Goal: Task Accomplishment & Management: Manage account settings

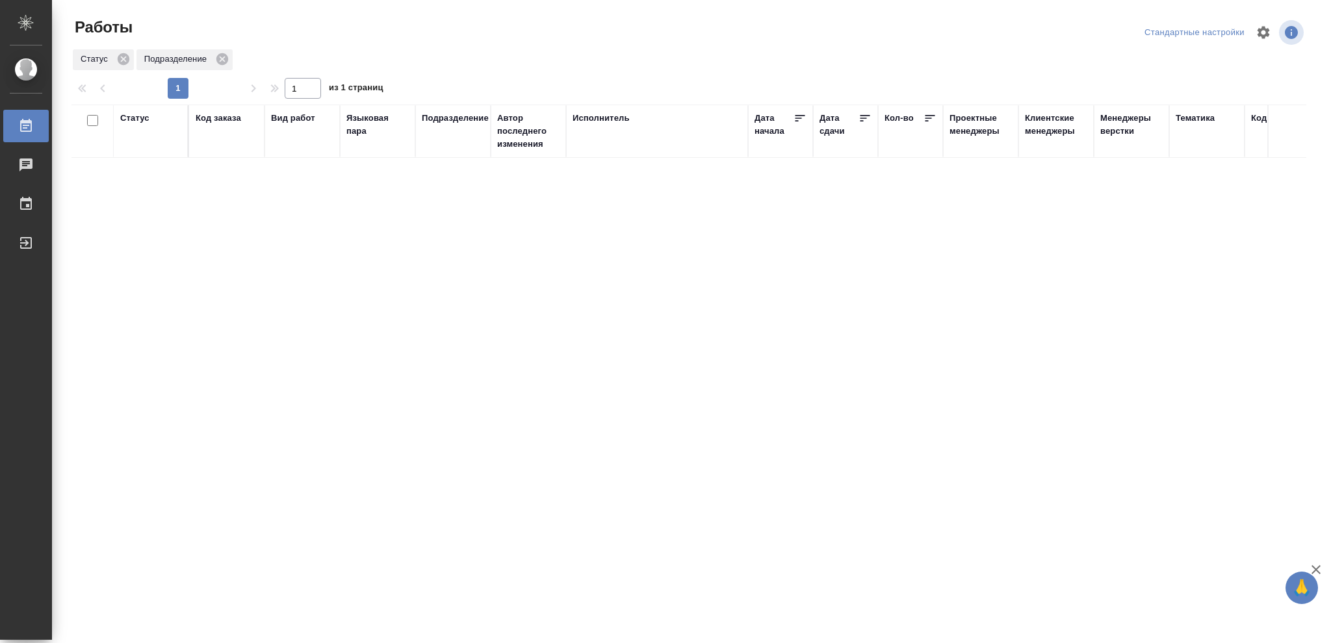
click at [133, 120] on div "Статус" at bounding box center [134, 118] width 29 height 13
click at [143, 151] on icon at bounding box center [144, 151] width 9 height 9
click at [446, 149] on icon at bounding box center [447, 148] width 5 height 5
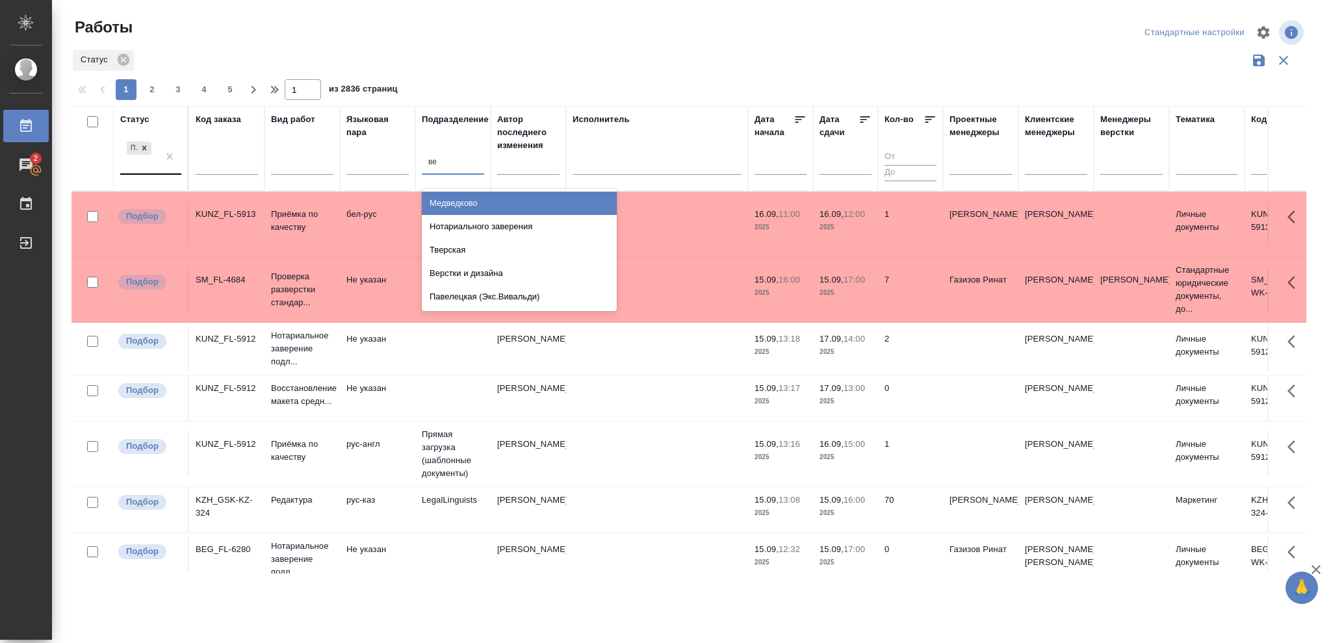
type input "вер"
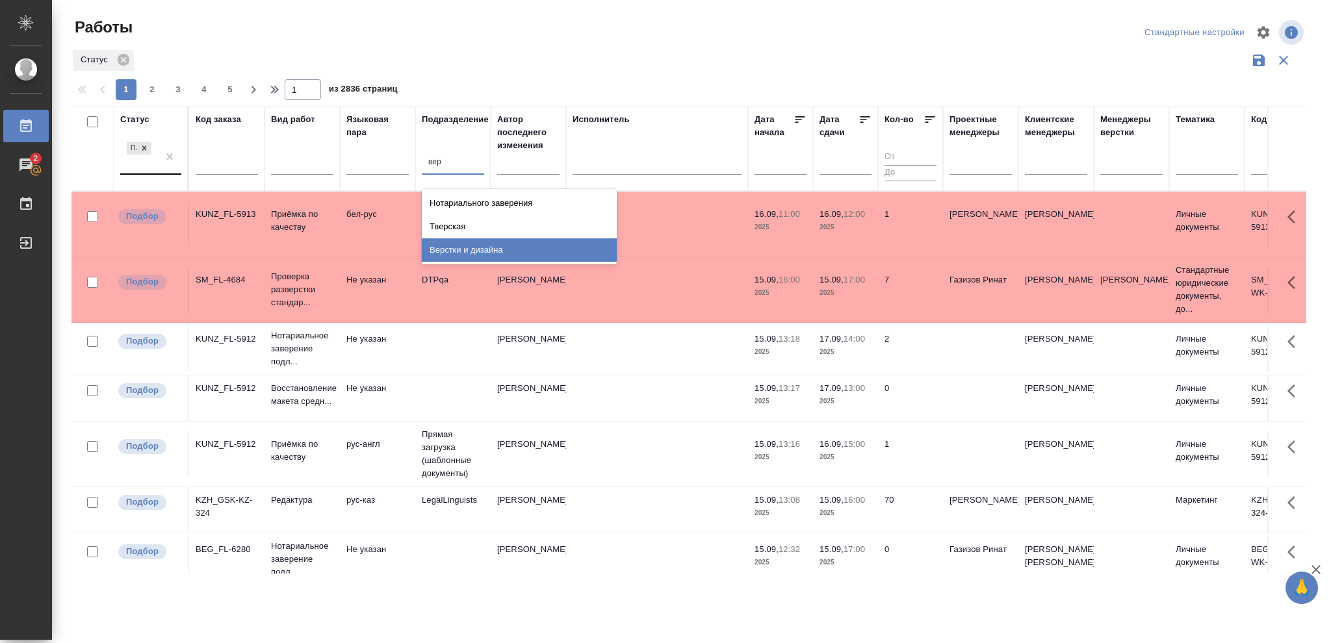
click at [468, 245] on div "Верстки и дизайна" at bounding box center [519, 250] width 195 height 23
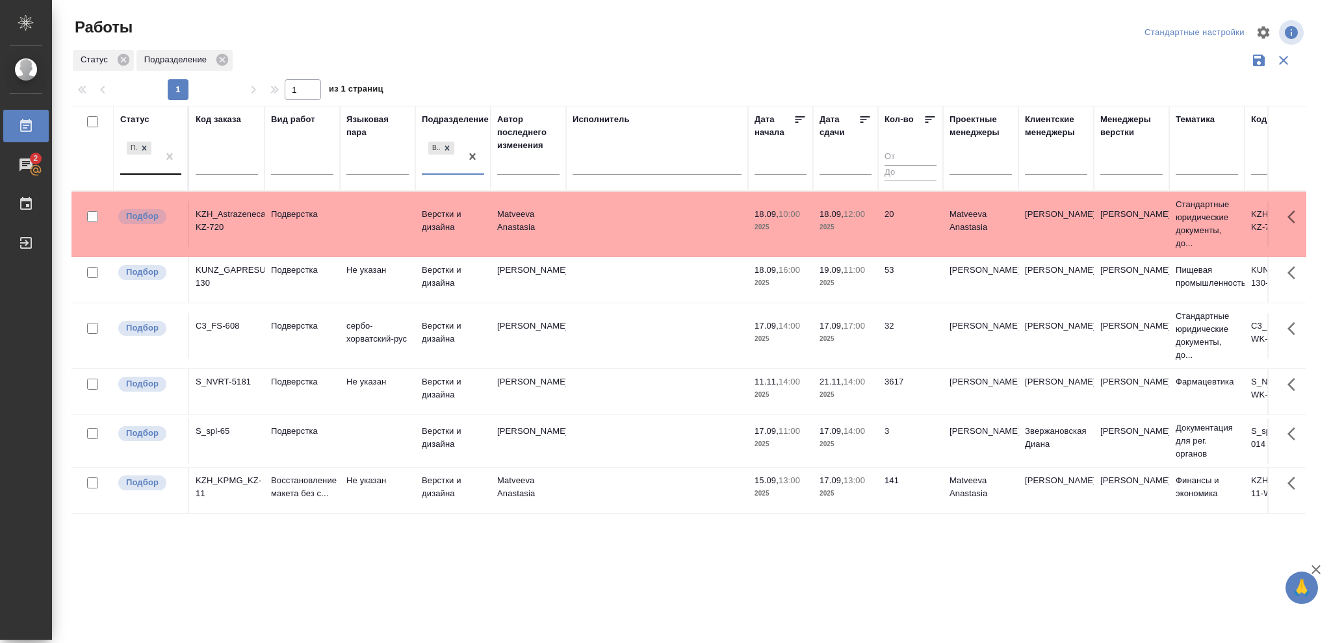
click at [851, 489] on p "2025" at bounding box center [846, 493] width 52 height 13
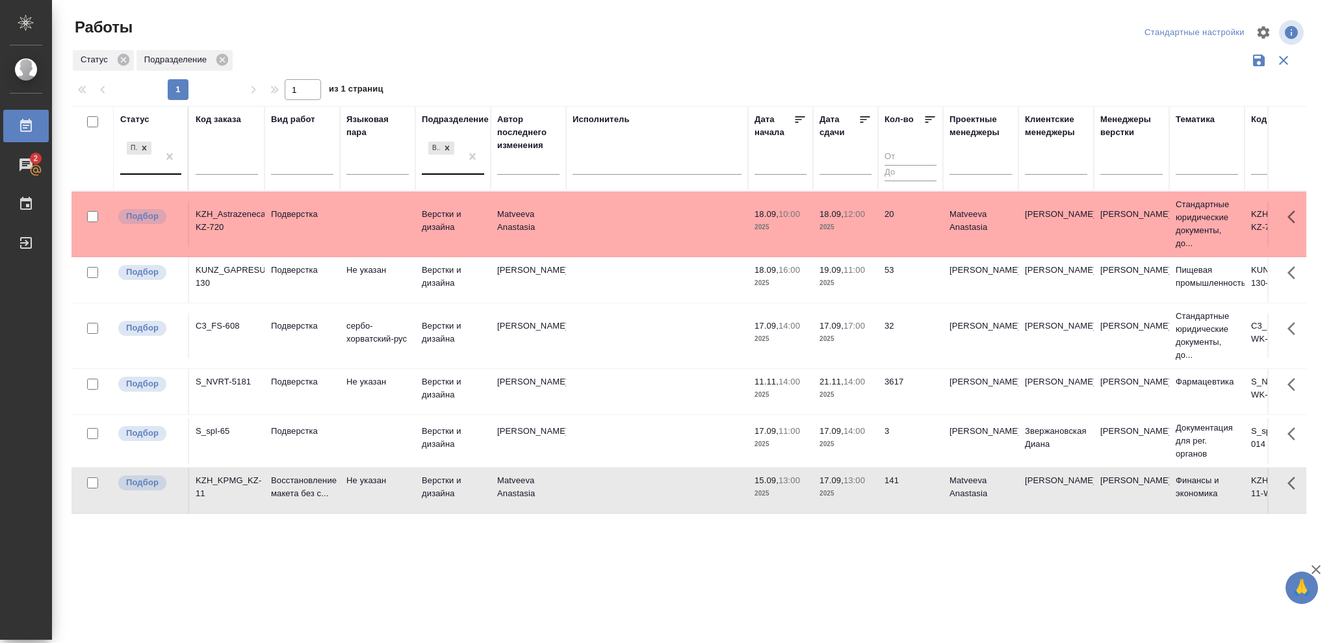
click at [851, 489] on p "2025" at bounding box center [846, 493] width 52 height 13
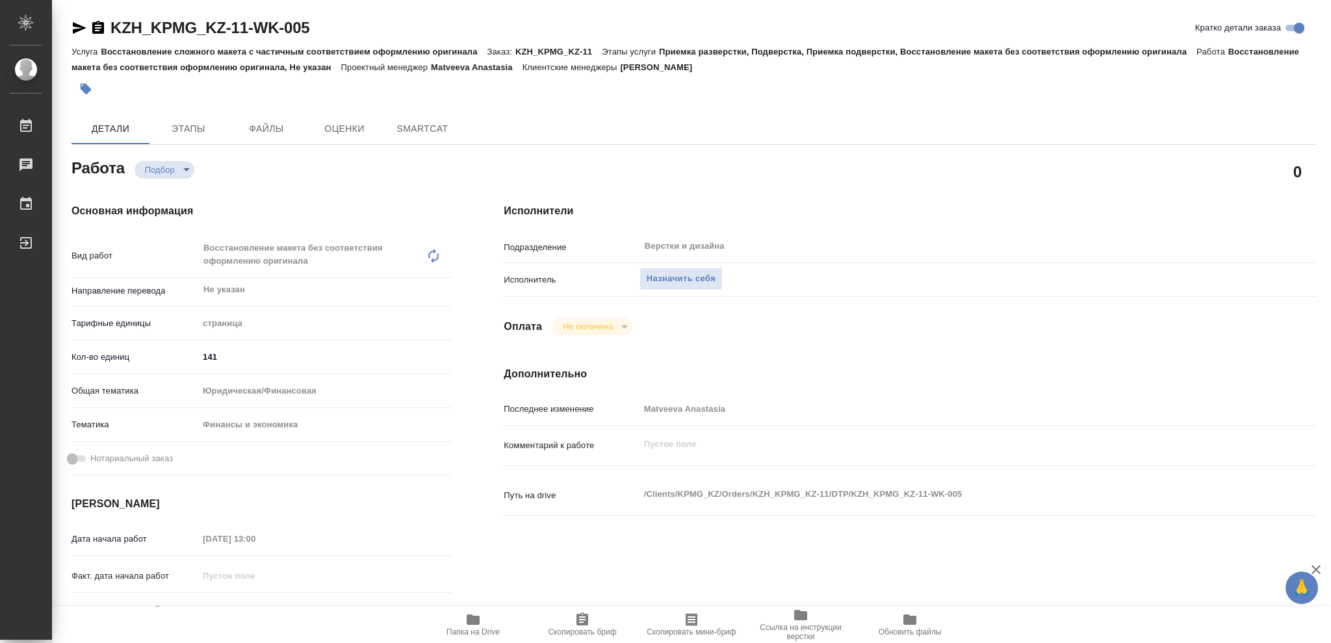
type textarea "x"
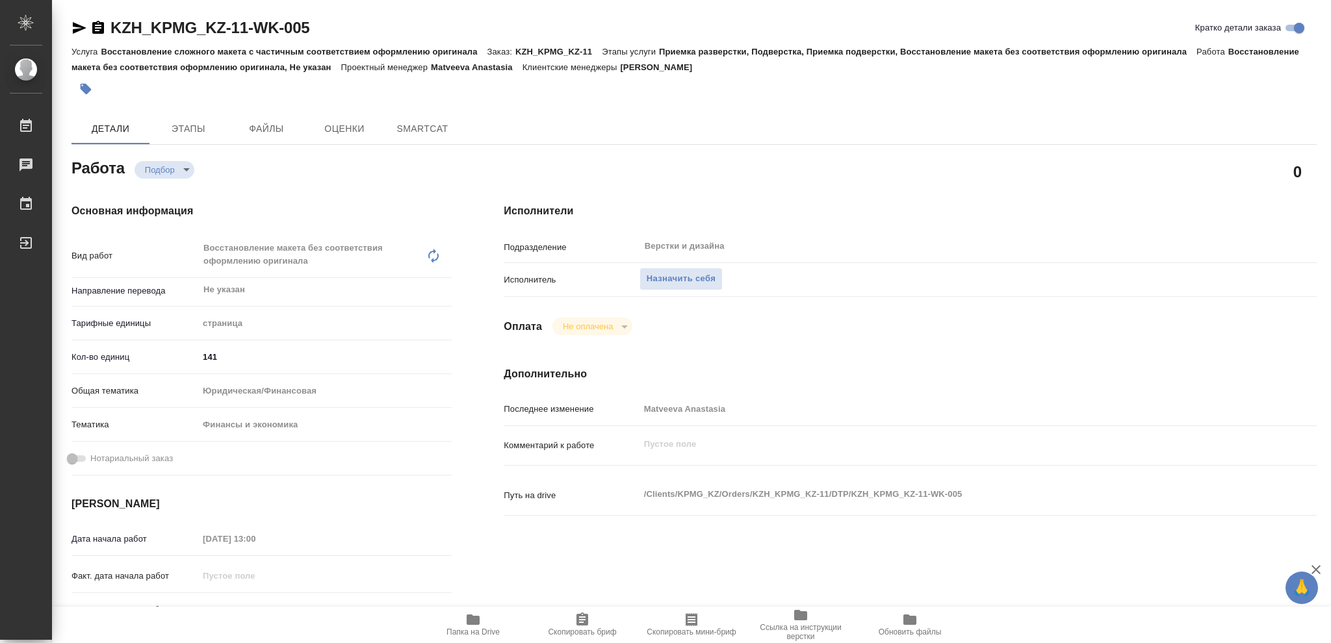
type textarea "x"
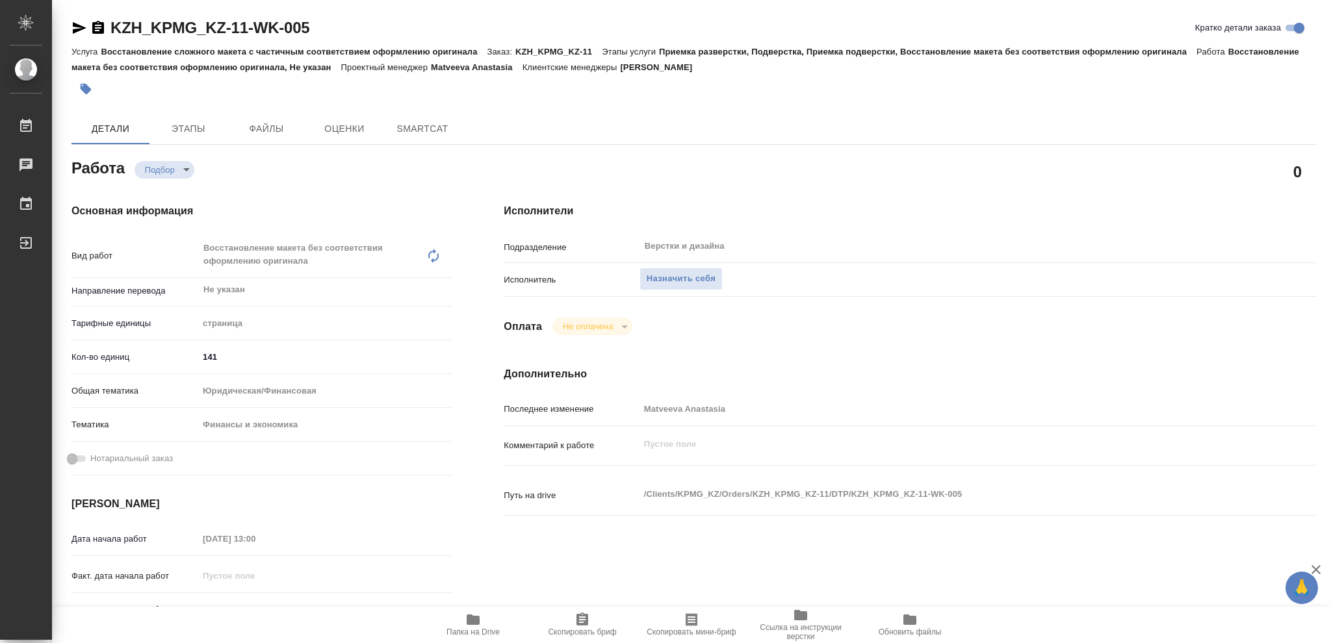
type textarea "x"
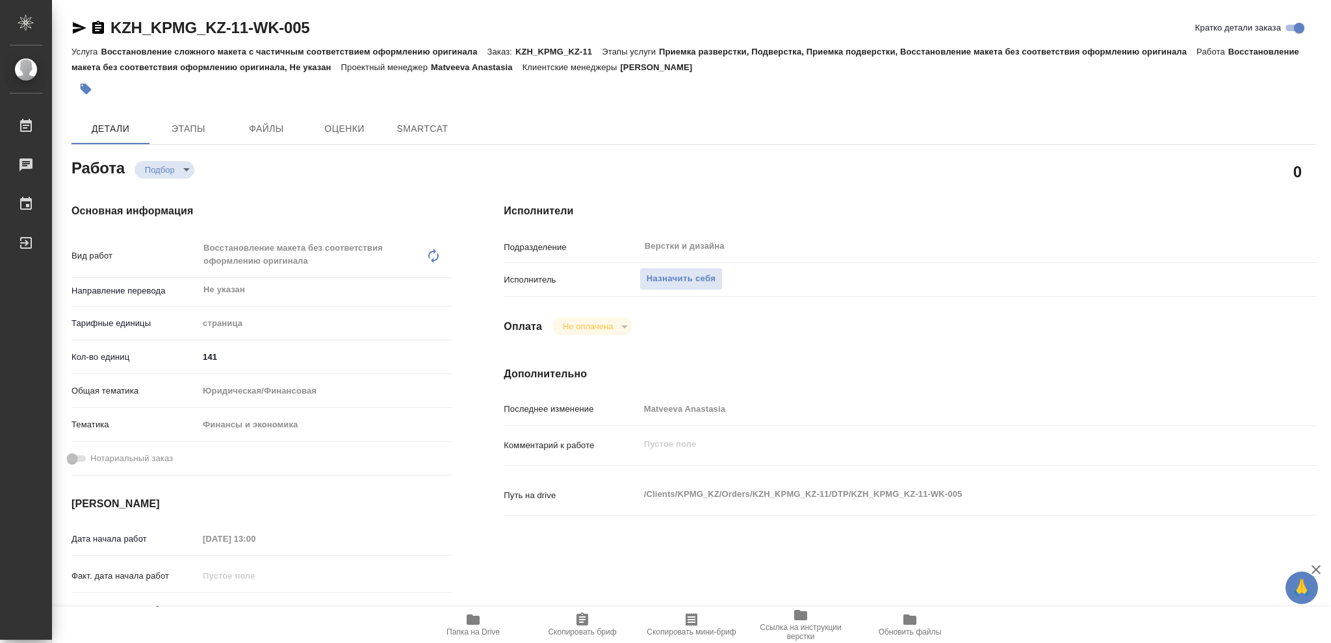
type textarea "x"
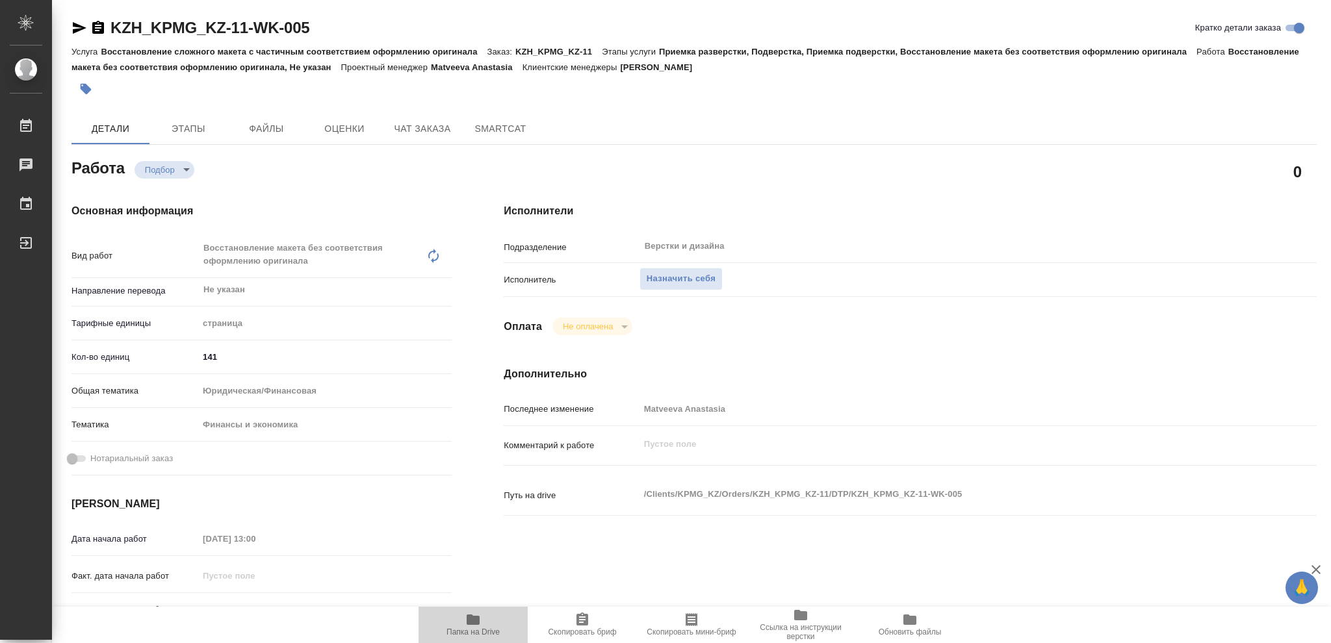
click at [469, 627] on icon "button" at bounding box center [473, 620] width 16 height 16
type textarea "x"
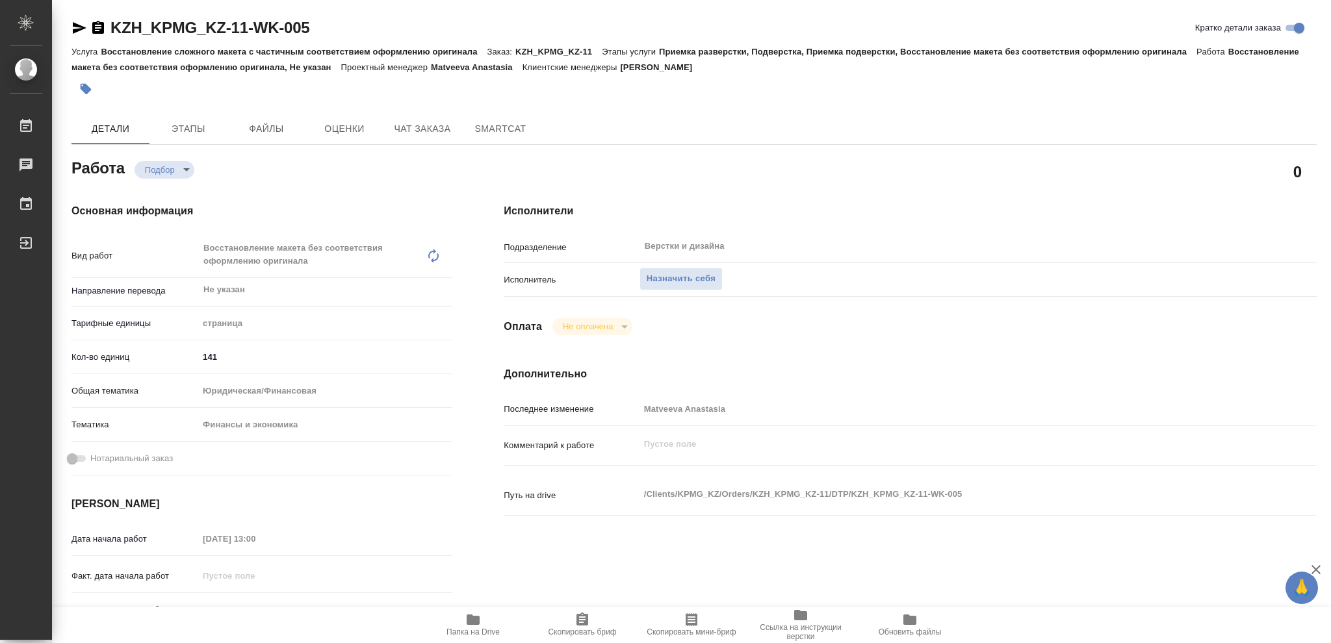
type textarea "x"
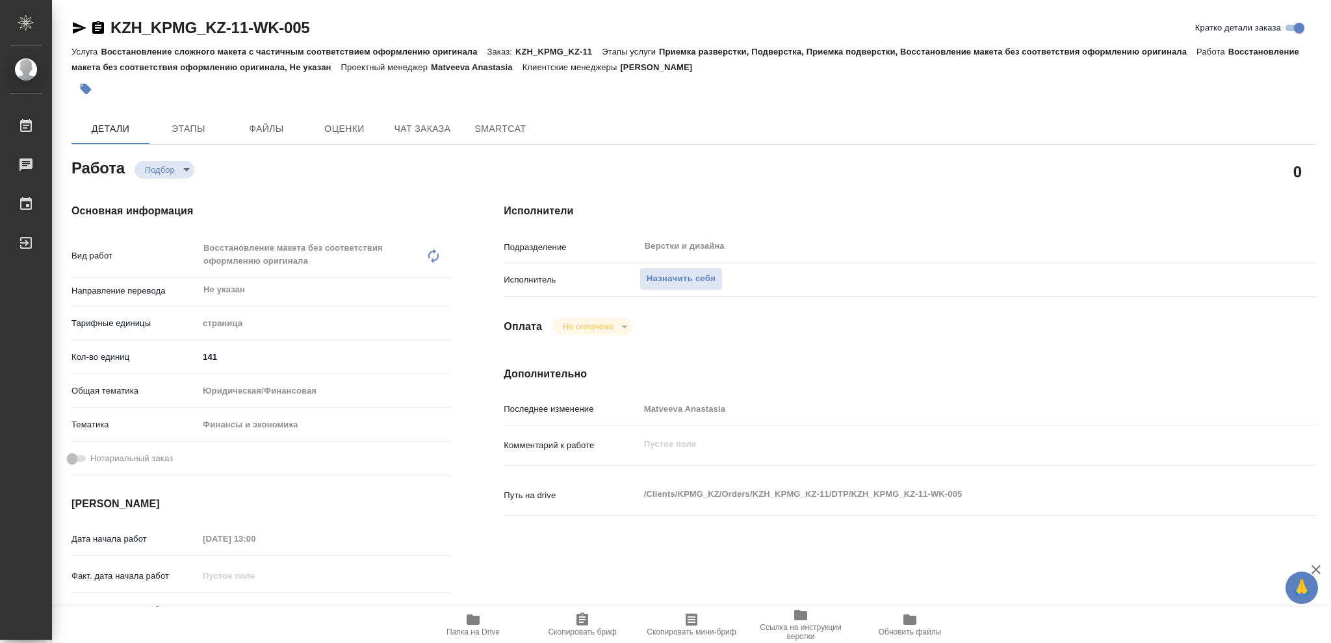
type textarea "x"
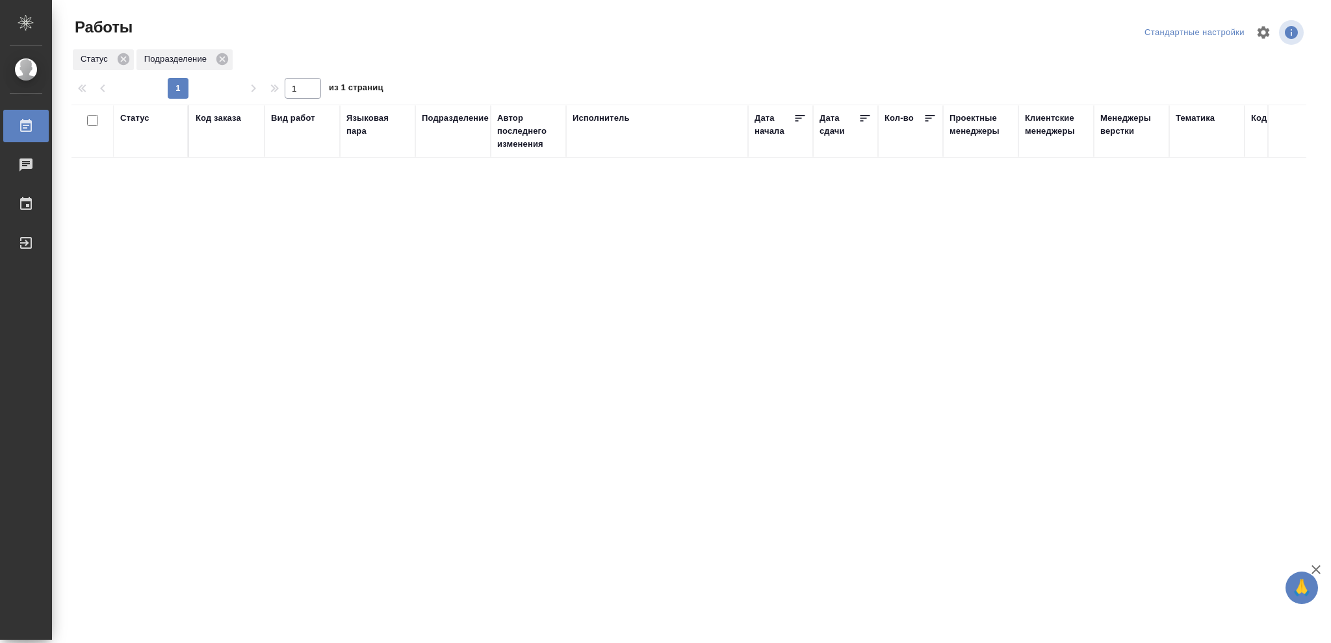
click at [146, 122] on div "Статус" at bounding box center [134, 118] width 29 height 13
click at [144, 154] on icon at bounding box center [144, 151] width 9 height 9
drag, startPoint x: 445, startPoint y: 150, endPoint x: 465, endPoint y: 166, distance: 25.0
click at [445, 151] on icon at bounding box center [447, 148] width 9 height 9
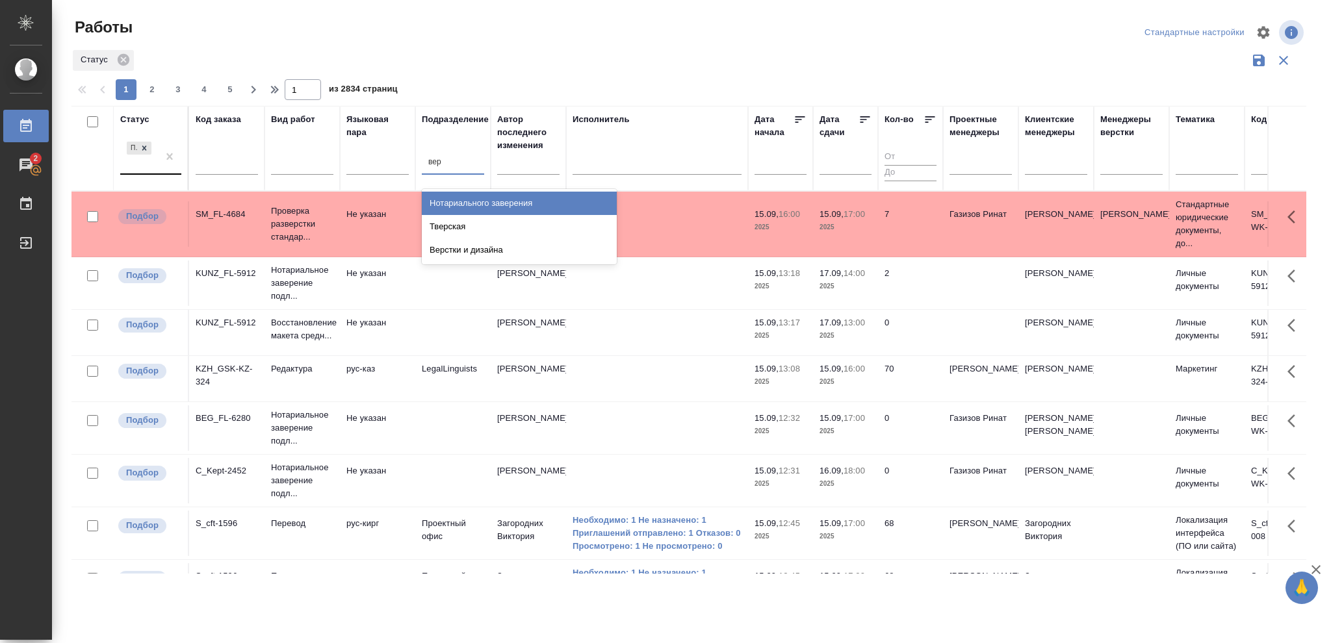
type input "верс"
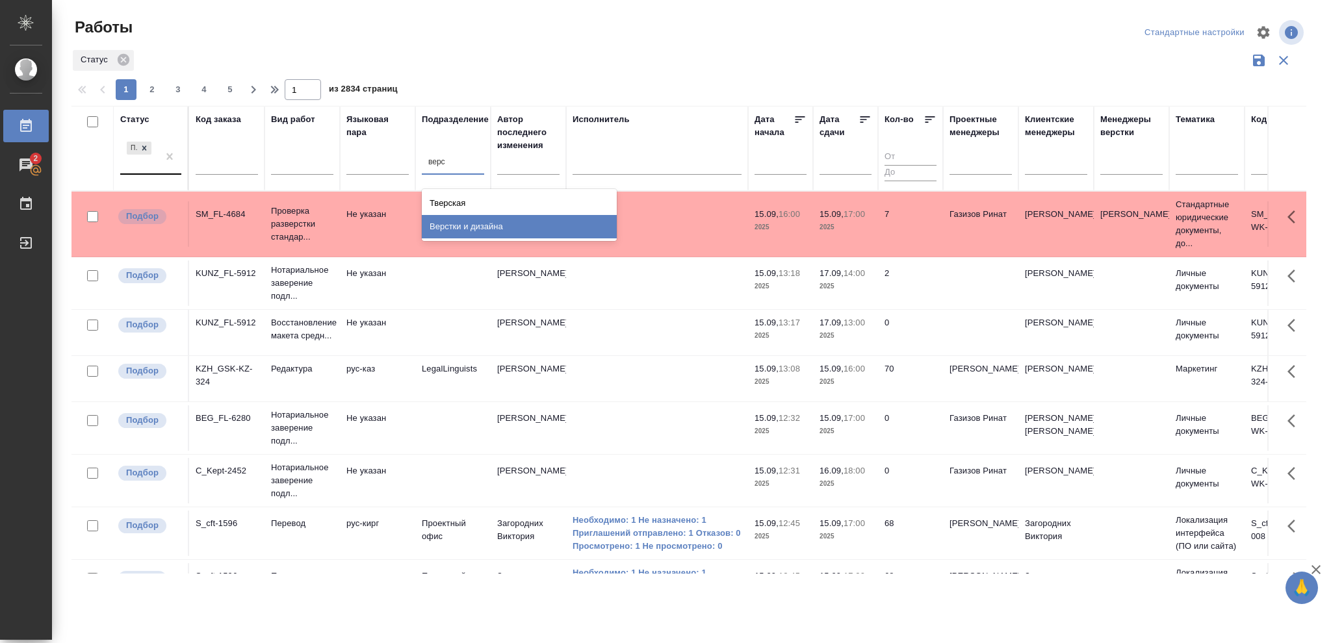
click at [491, 226] on div "Верстки и дизайна" at bounding box center [519, 226] width 195 height 23
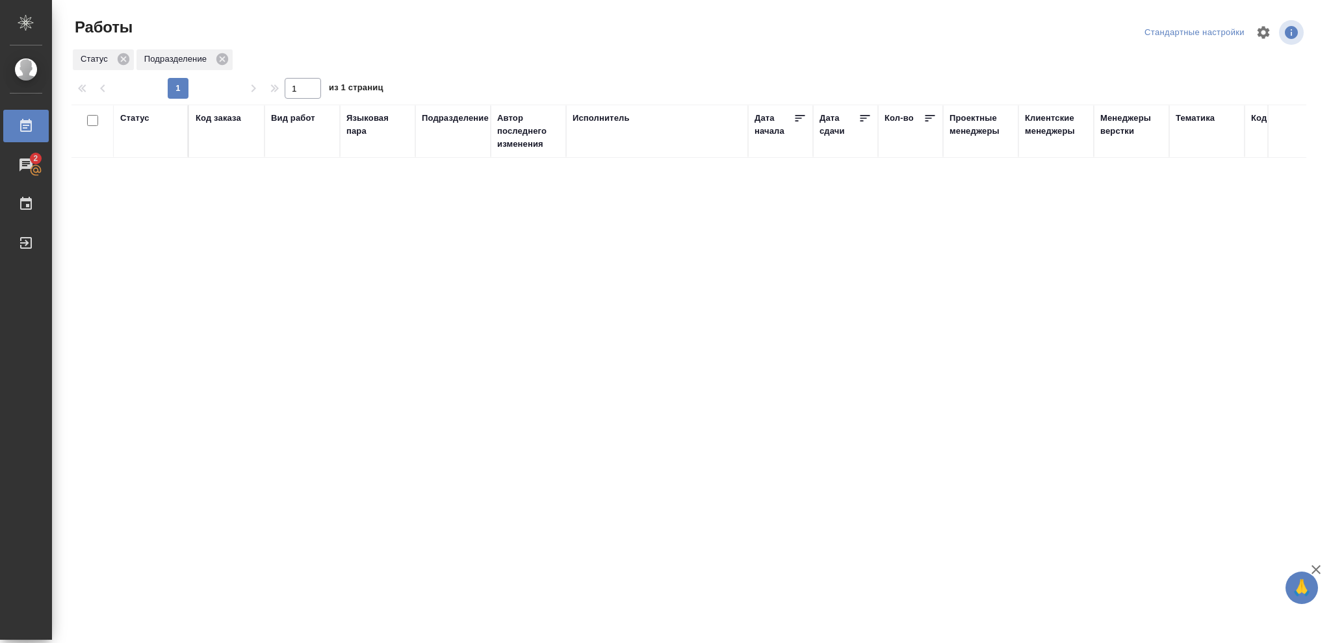
click at [133, 118] on div "Статус" at bounding box center [134, 118] width 29 height 13
click at [141, 150] on icon at bounding box center [144, 151] width 9 height 9
click at [143, 149] on icon at bounding box center [144, 148] width 9 height 9
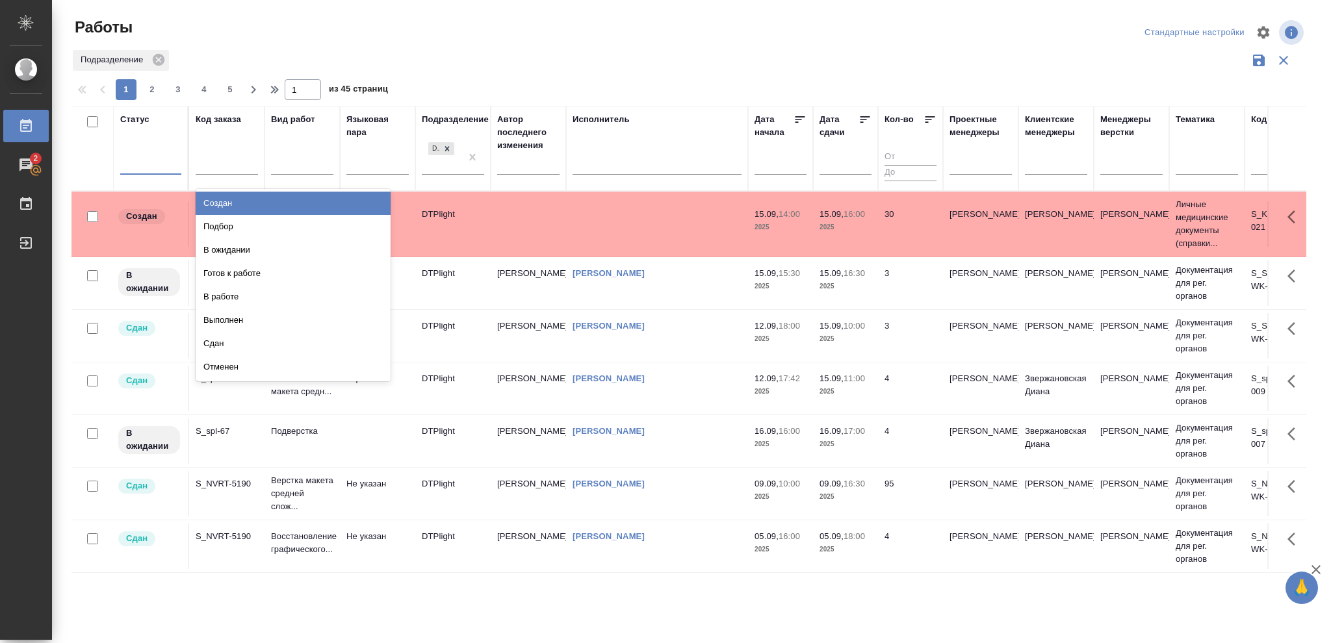
click at [141, 157] on div at bounding box center [150, 162] width 61 height 19
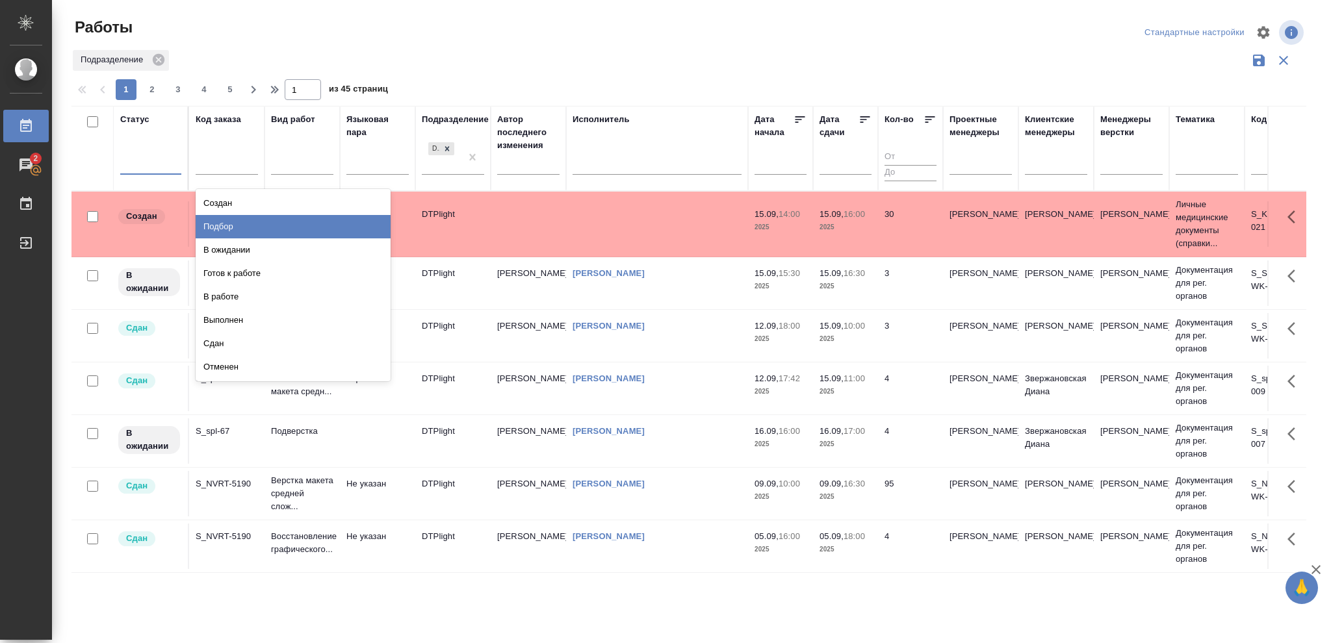
click at [226, 224] on div "Подбор" at bounding box center [293, 226] width 195 height 23
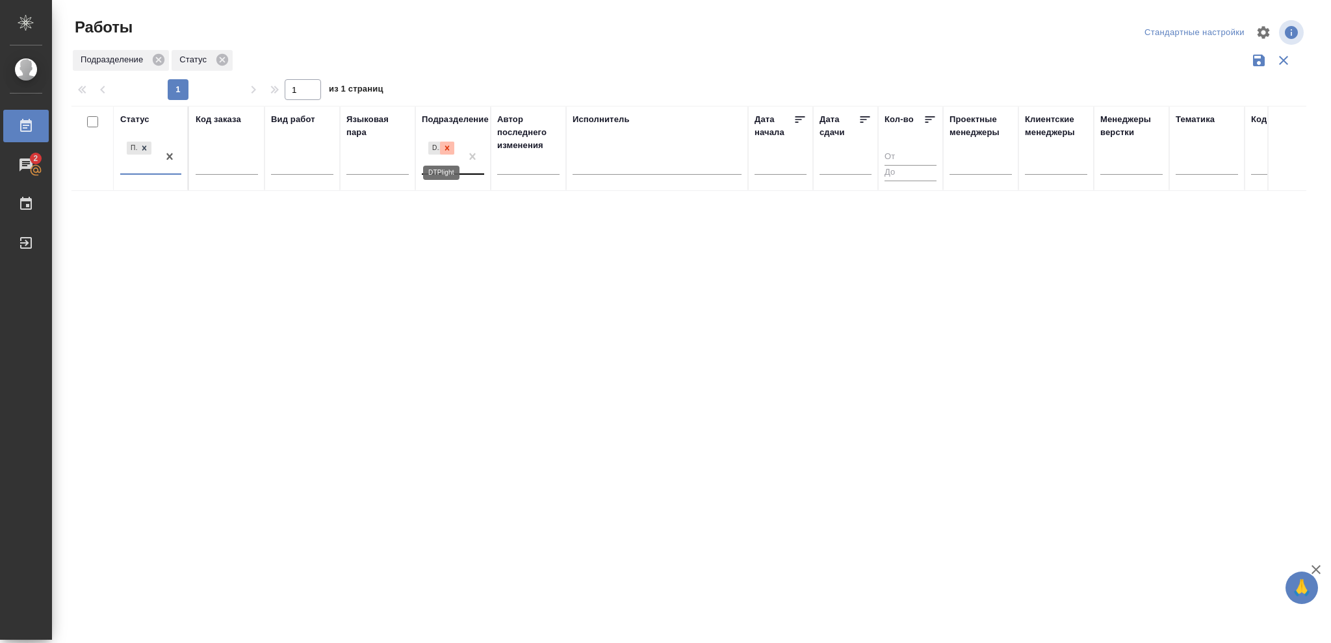
click at [450, 149] on icon at bounding box center [447, 148] width 9 height 9
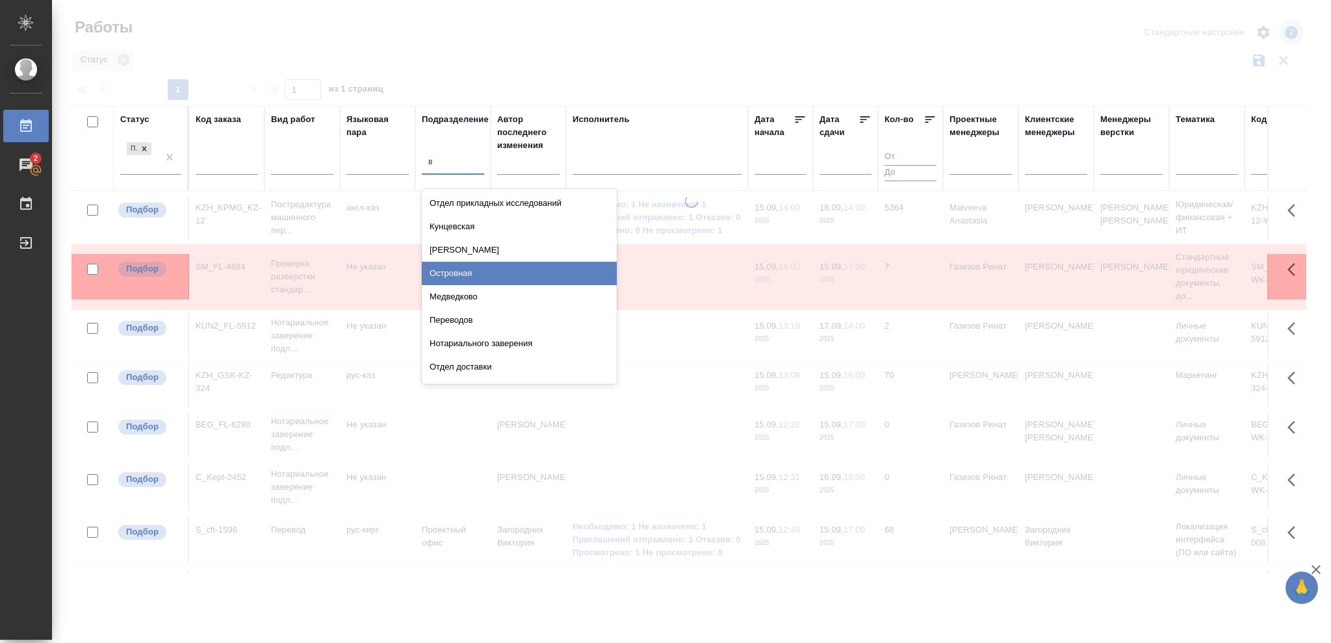
type input "ве"
click at [458, 270] on div "Верстки и дизайна" at bounding box center [519, 273] width 195 height 23
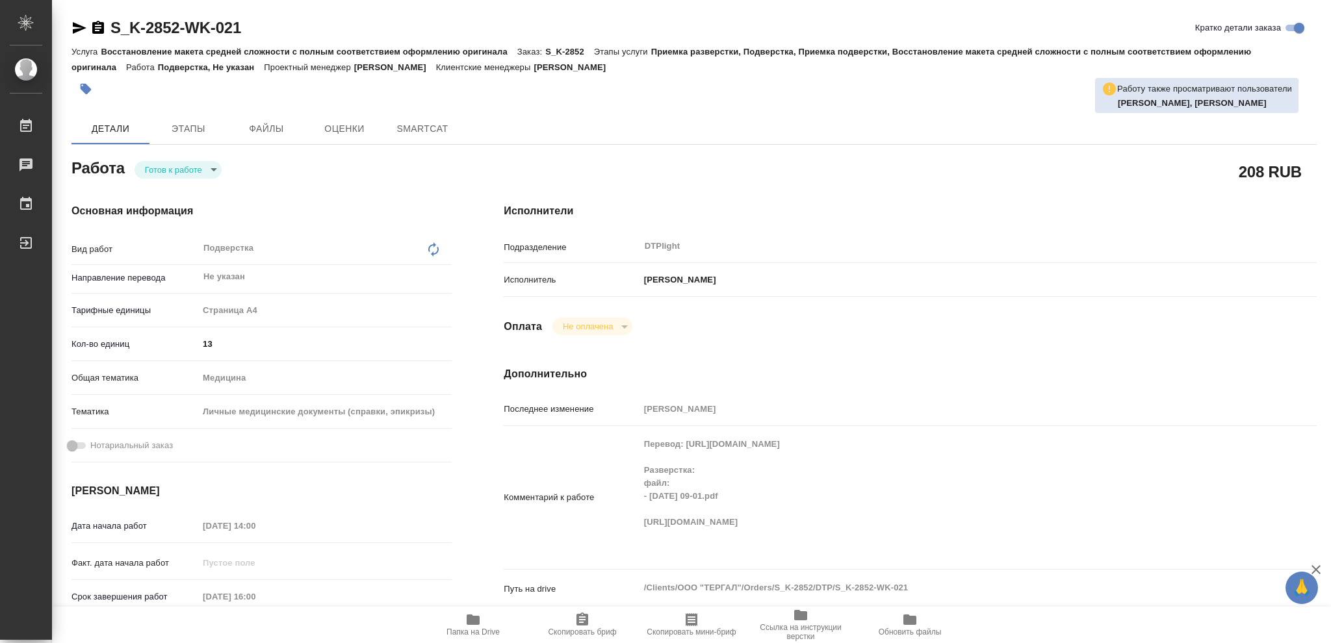
type textarea "x"
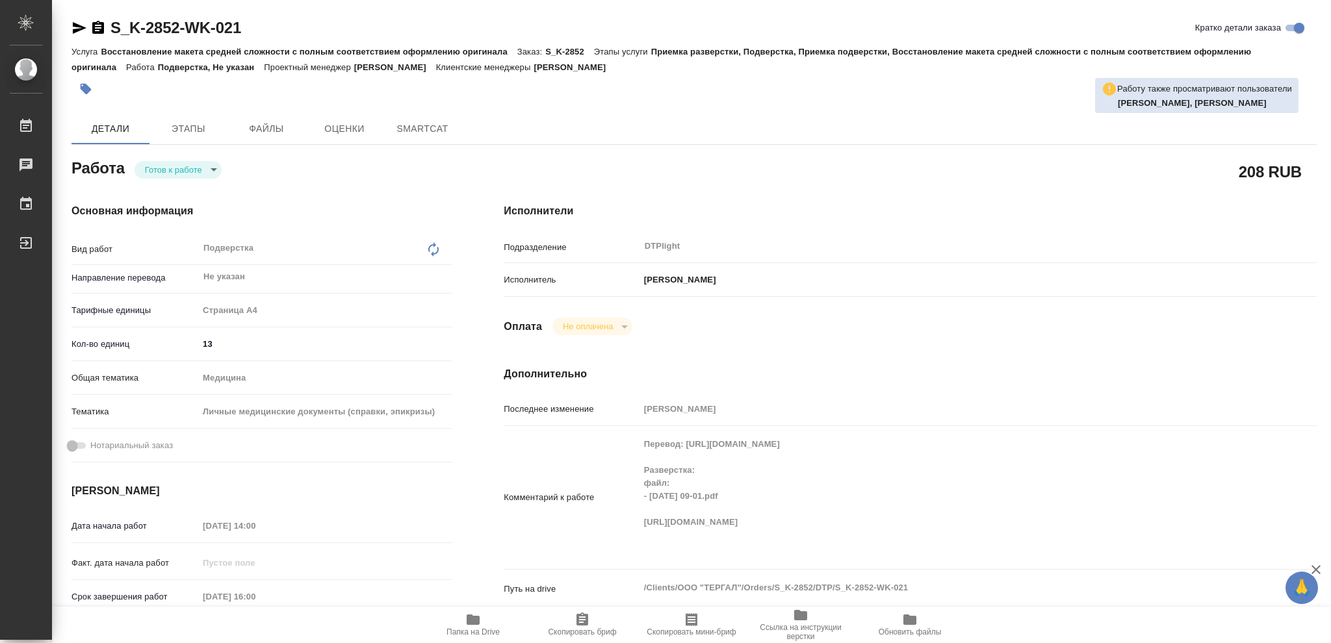
type textarea "x"
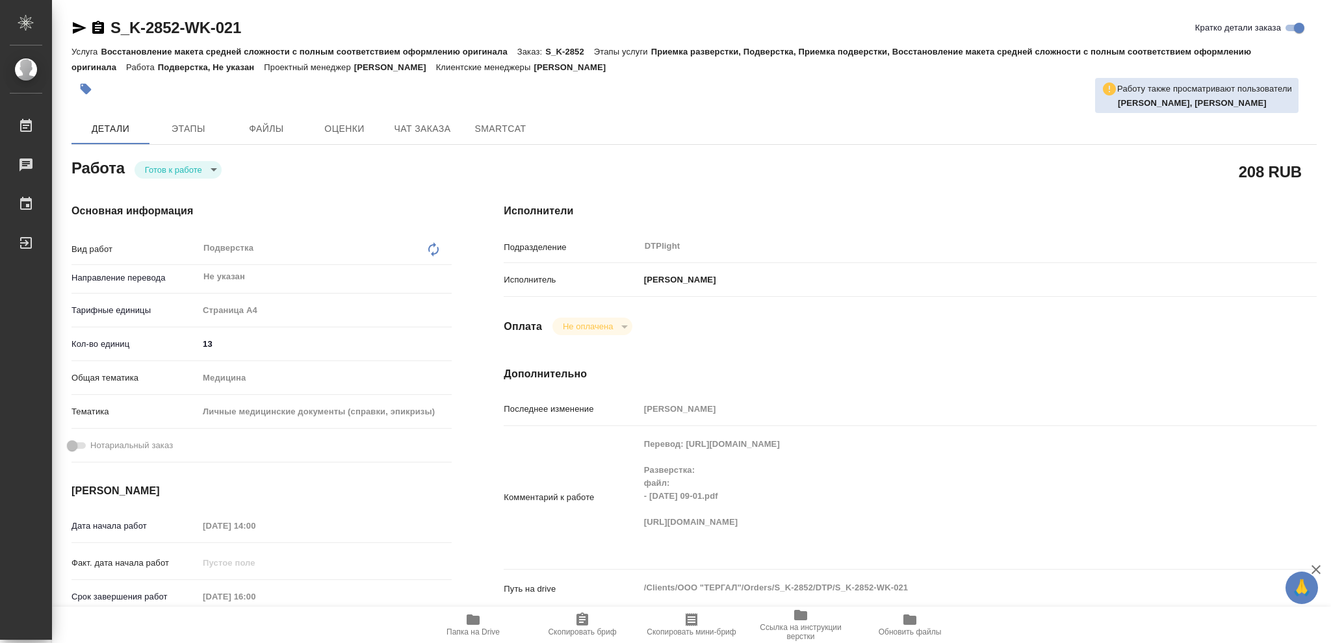
type textarea "x"
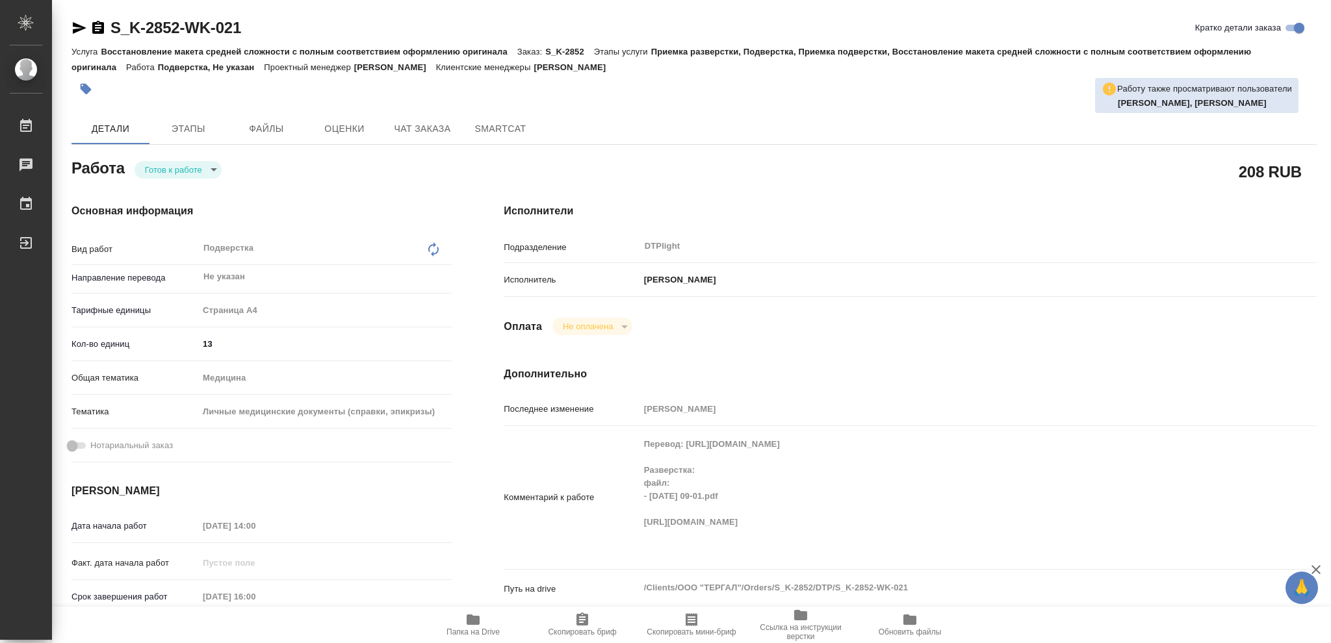
type textarea "x"
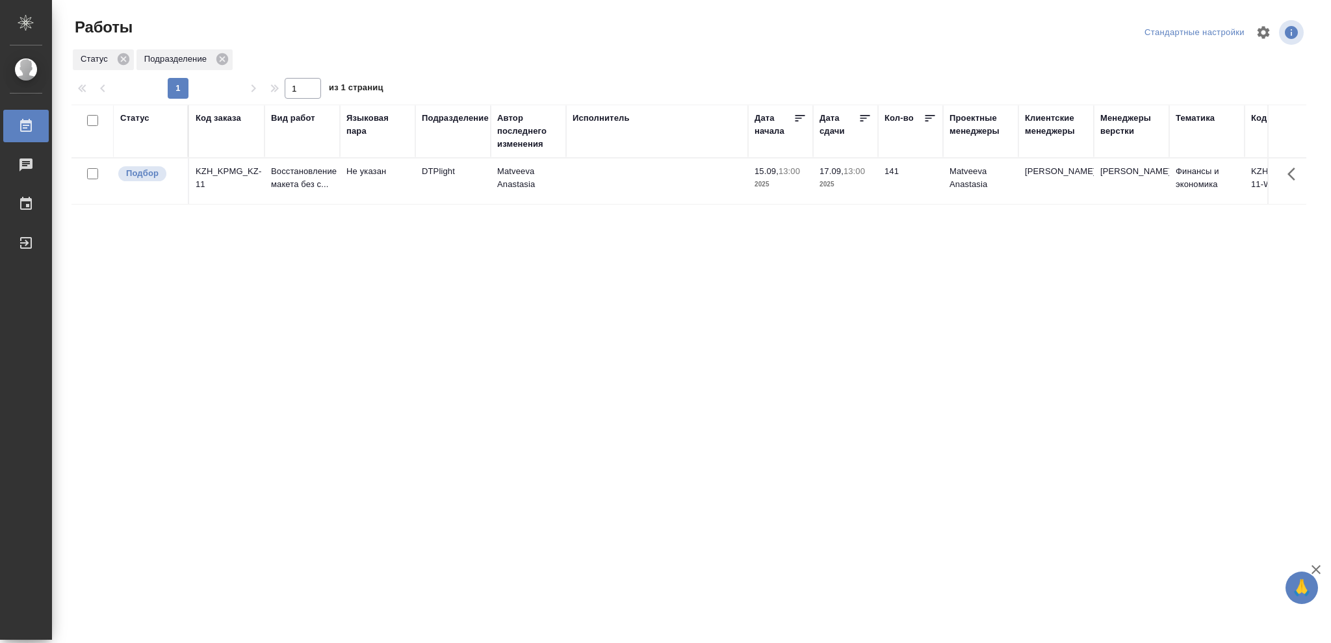
click at [857, 181] on p "2025" at bounding box center [846, 184] width 52 height 13
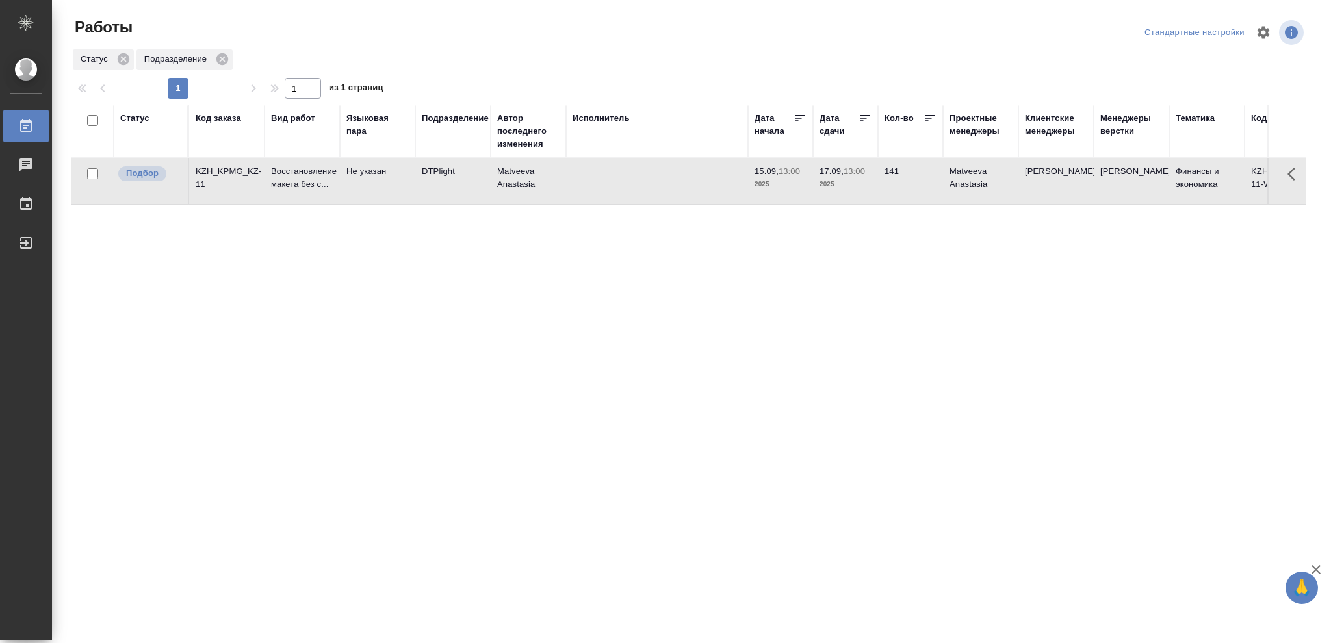
click at [857, 181] on p "2025" at bounding box center [846, 184] width 52 height 13
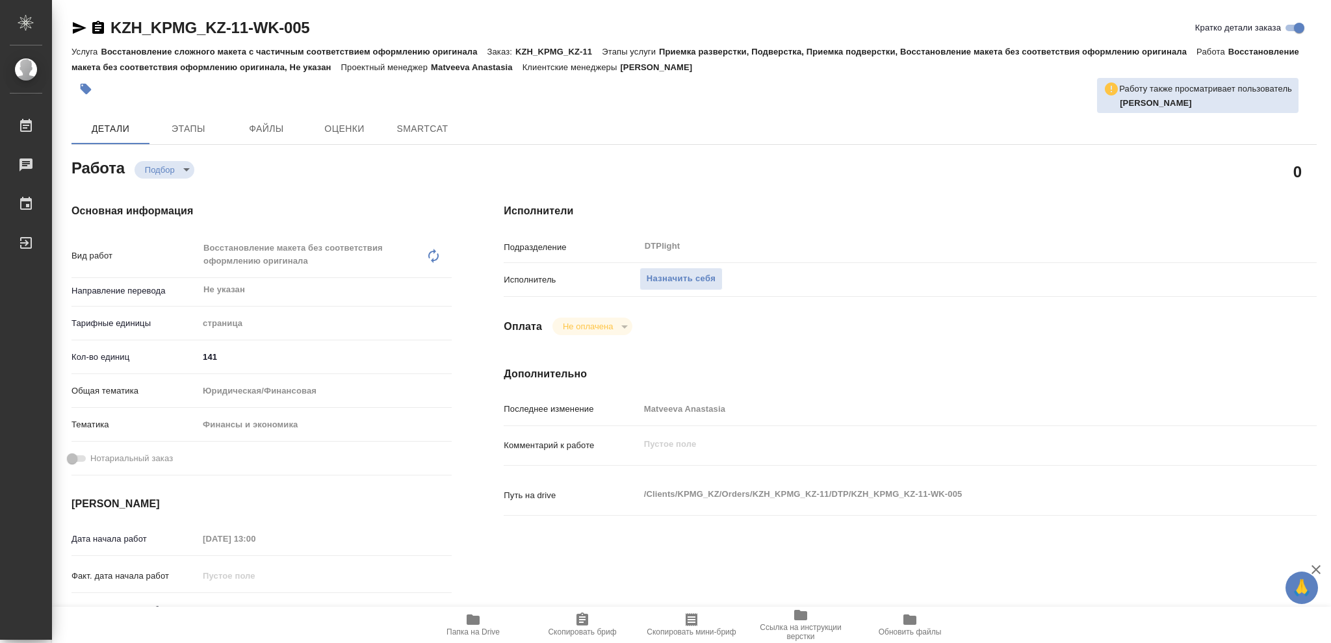
type textarea "x"
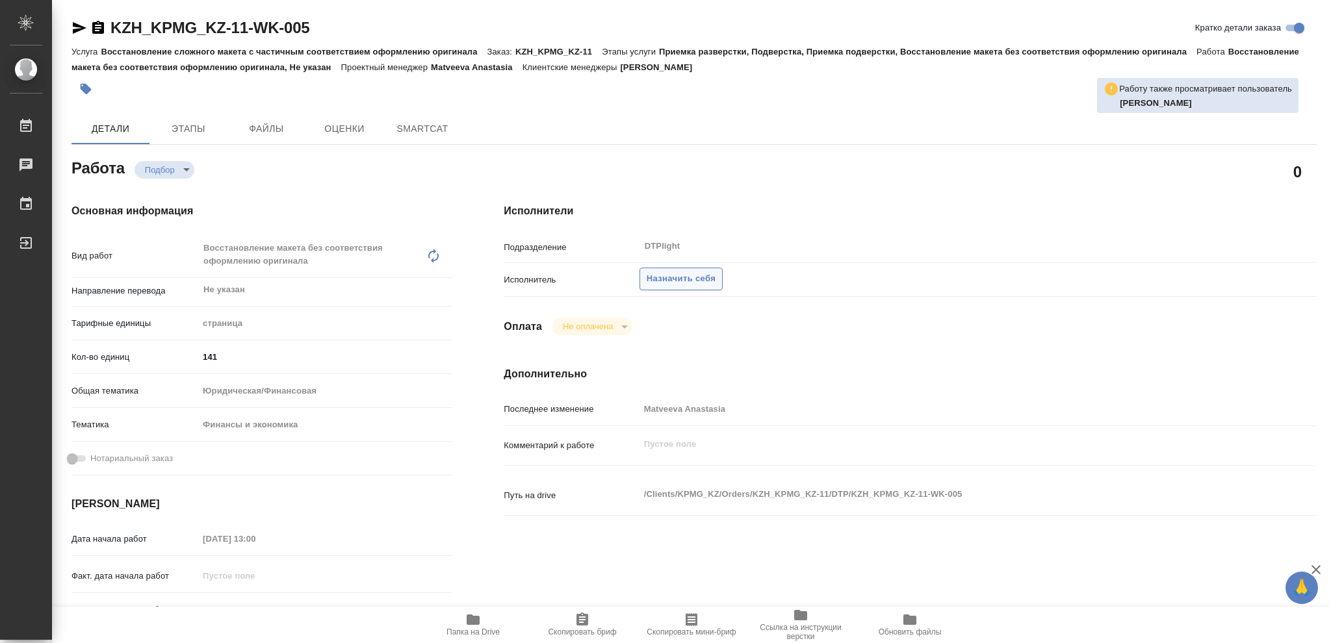
type textarea "x"
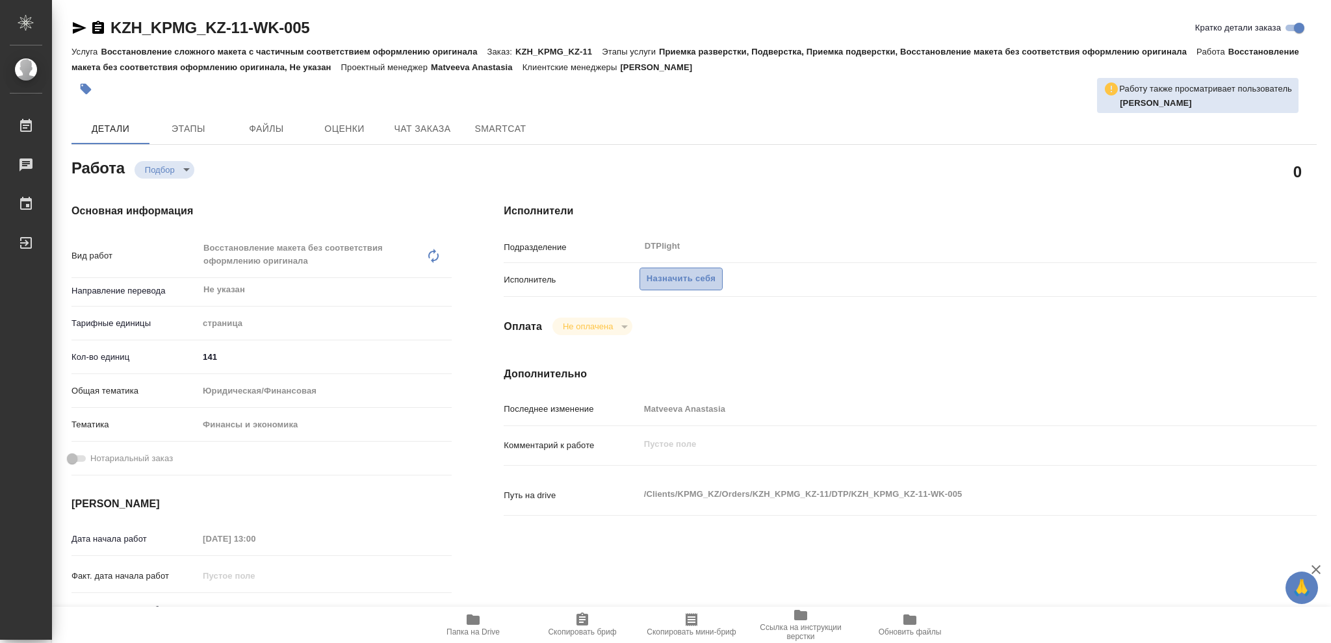
click at [682, 280] on span "Назначить себя" at bounding box center [681, 279] width 69 height 15
type textarea "x"
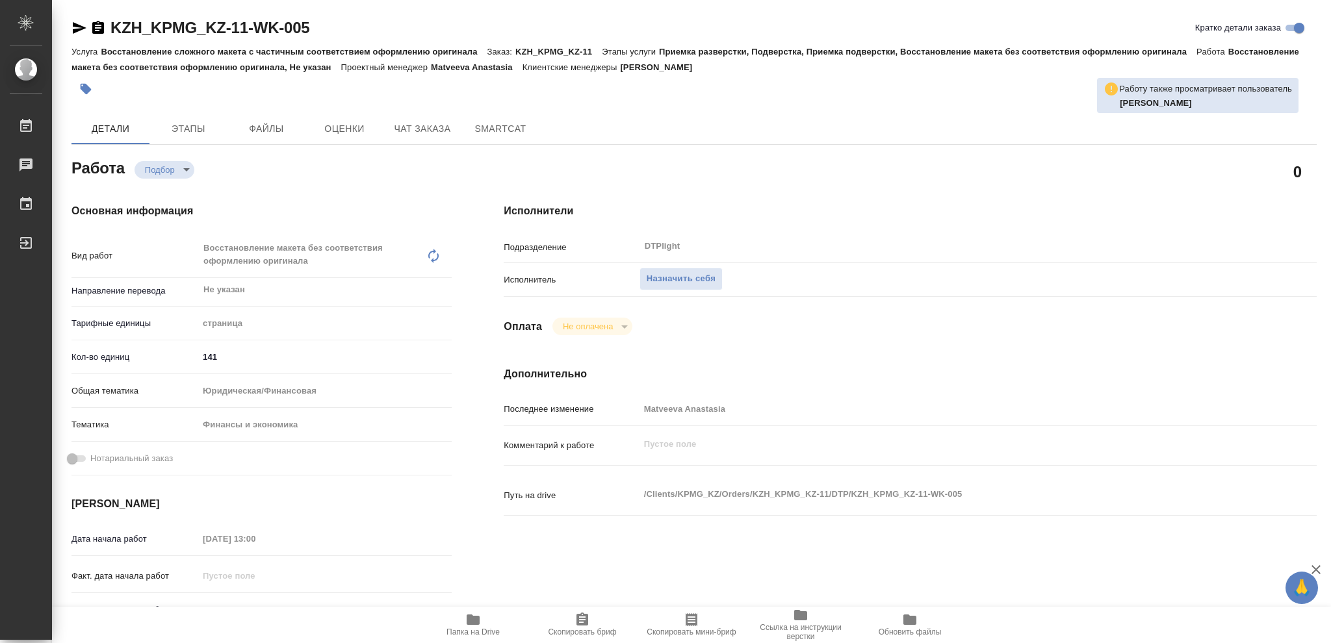
type textarea "x"
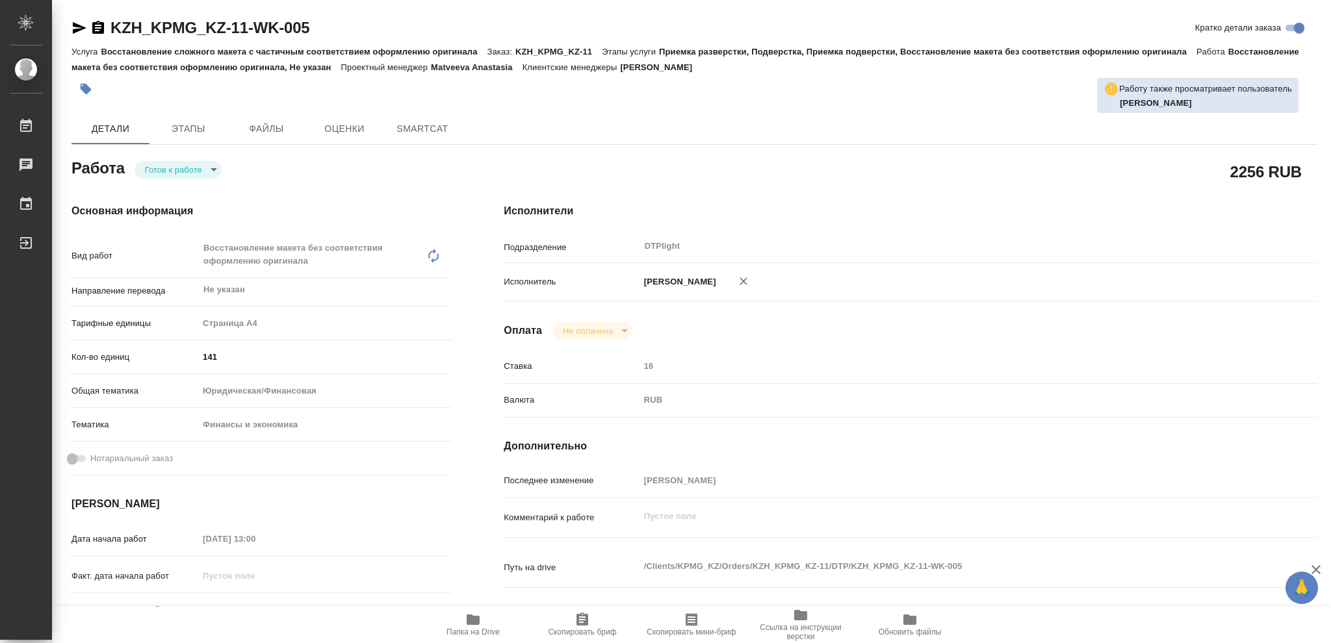
type textarea "x"
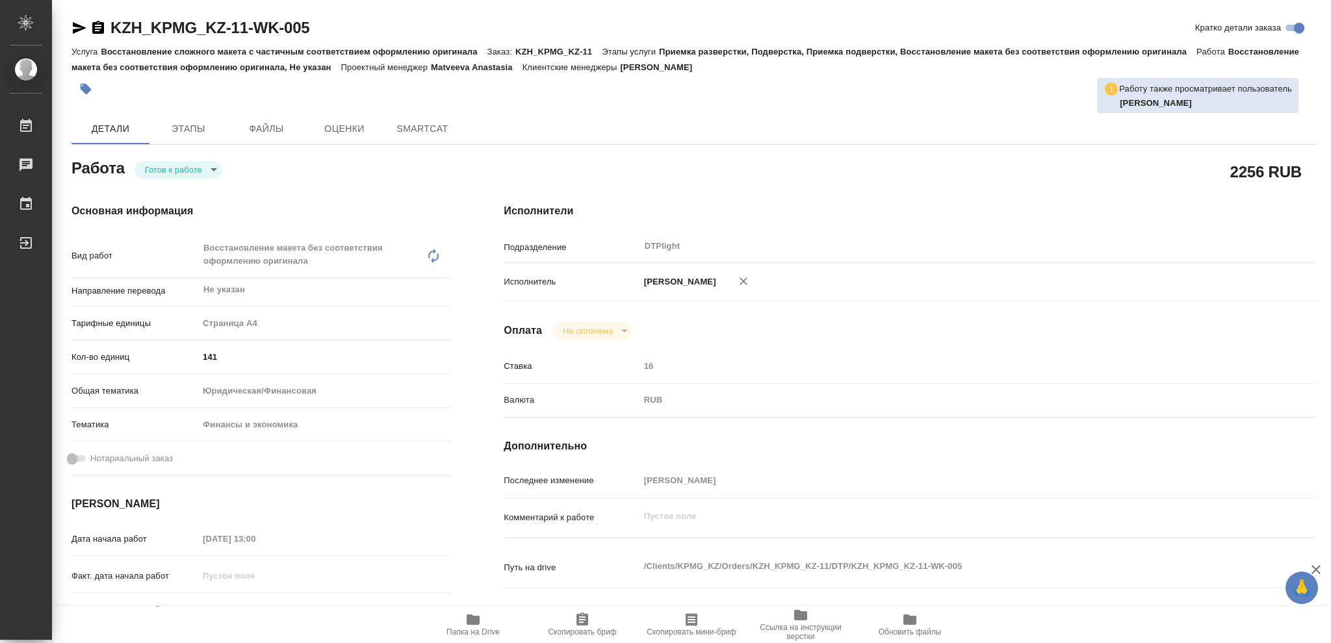
type textarea "x"
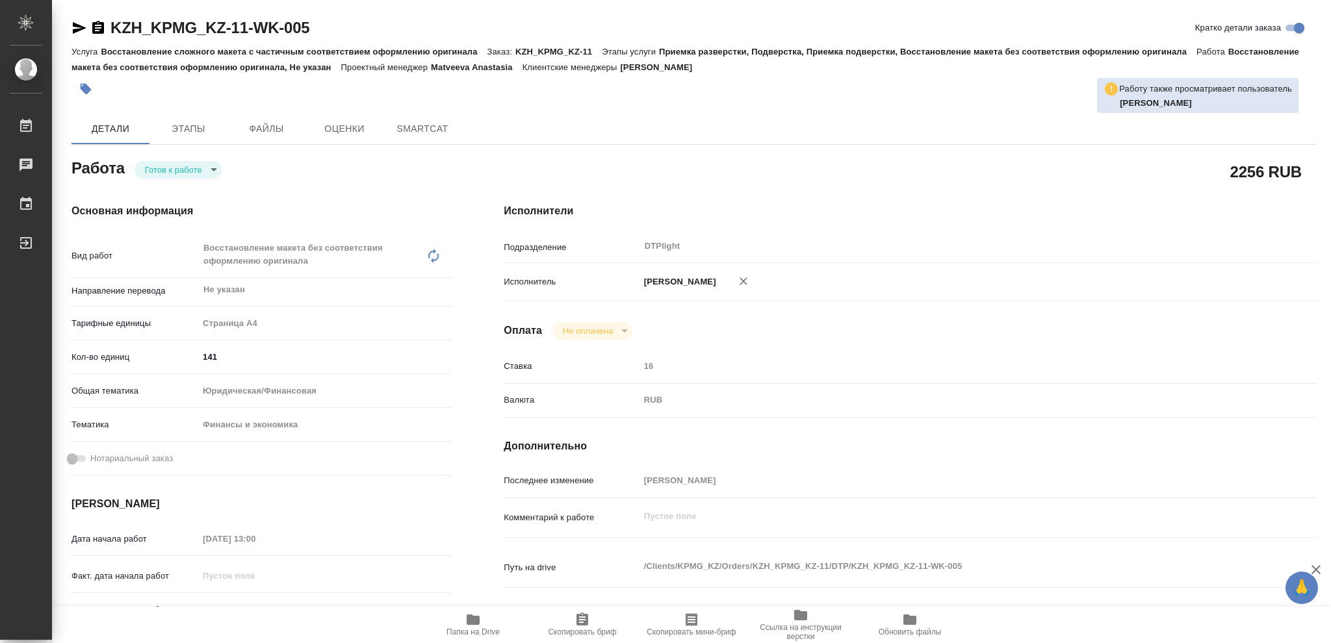
type textarea "x"
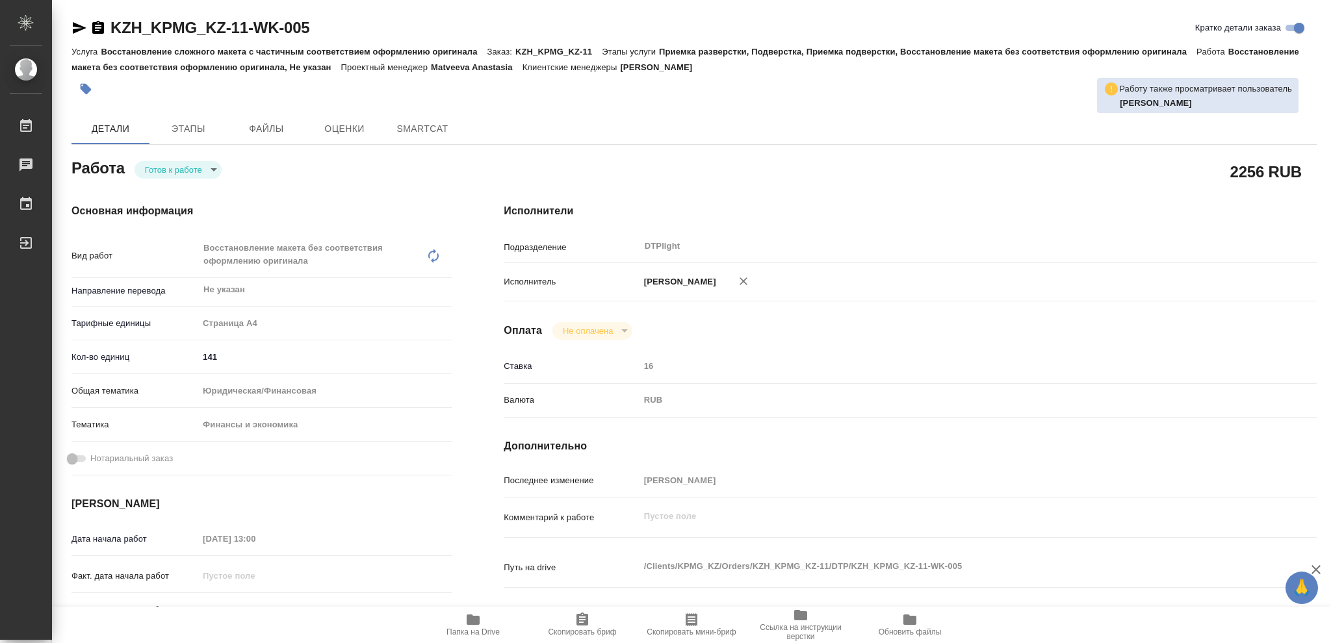
type textarea "x"
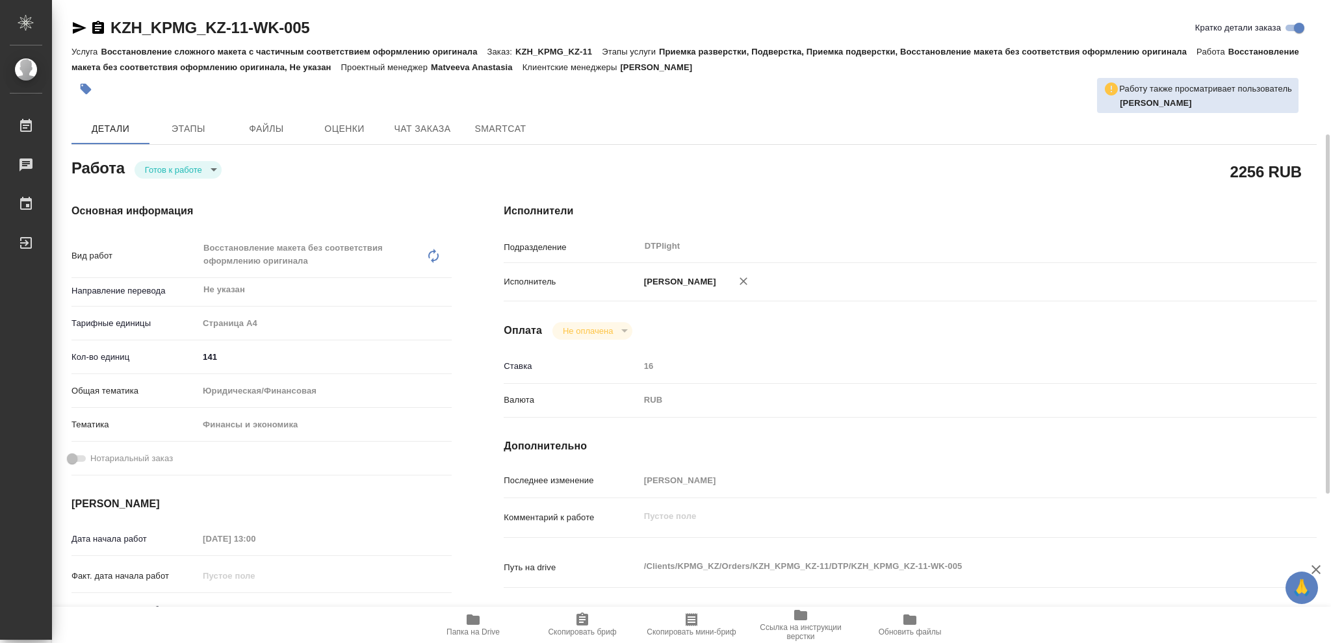
scroll to position [173, 0]
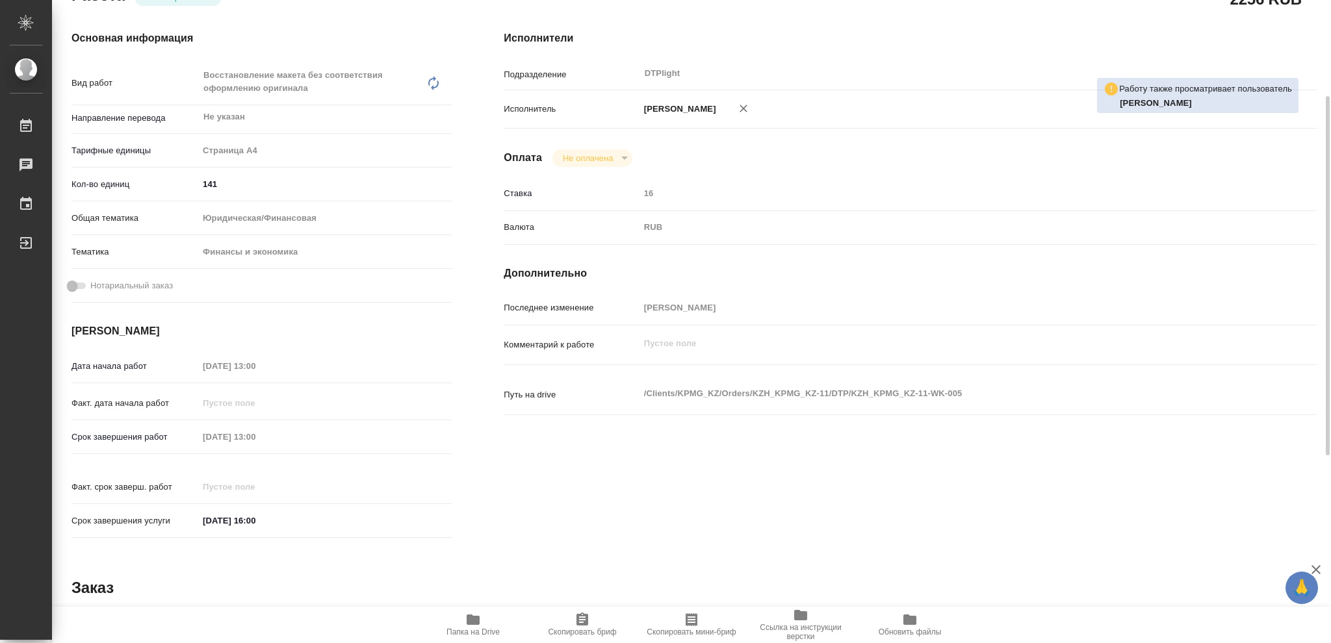
type textarea "x"
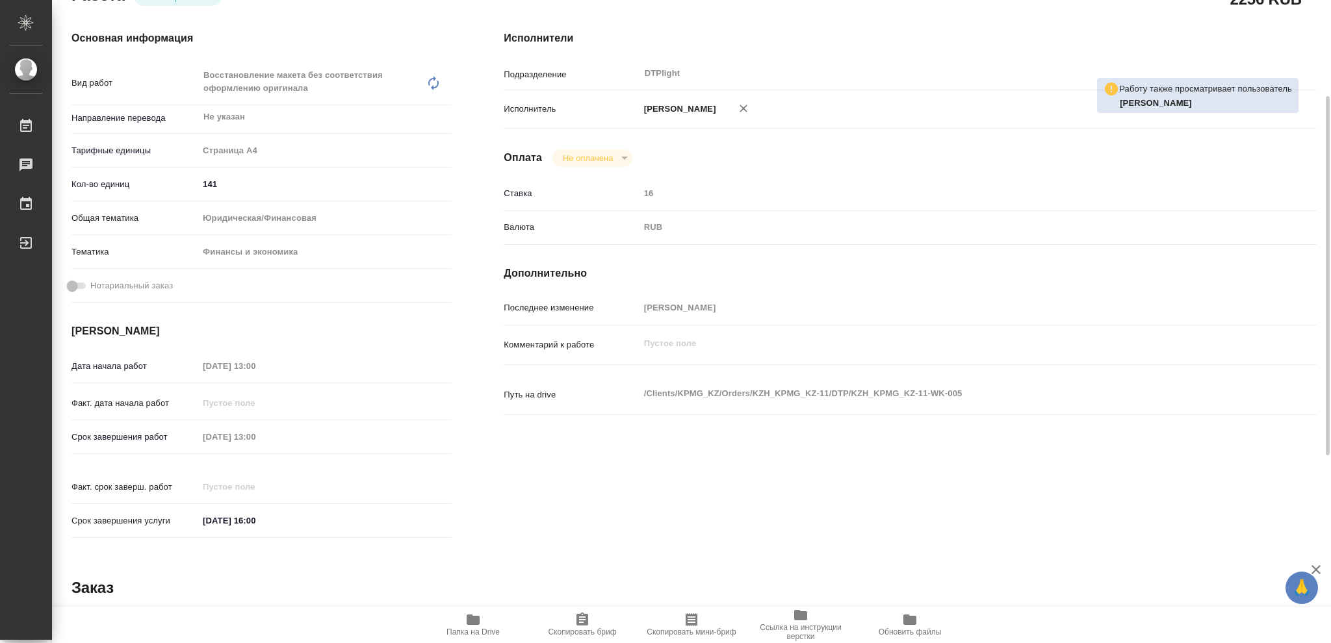
type textarea "x"
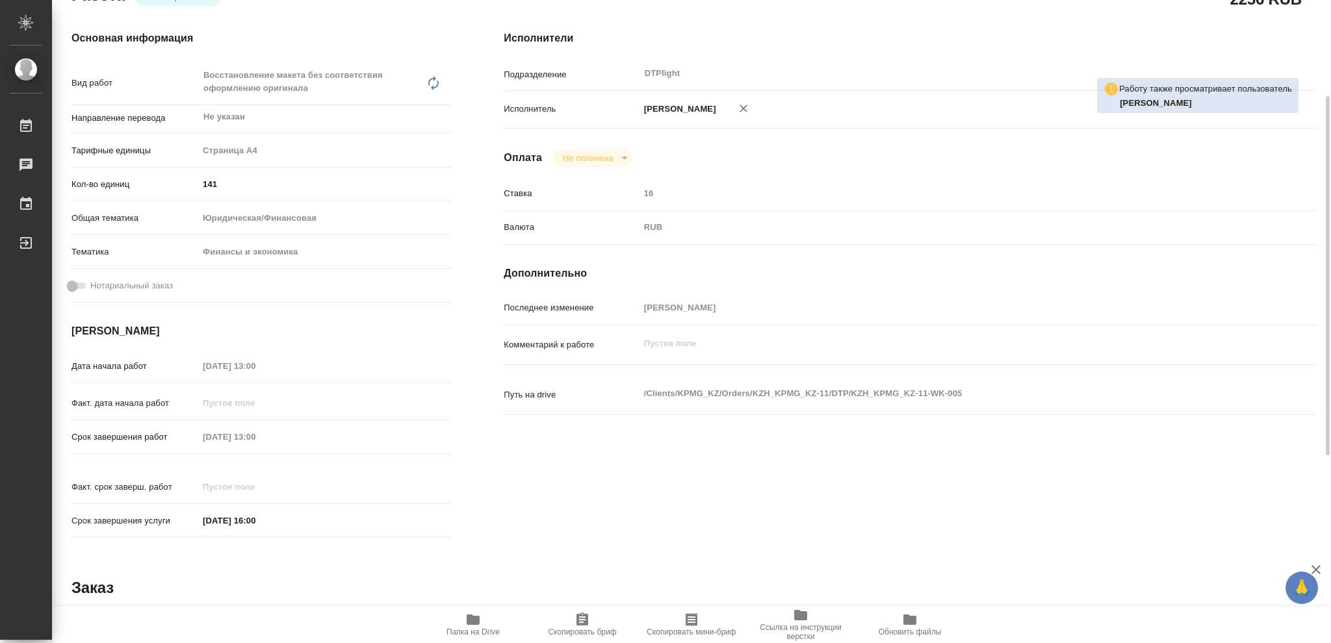
scroll to position [0, 0]
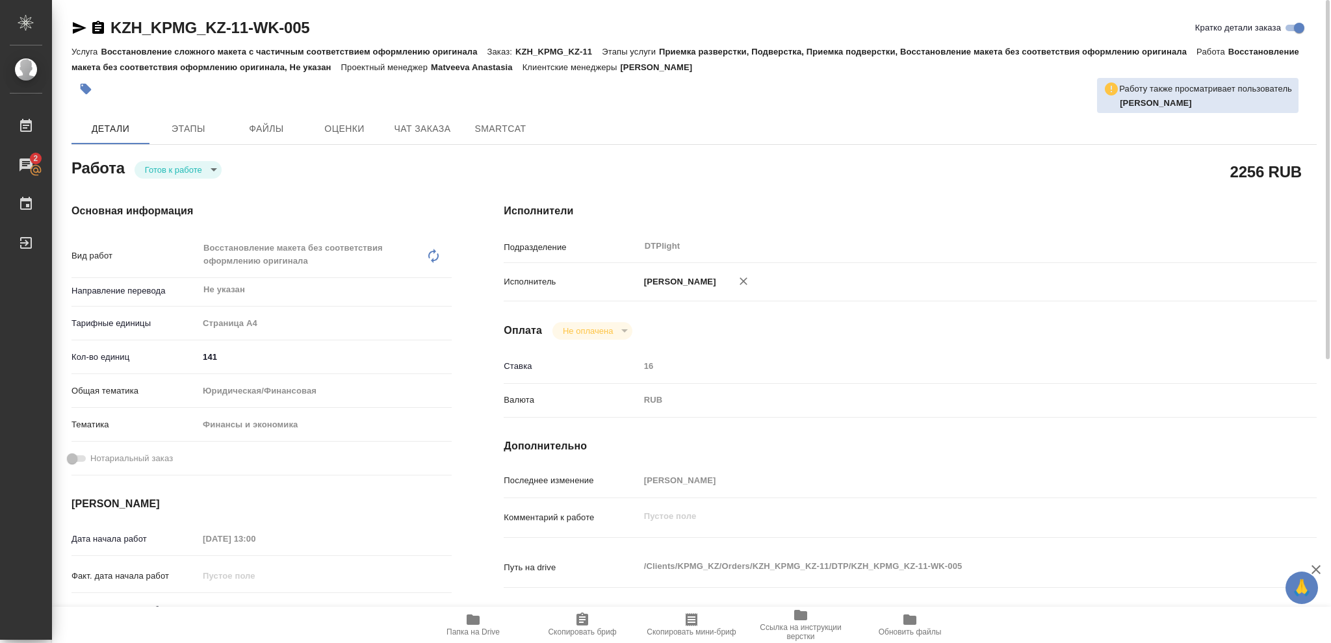
click at [211, 166] on body "🙏 .cls-1 fill:#fff; AWATERA Vasileva Olga Работы 2 Чаты График Выйти KZH_KPMG_K…" at bounding box center [665, 321] width 1331 height 643
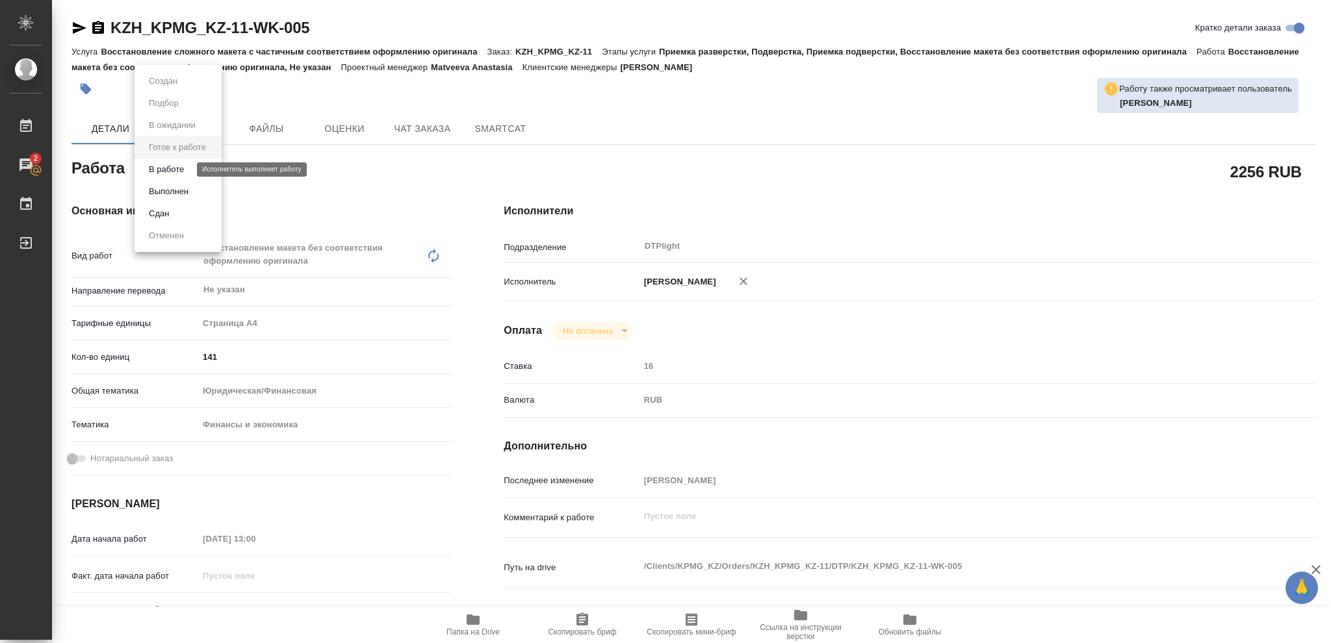
click at [172, 166] on button "В работе" at bounding box center [166, 169] width 43 height 14
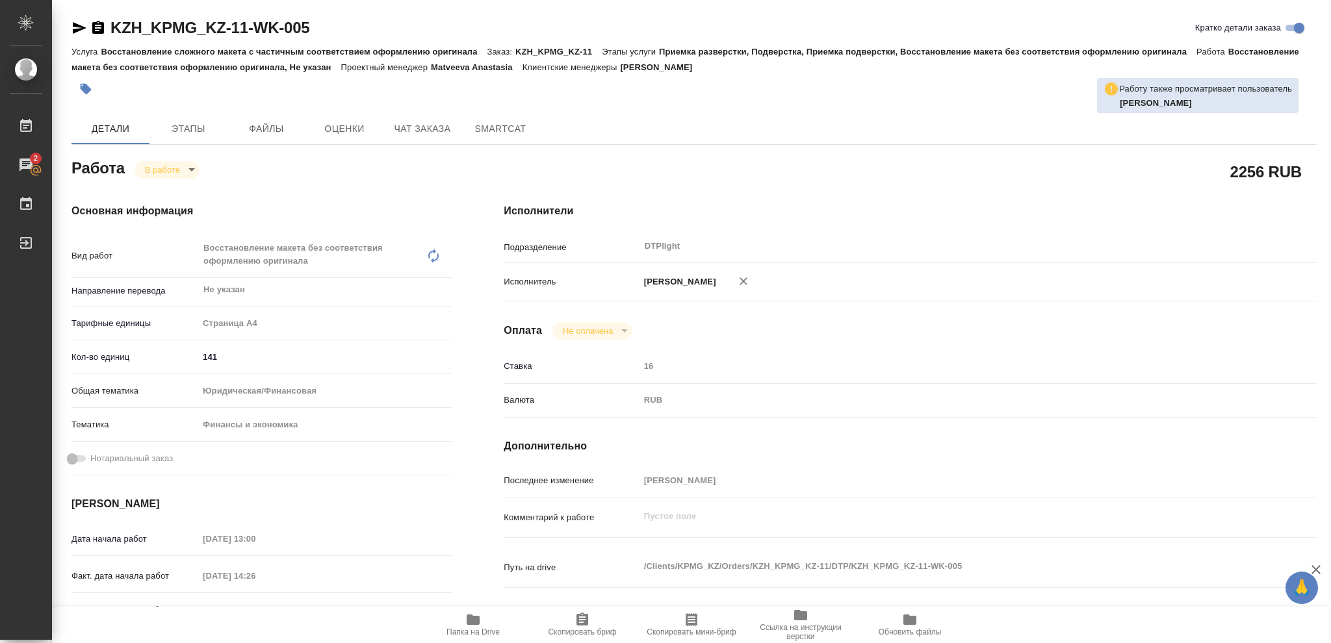
type textarea "x"
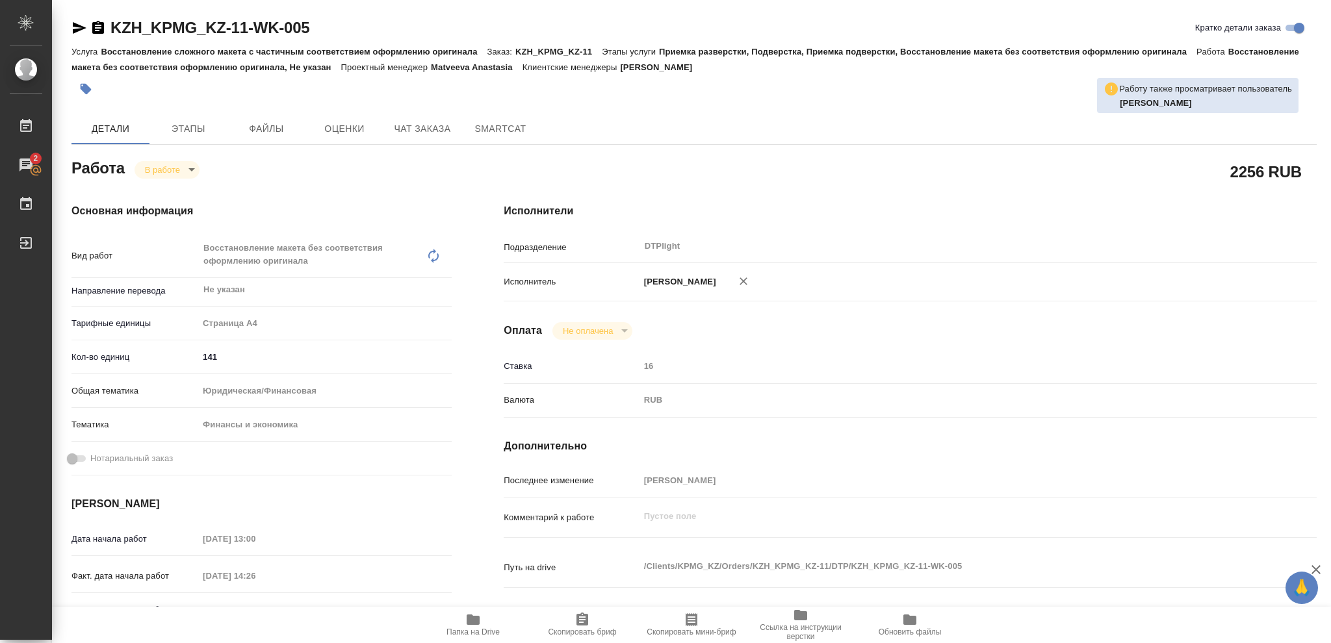
type textarea "x"
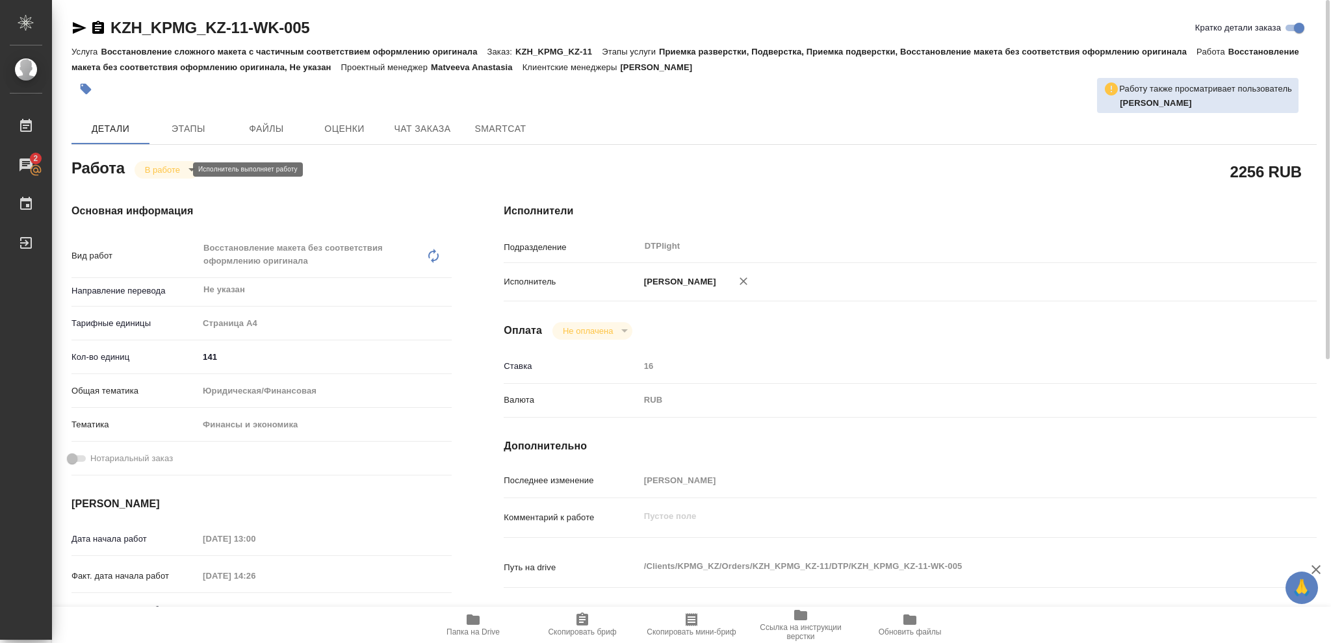
type textarea "x"
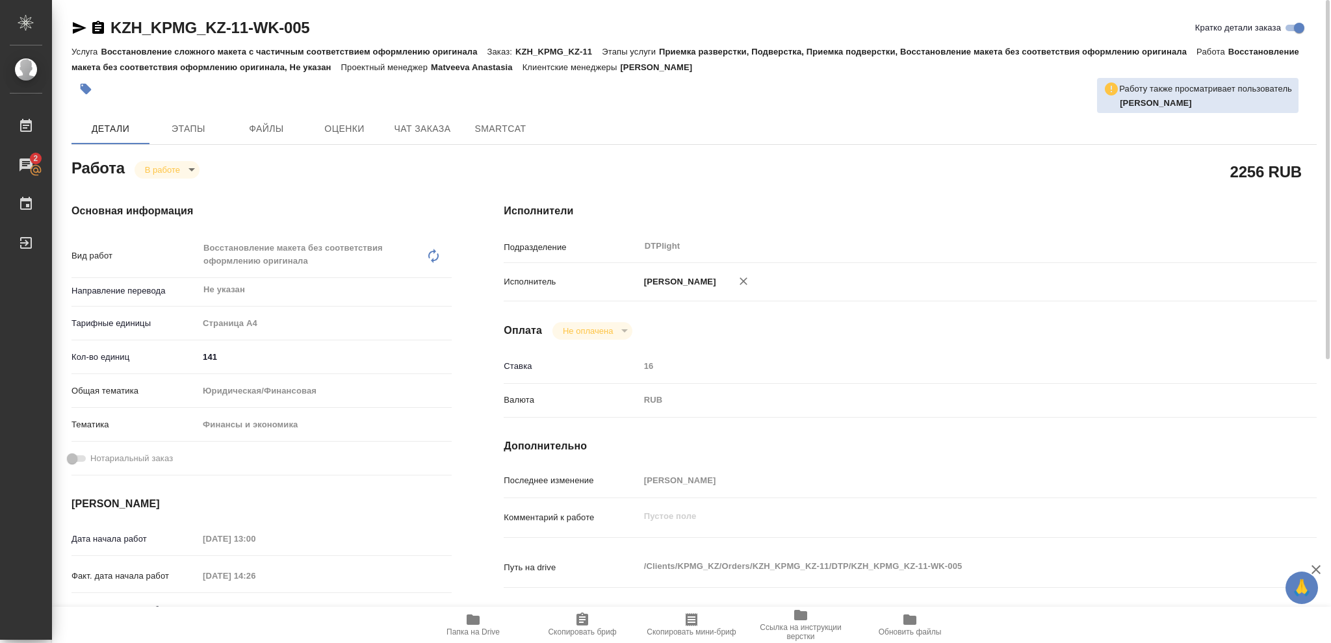
type textarea "x"
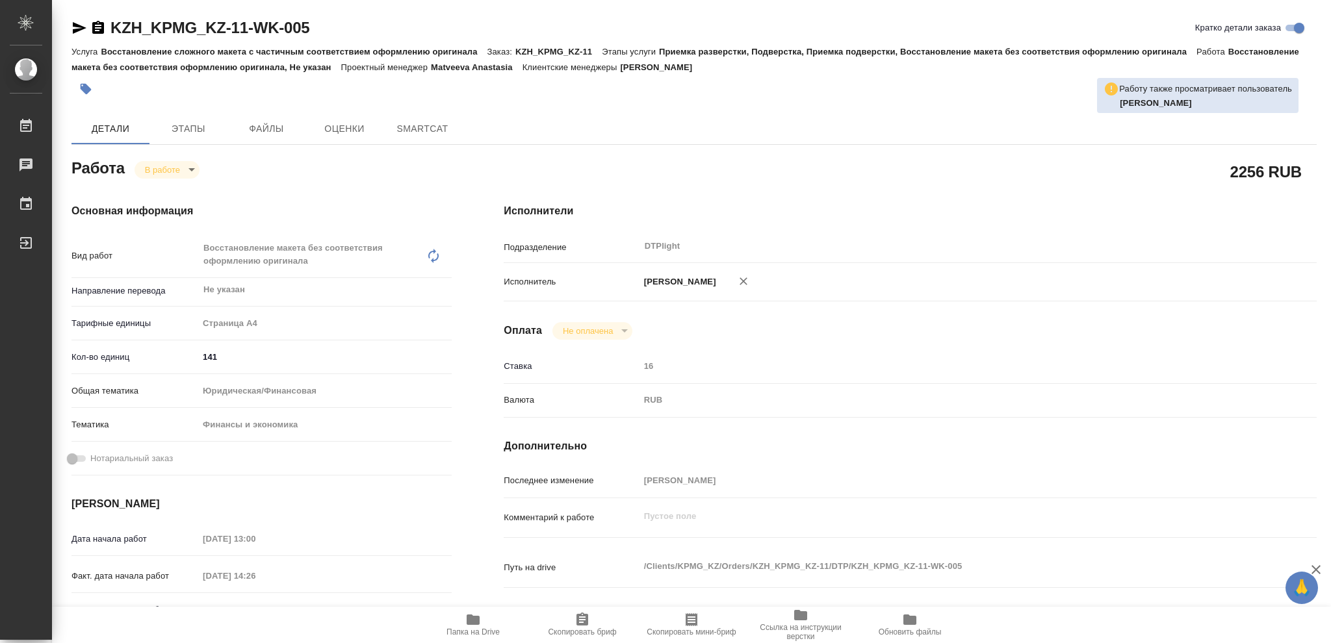
type textarea "x"
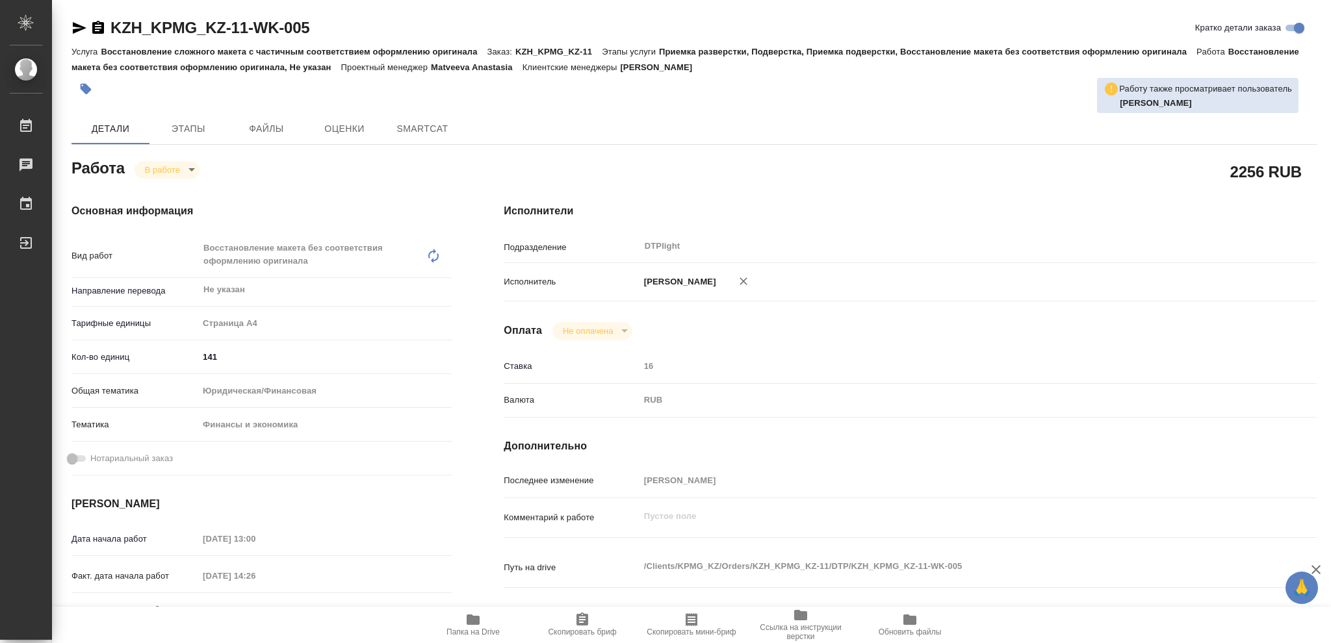
type textarea "x"
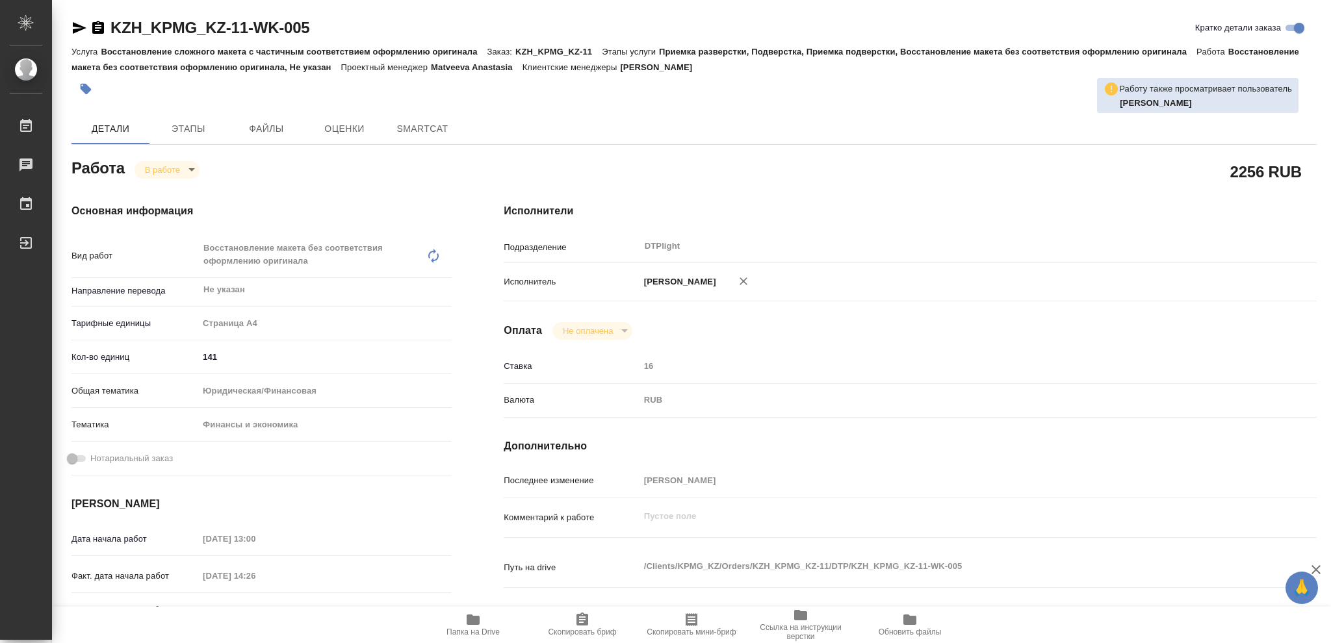
type textarea "x"
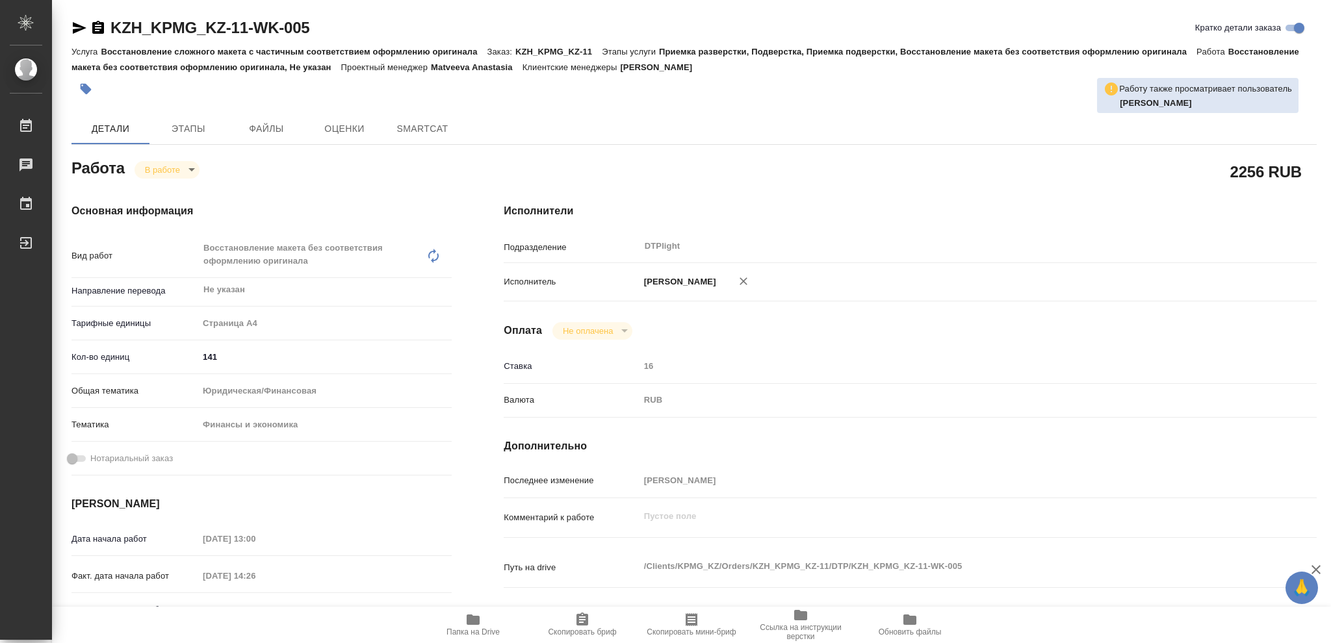
type textarea "x"
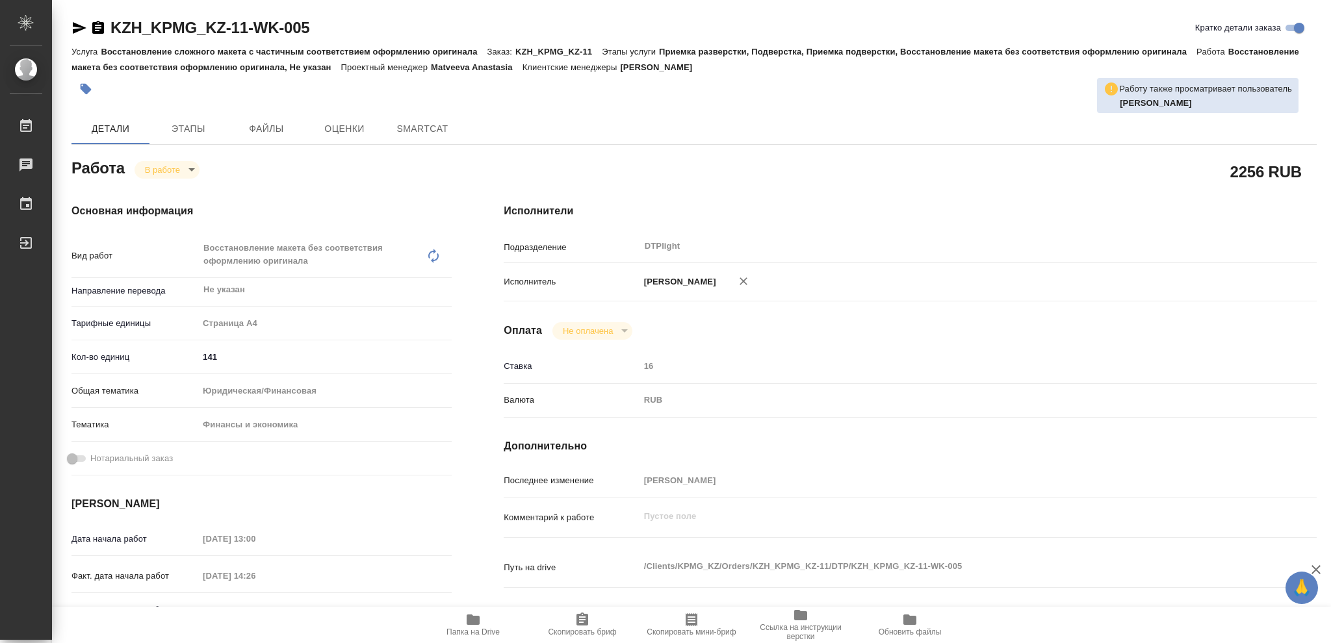
type textarea "x"
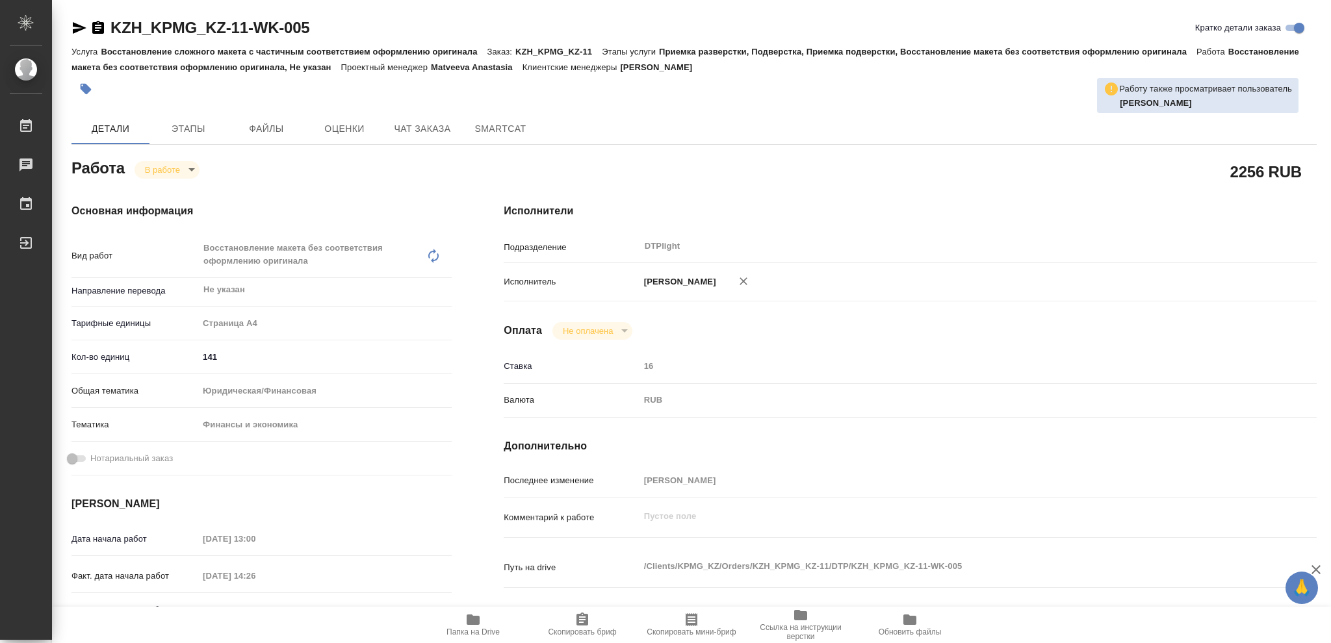
type textarea "x"
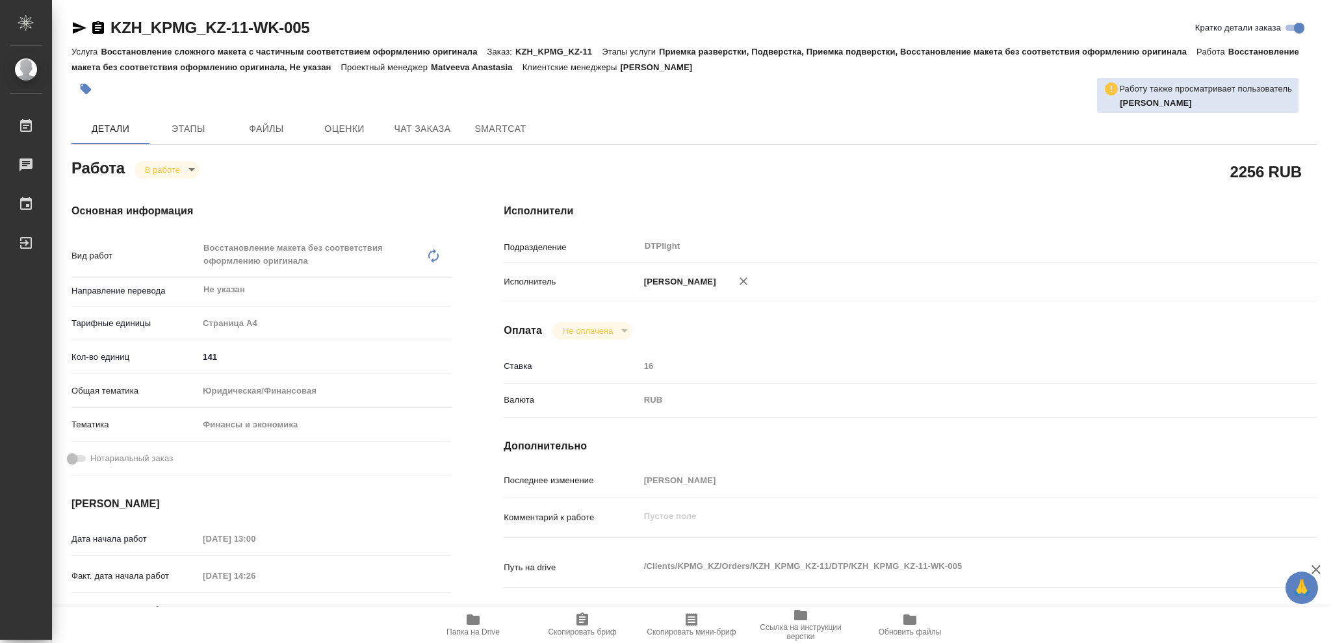
type textarea "x"
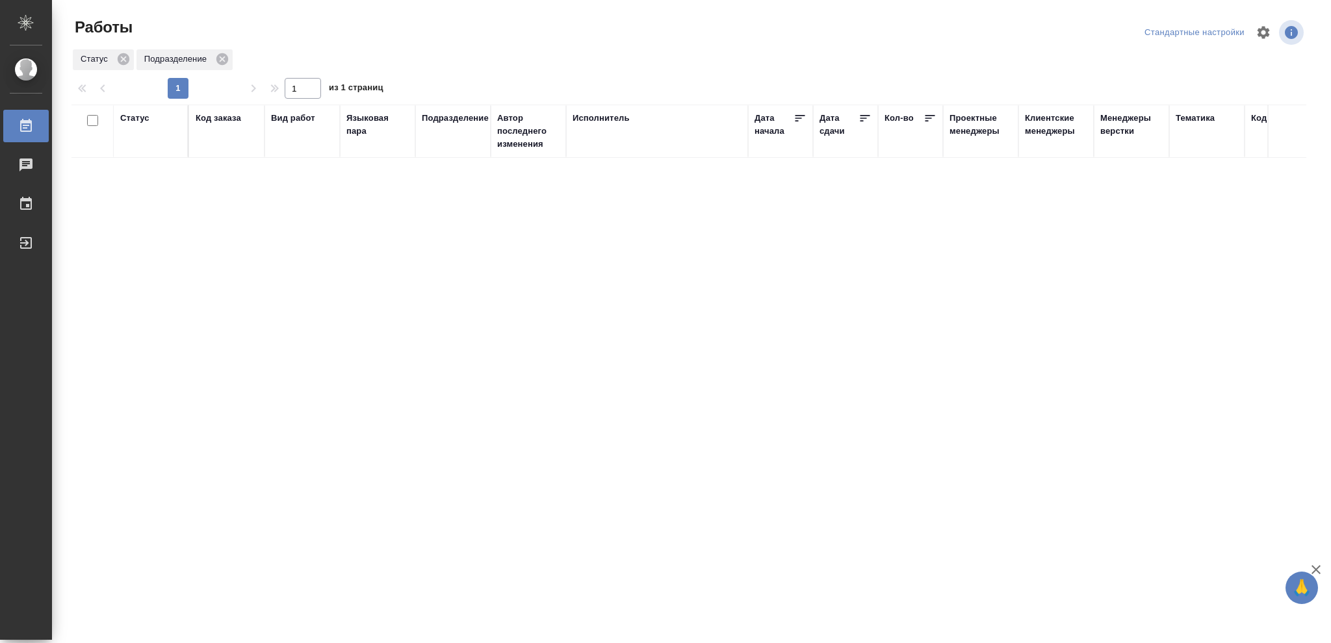
click at [131, 118] on div "Статус" at bounding box center [134, 118] width 29 height 13
click at [144, 153] on icon at bounding box center [144, 151] width 9 height 9
click at [447, 150] on icon at bounding box center [447, 148] width 9 height 9
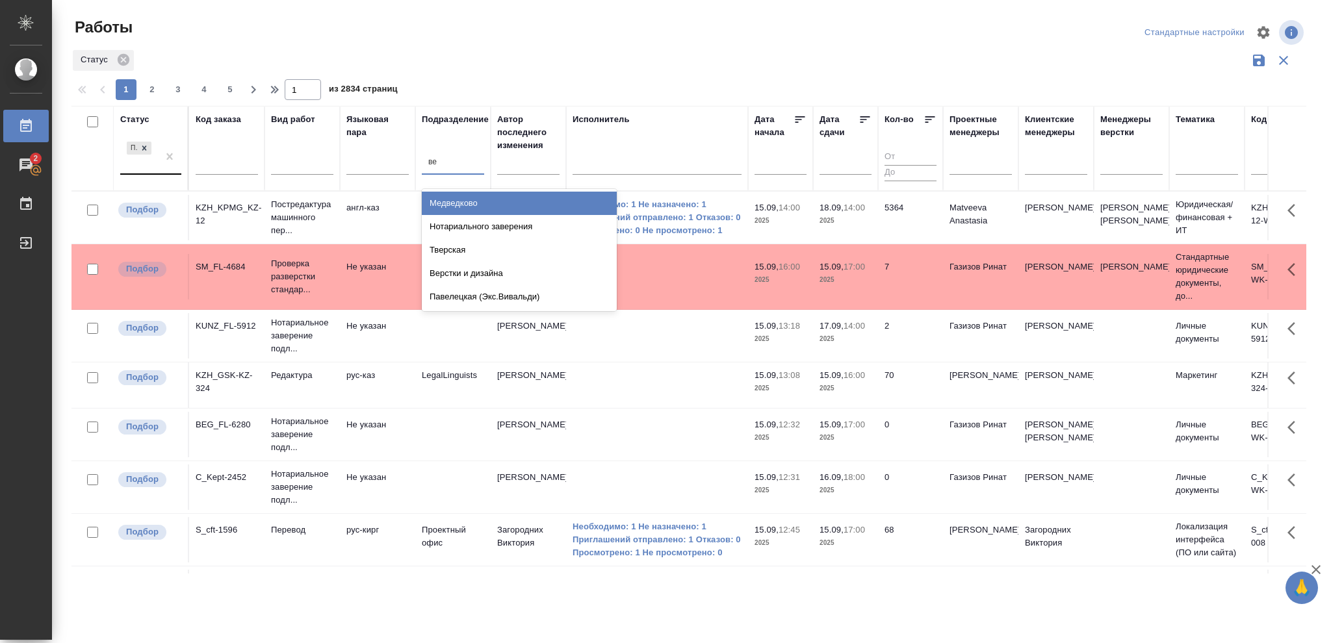
type input "вер"
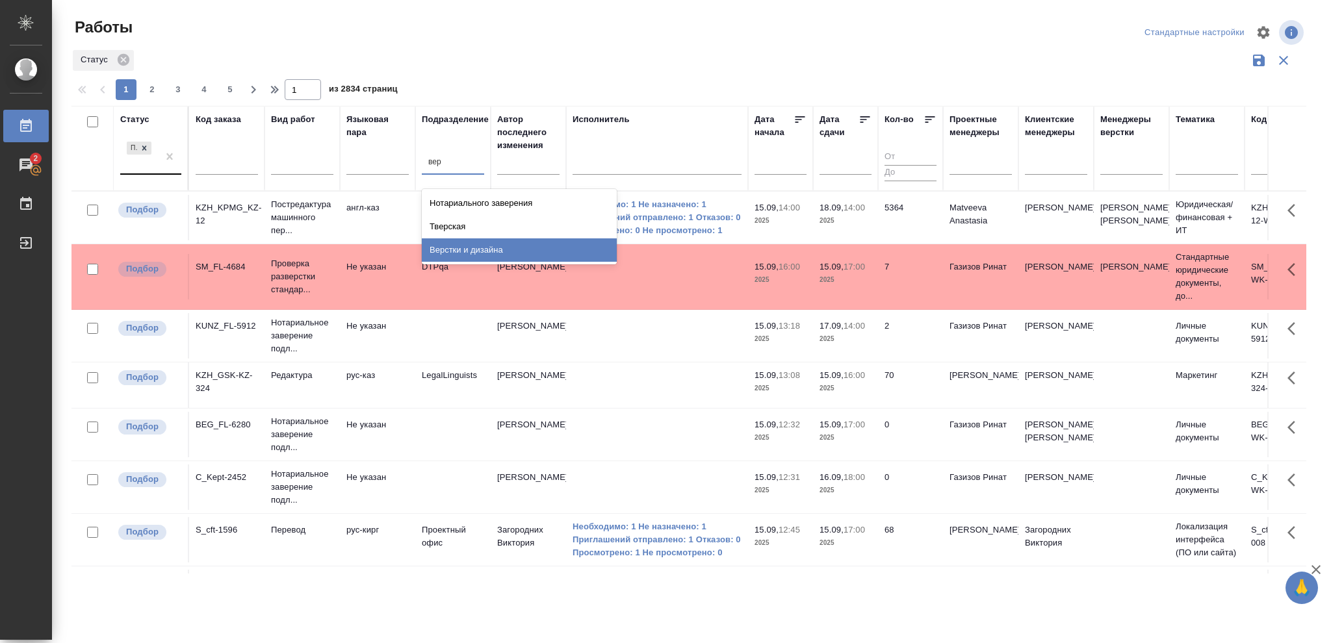
click at [486, 249] on div "Верстки и дизайна" at bounding box center [519, 250] width 195 height 23
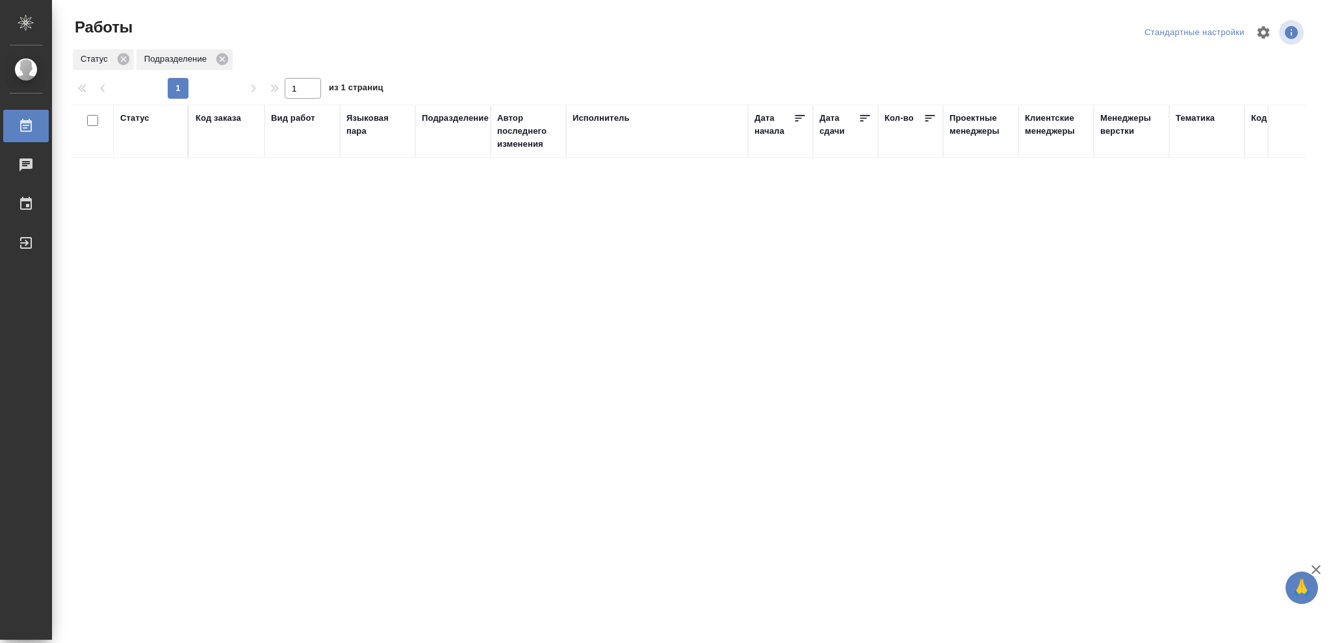
click at [139, 114] on div "Статус" at bounding box center [134, 118] width 29 height 13
click at [144, 151] on icon at bounding box center [144, 151] width 5 height 5
click at [144, 145] on icon at bounding box center [144, 148] width 9 height 9
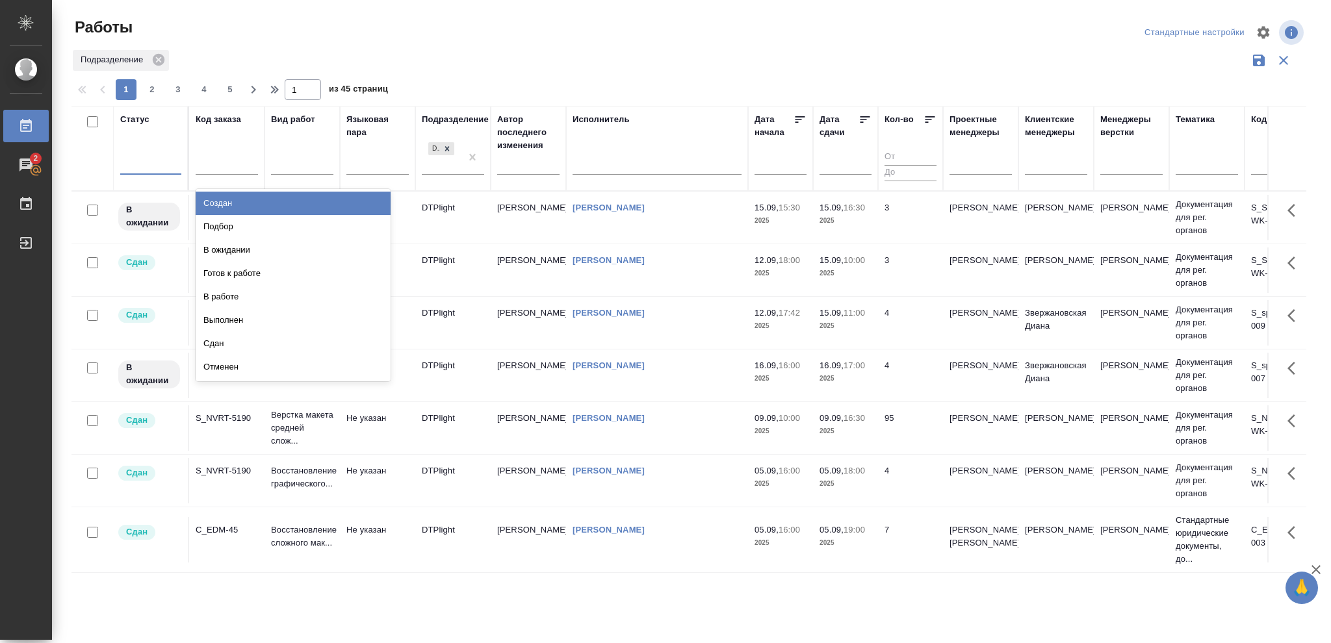
click at [144, 162] on div at bounding box center [150, 162] width 61 height 19
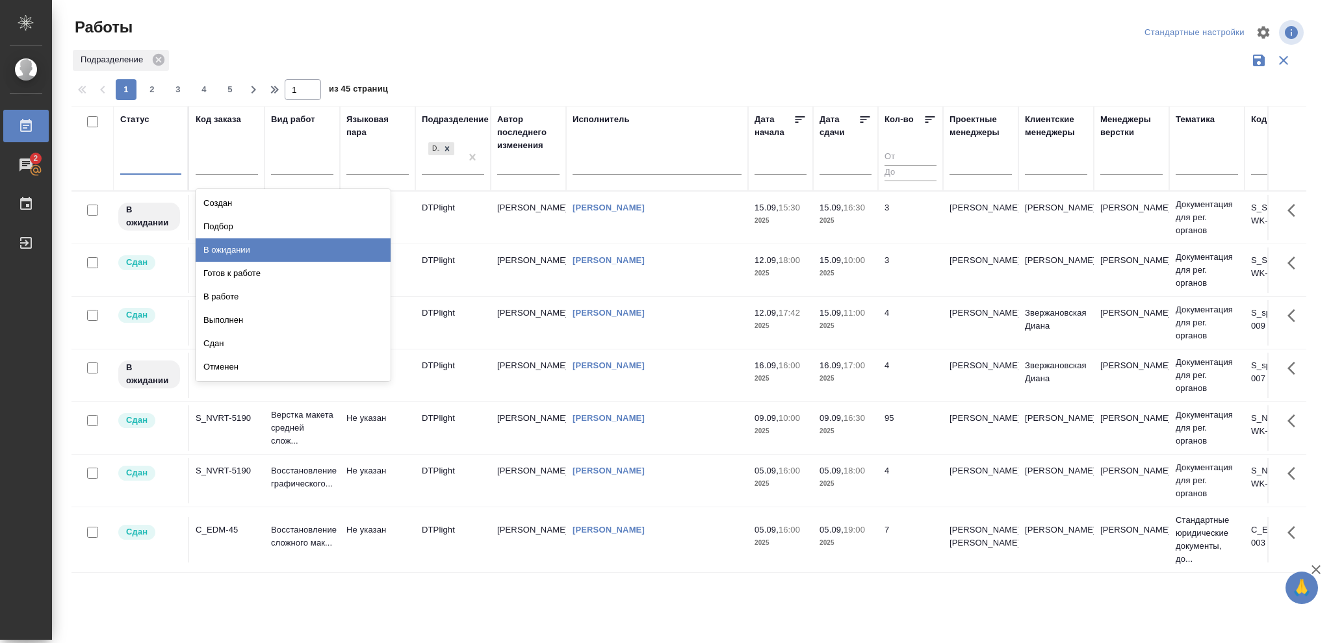
click at [211, 244] on div "В ожидании" at bounding box center [293, 250] width 195 height 23
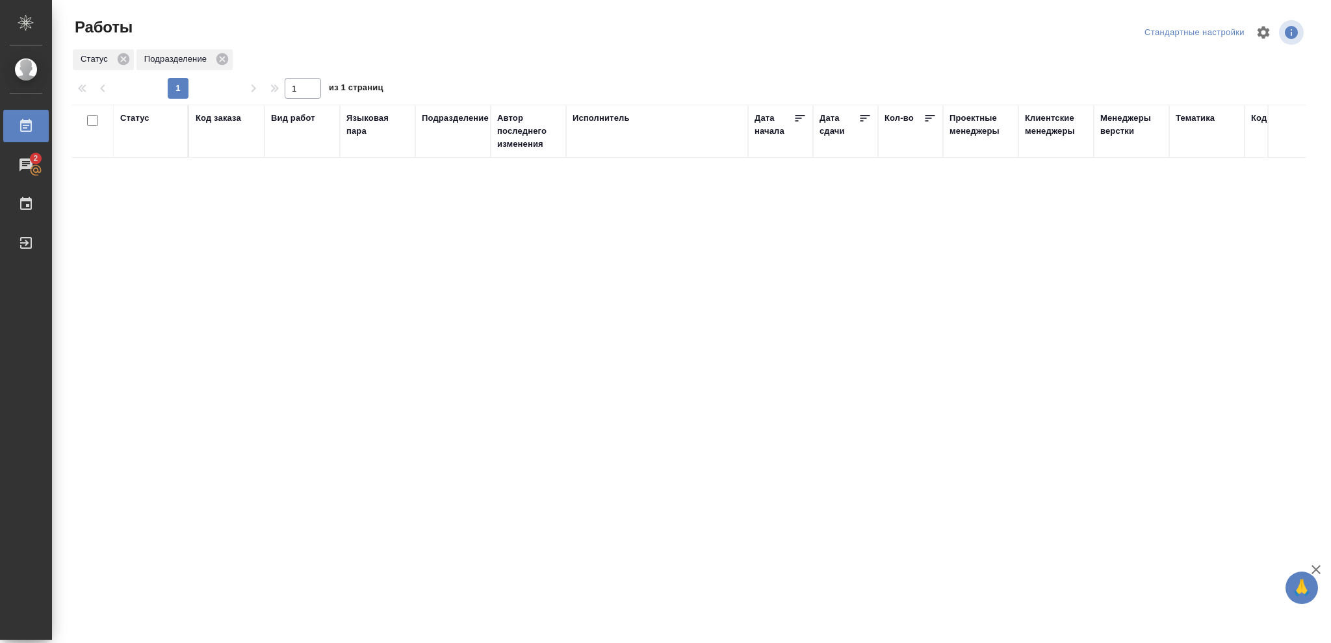
click at [144, 120] on div "Статус" at bounding box center [134, 118] width 29 height 13
click at [148, 155] on icon at bounding box center [144, 151] width 9 height 9
click at [447, 148] on icon at bounding box center [447, 148] width 5 height 5
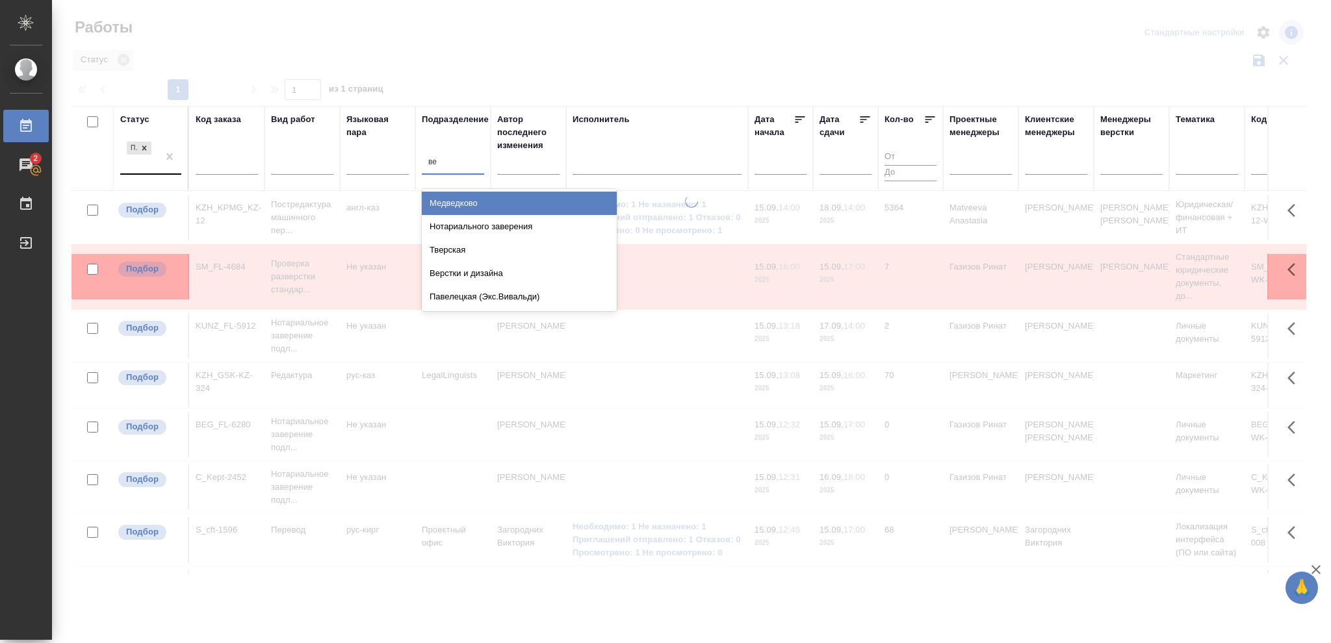
type input "вер"
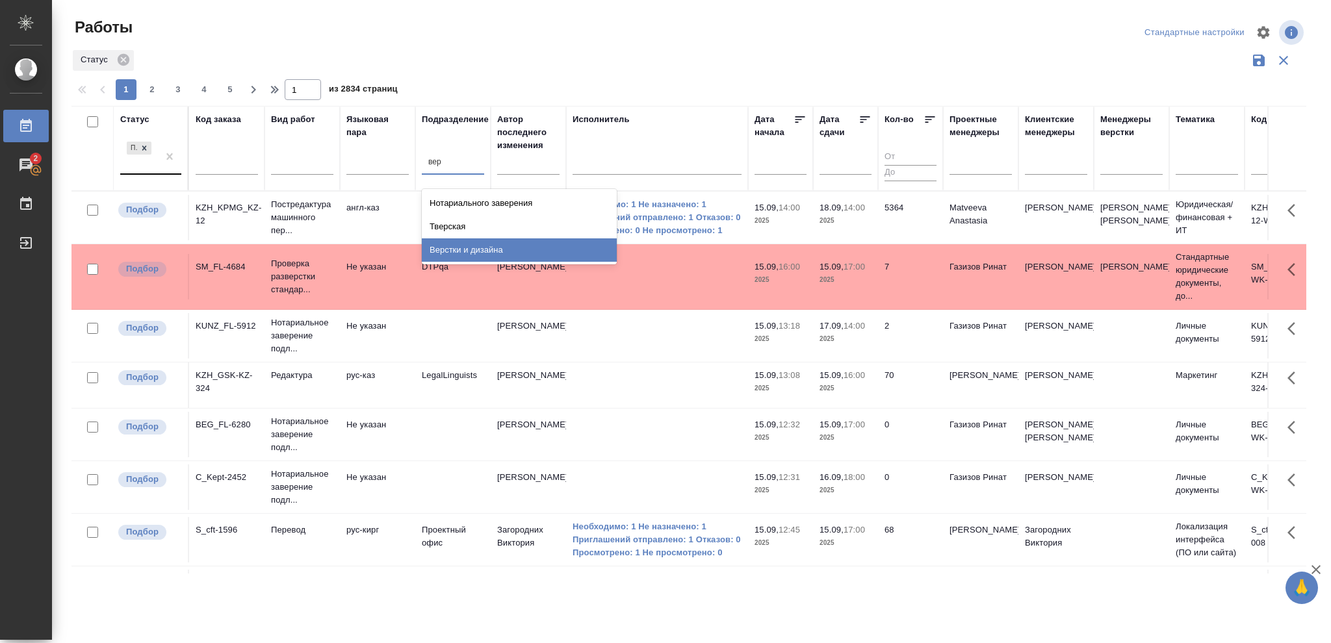
click at [479, 248] on div "Верстки и дизайна" at bounding box center [519, 250] width 195 height 23
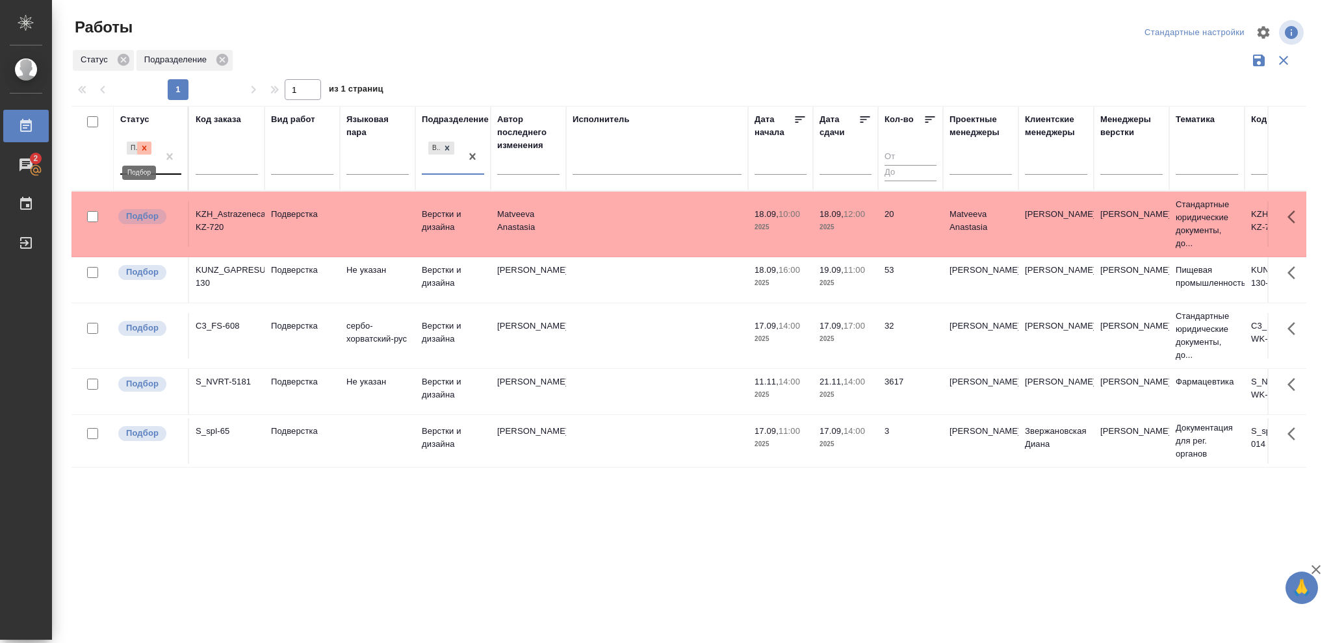
click at [143, 150] on icon at bounding box center [144, 148] width 5 height 5
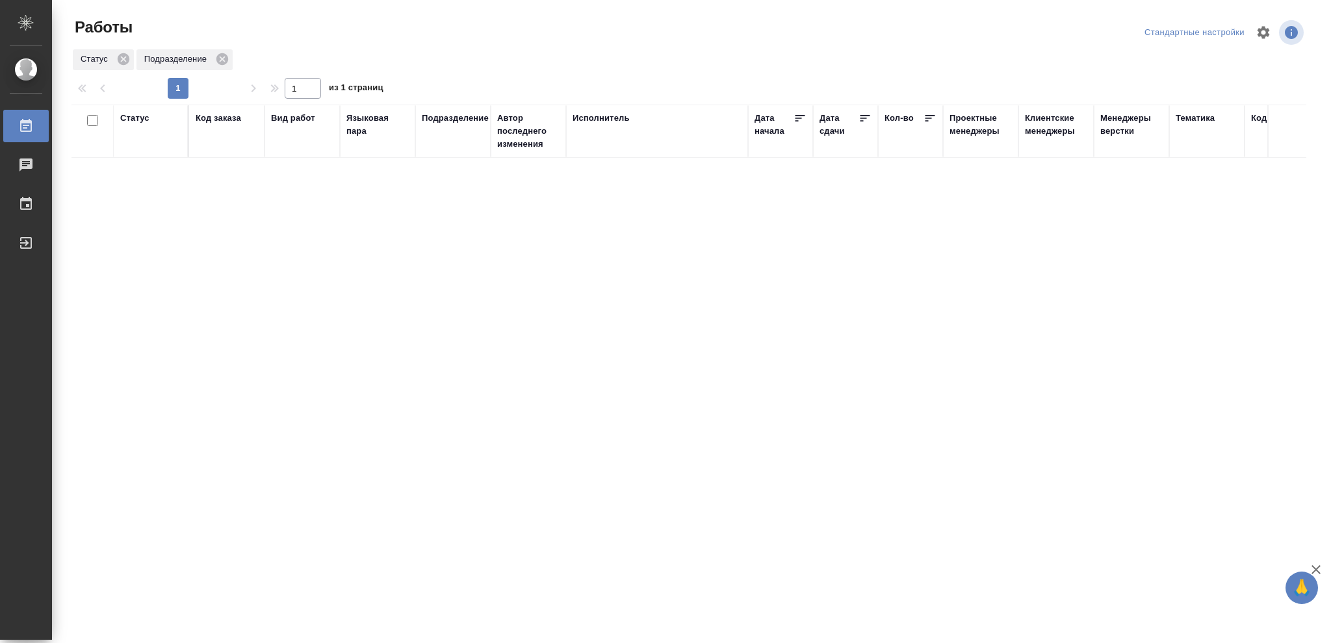
click at [142, 121] on div "Статус" at bounding box center [134, 118] width 29 height 13
click at [148, 151] on icon at bounding box center [144, 151] width 9 height 9
click at [143, 149] on icon at bounding box center [144, 148] width 9 height 9
click at [141, 117] on div "Статус" at bounding box center [134, 118] width 29 height 13
click at [144, 151] on icon at bounding box center [144, 151] width 5 height 5
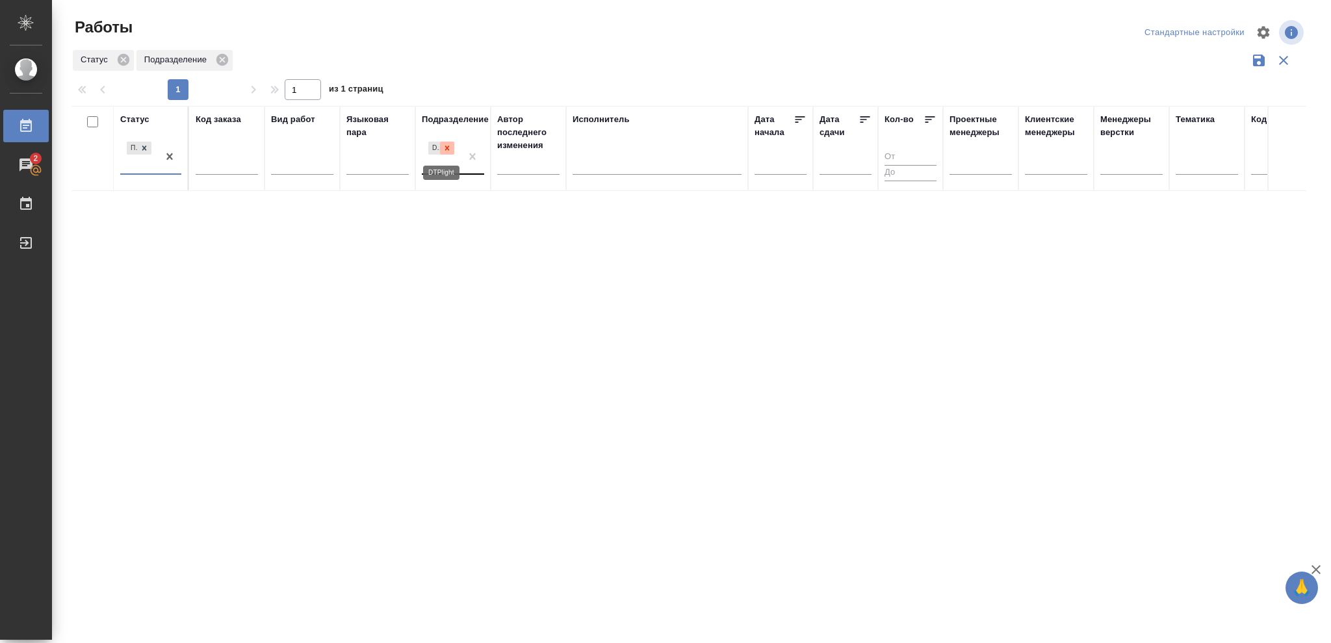
click at [445, 149] on icon at bounding box center [447, 148] width 9 height 9
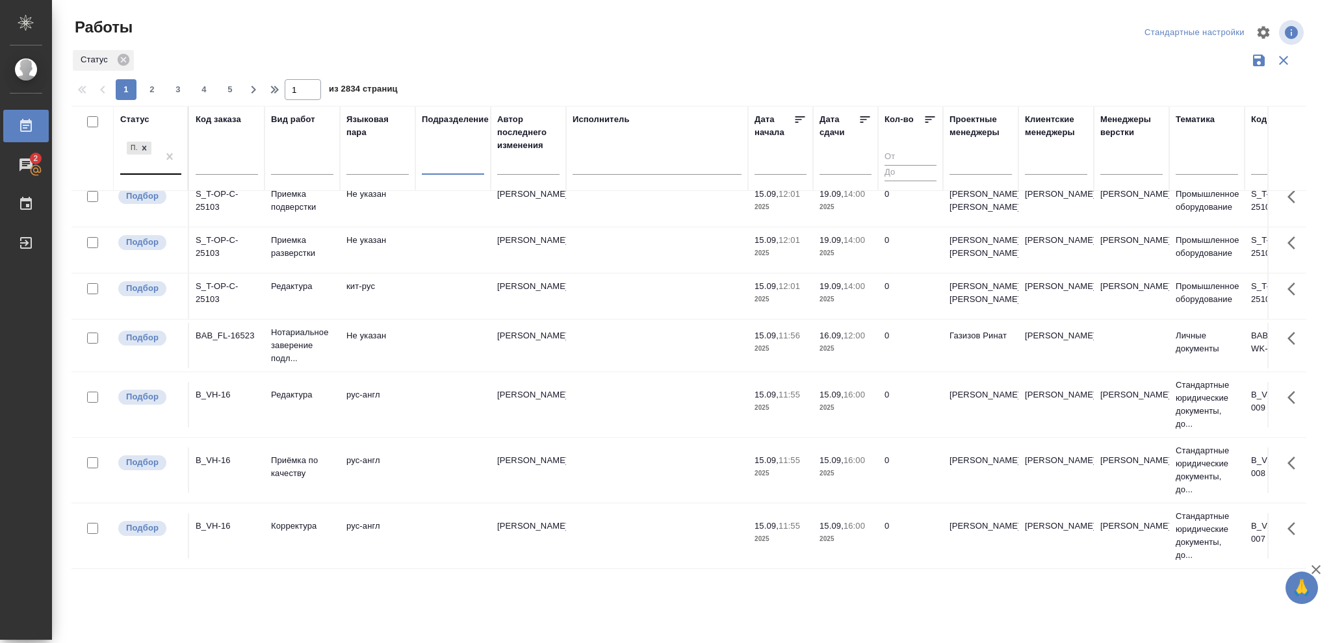
scroll to position [1117, 0]
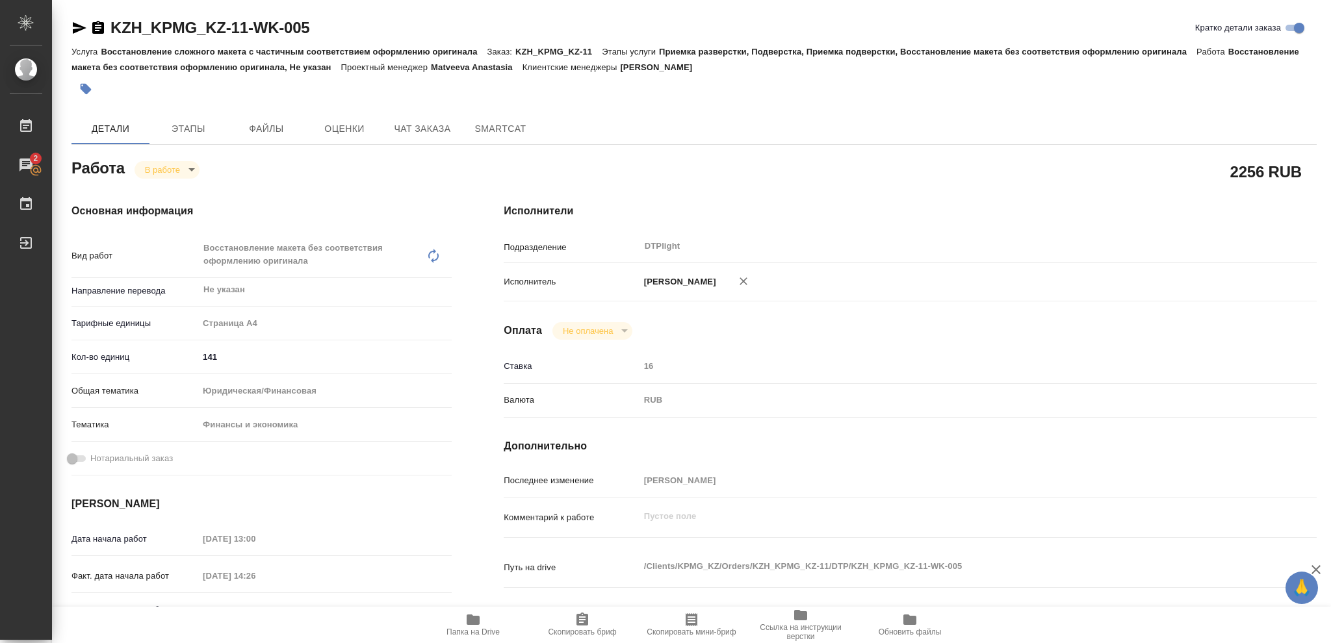
click at [477, 482] on icon "button" at bounding box center [473, 620] width 13 height 10
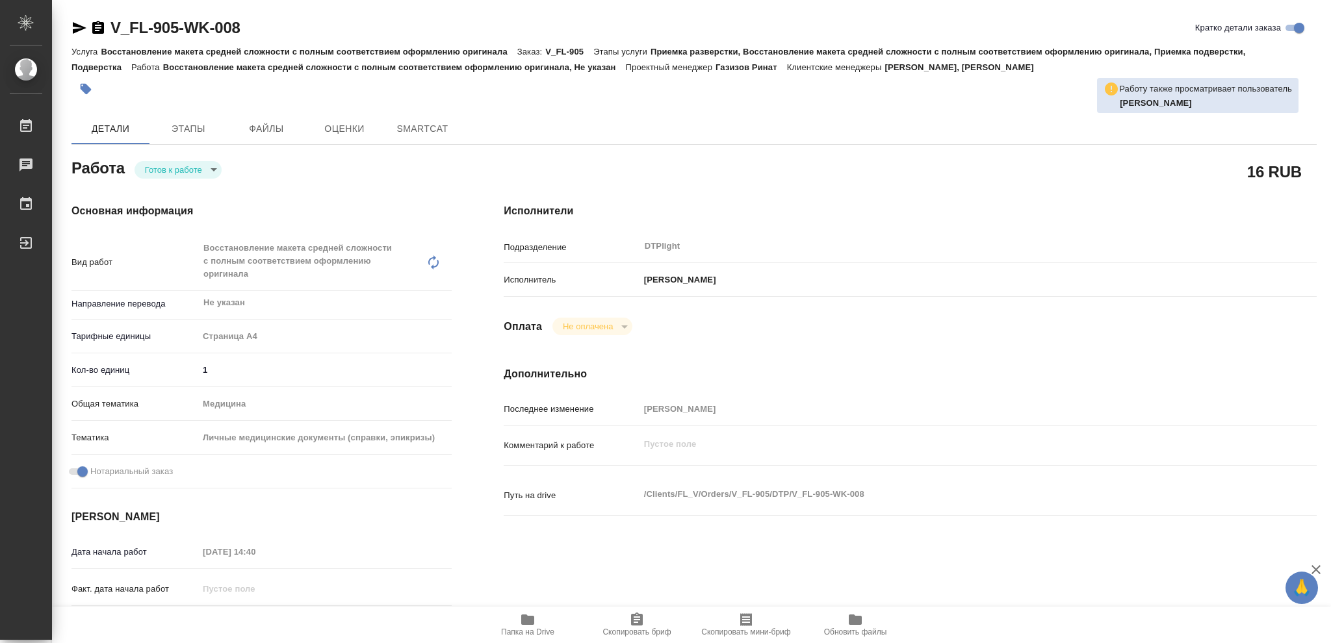
type textarea "x"
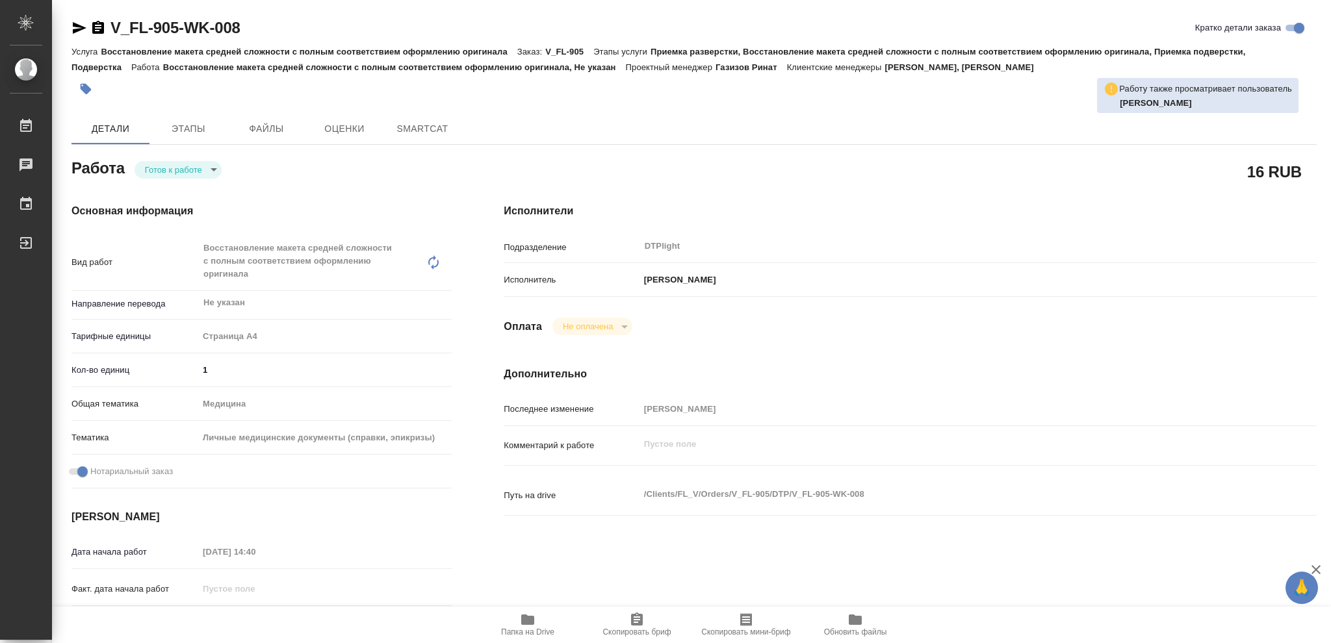
type textarea "x"
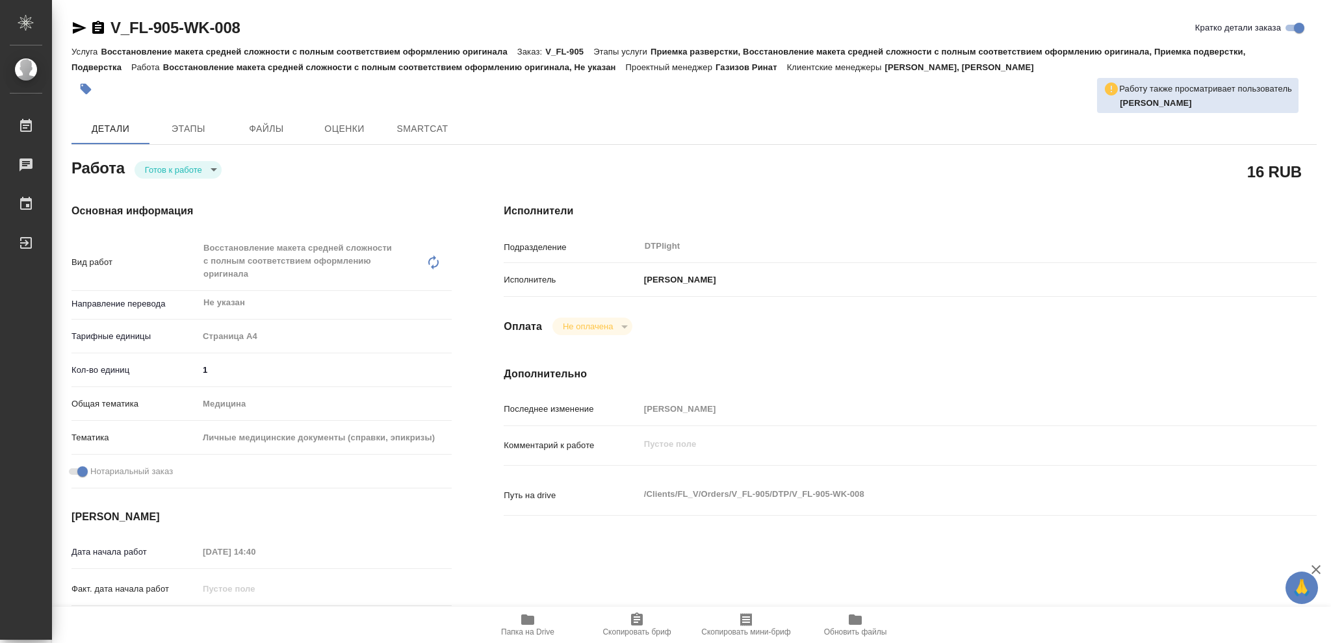
type textarea "x"
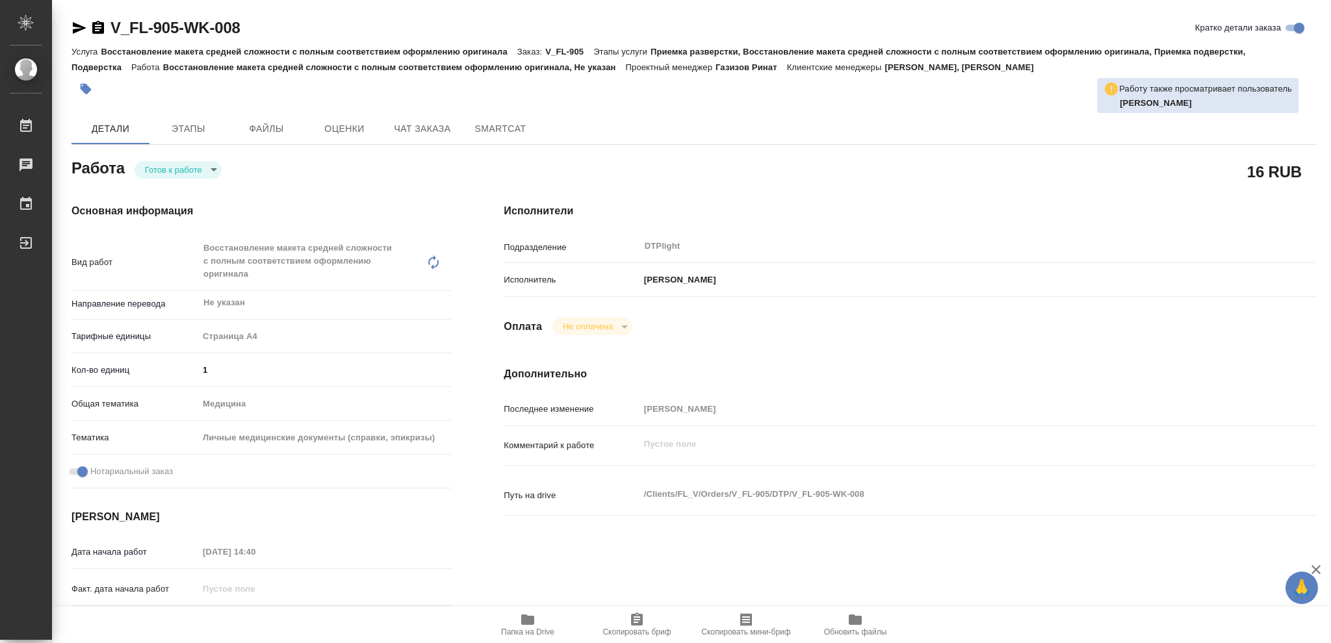
type textarea "x"
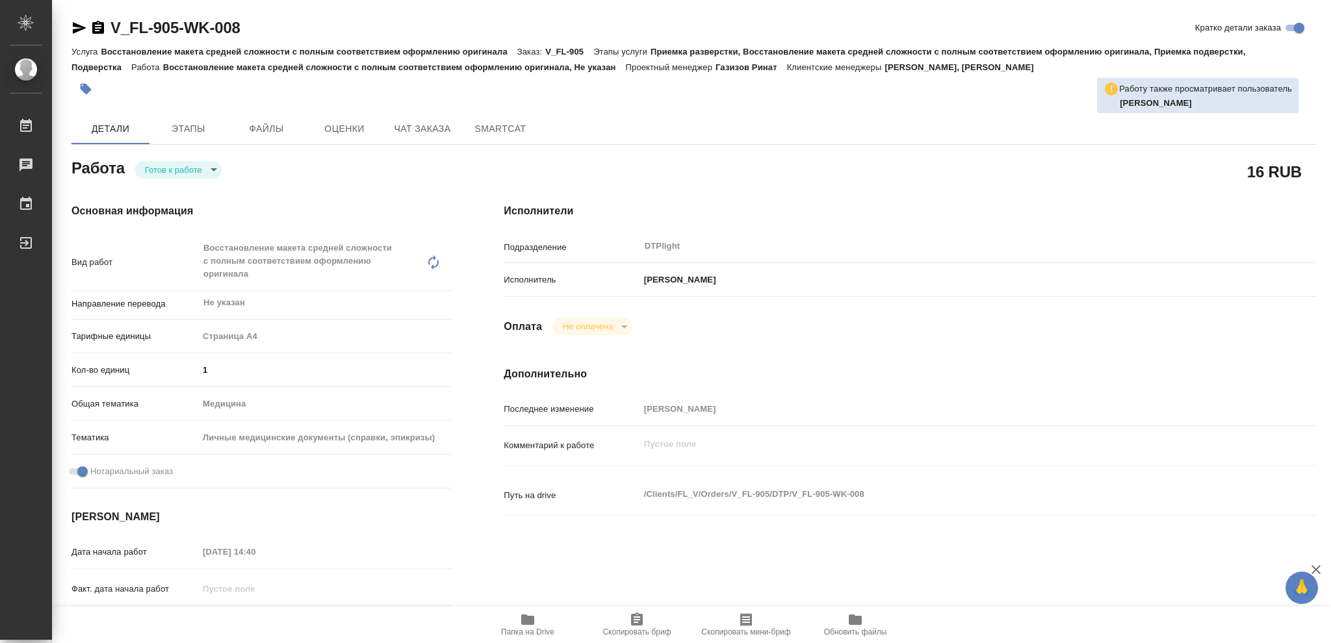
type textarea "x"
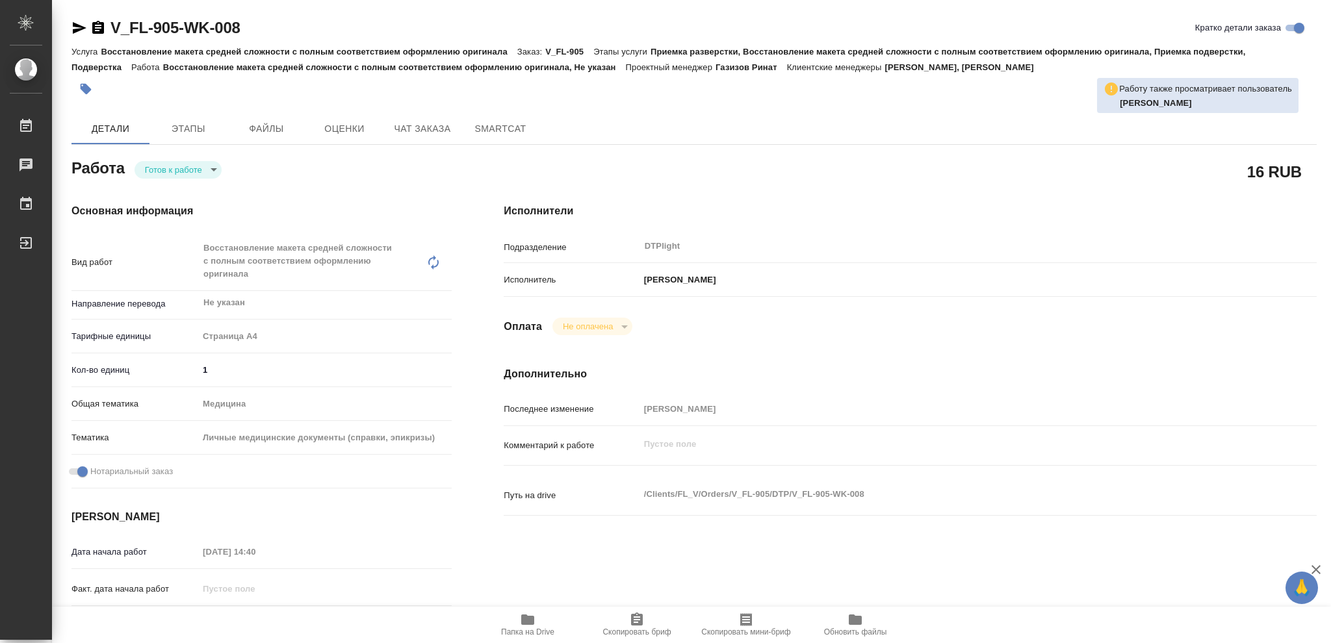
click at [523, 623] on icon "button" at bounding box center [527, 620] width 13 height 10
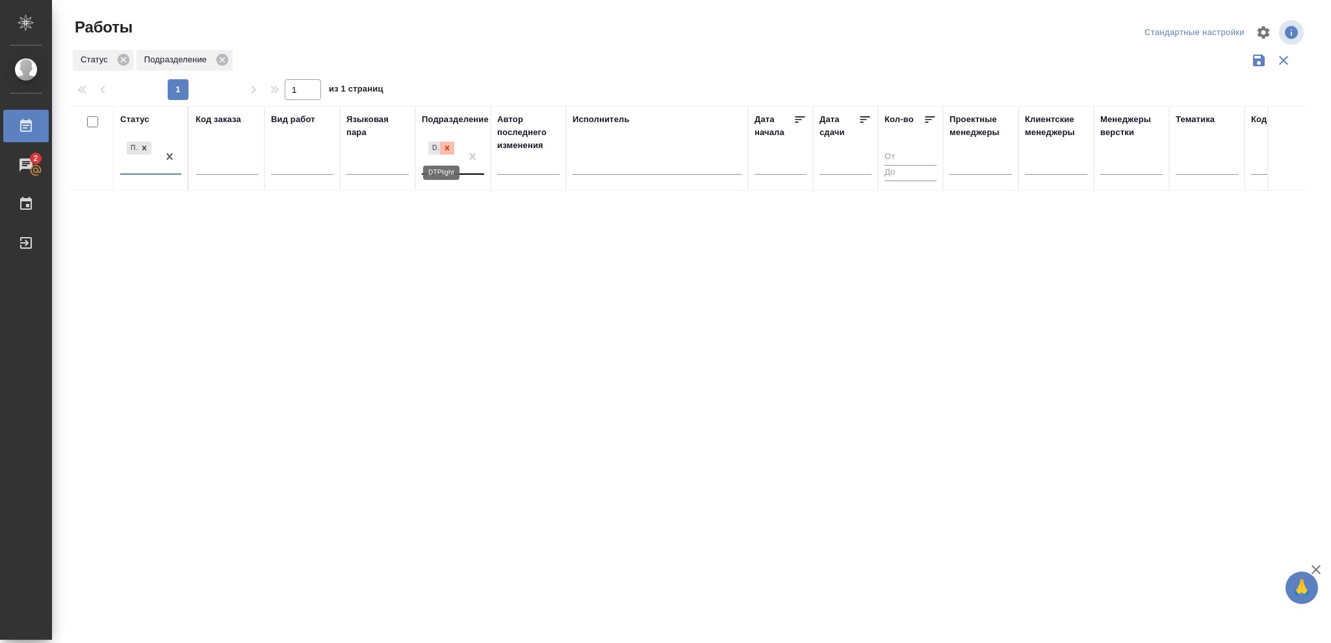
click at [447, 146] on icon at bounding box center [447, 148] width 9 height 9
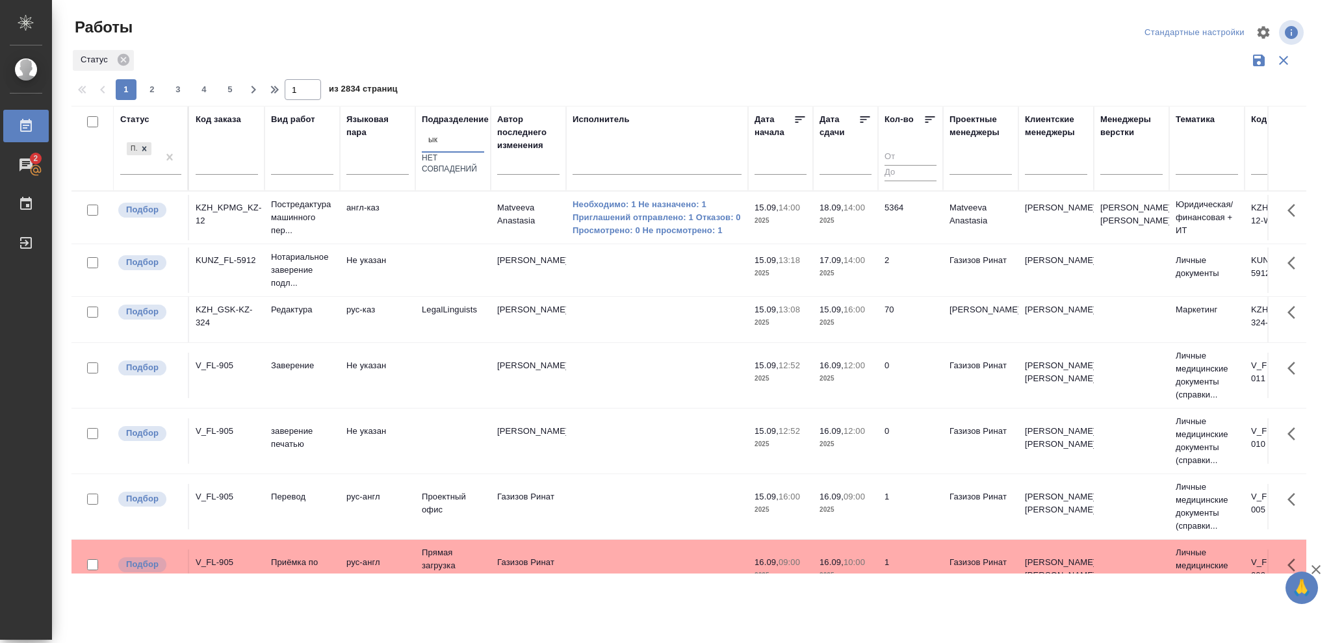
type input "ы"
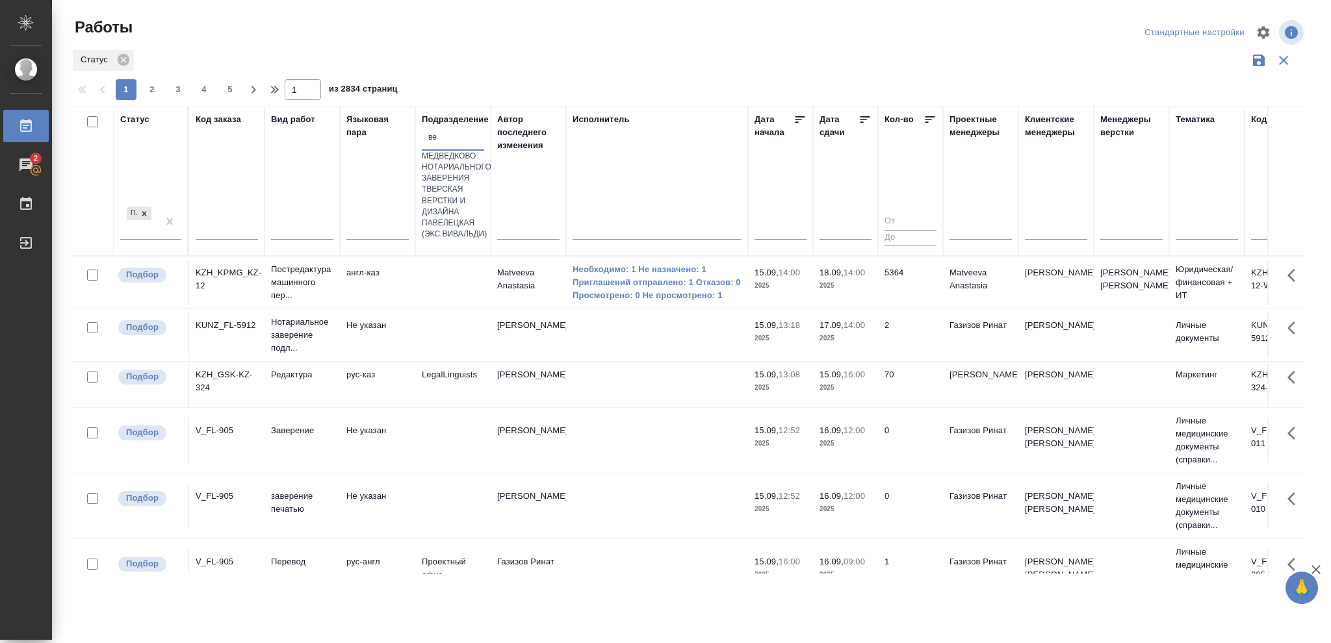
type input "вер"
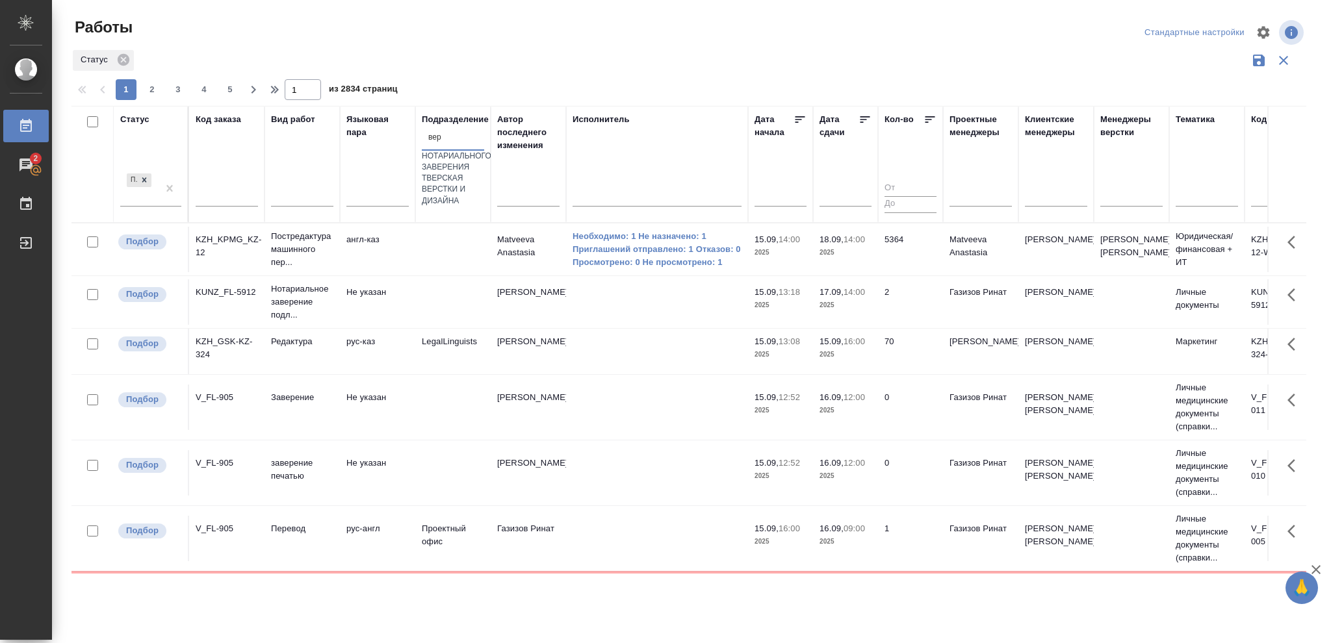
click at [484, 206] on div "Верстки и дизайна" at bounding box center [453, 195] width 62 height 22
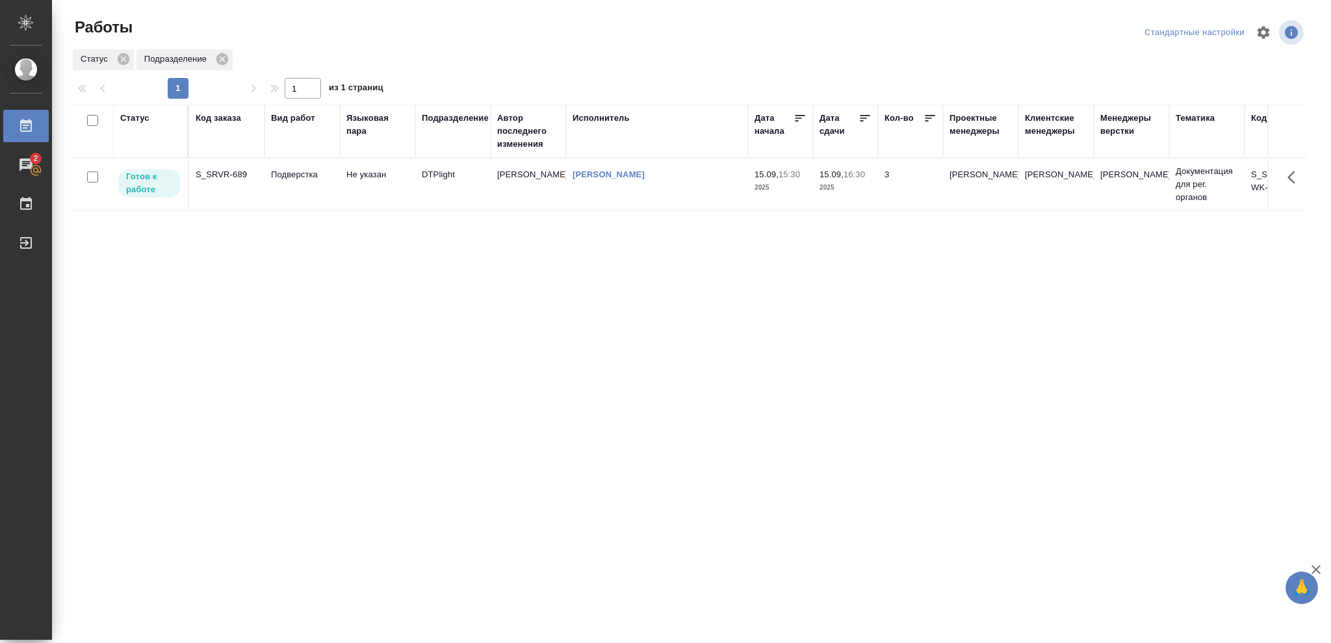
click at [675, 183] on td "[PERSON_NAME]" at bounding box center [657, 184] width 182 height 45
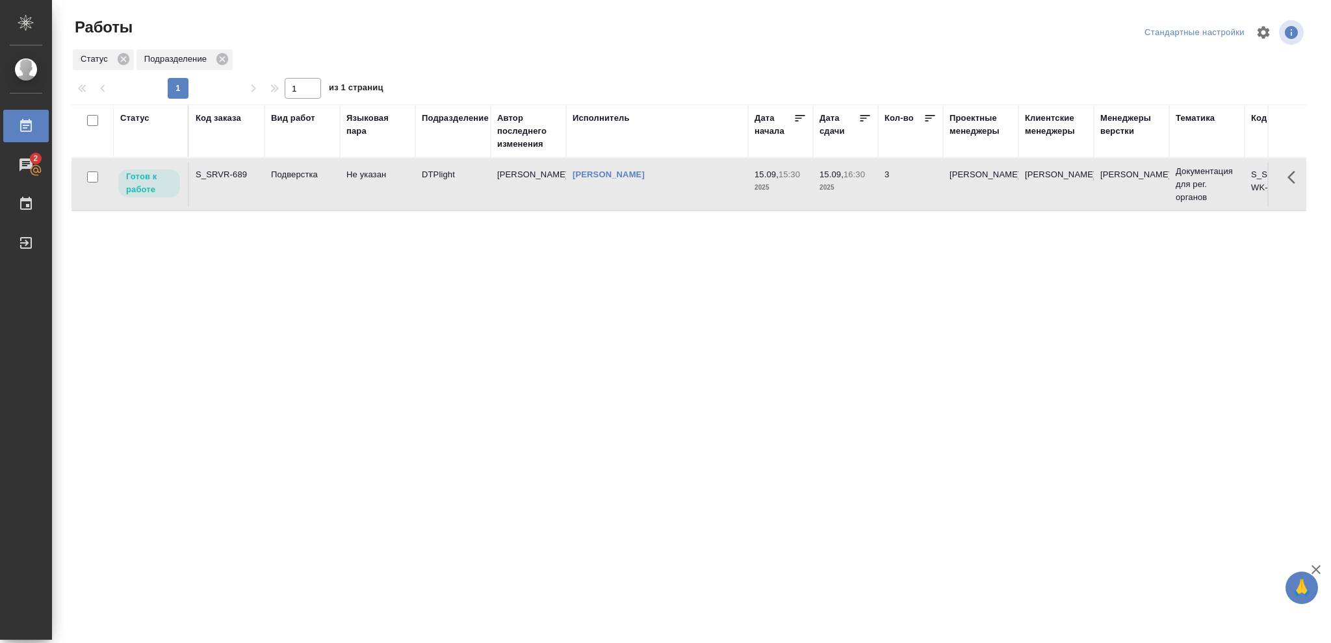
click at [675, 183] on td "[PERSON_NAME]" at bounding box center [657, 184] width 182 height 45
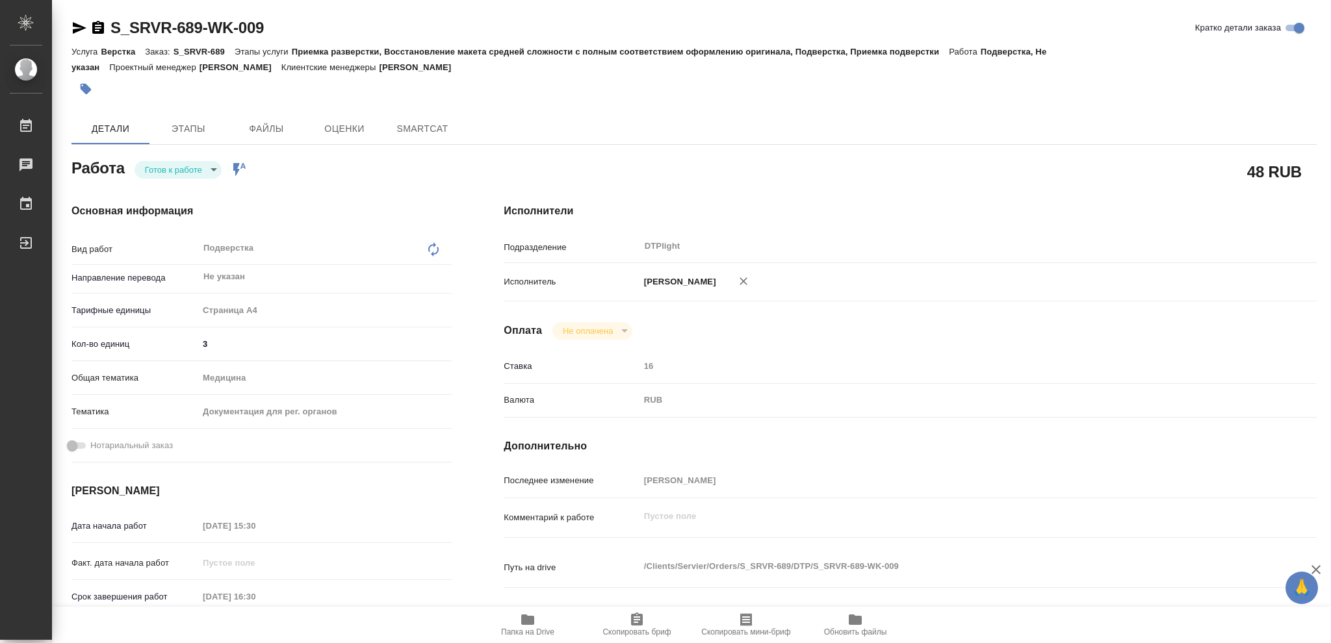
type textarea "x"
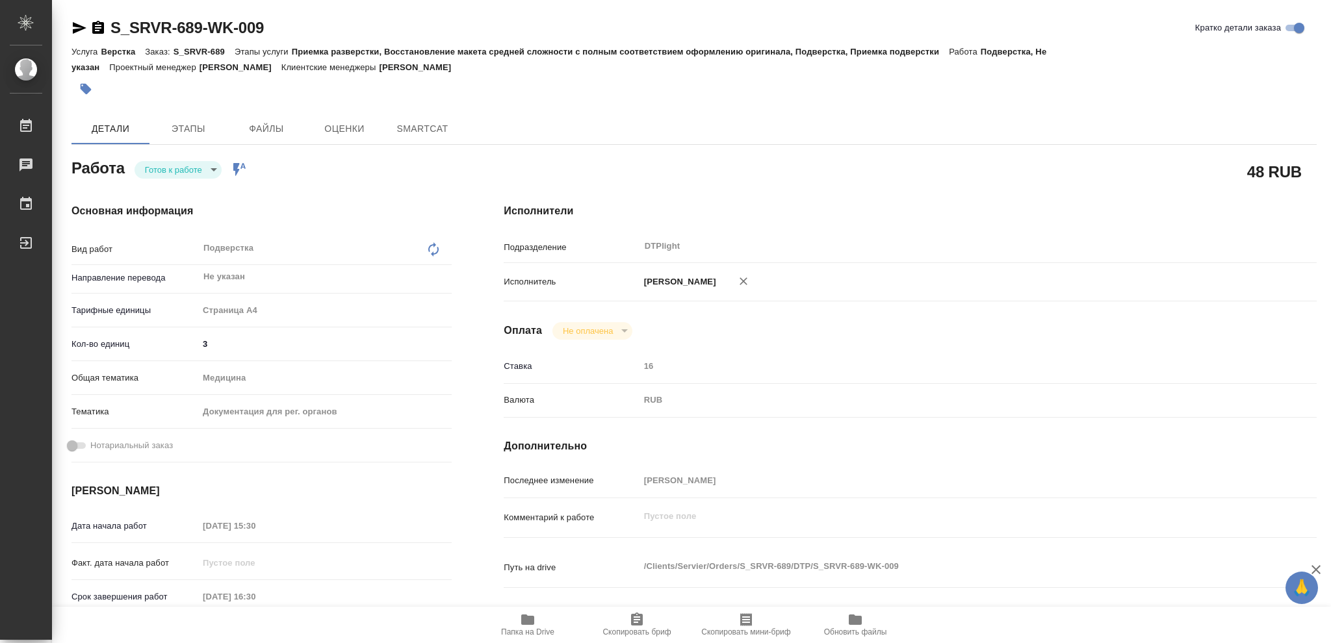
type textarea "x"
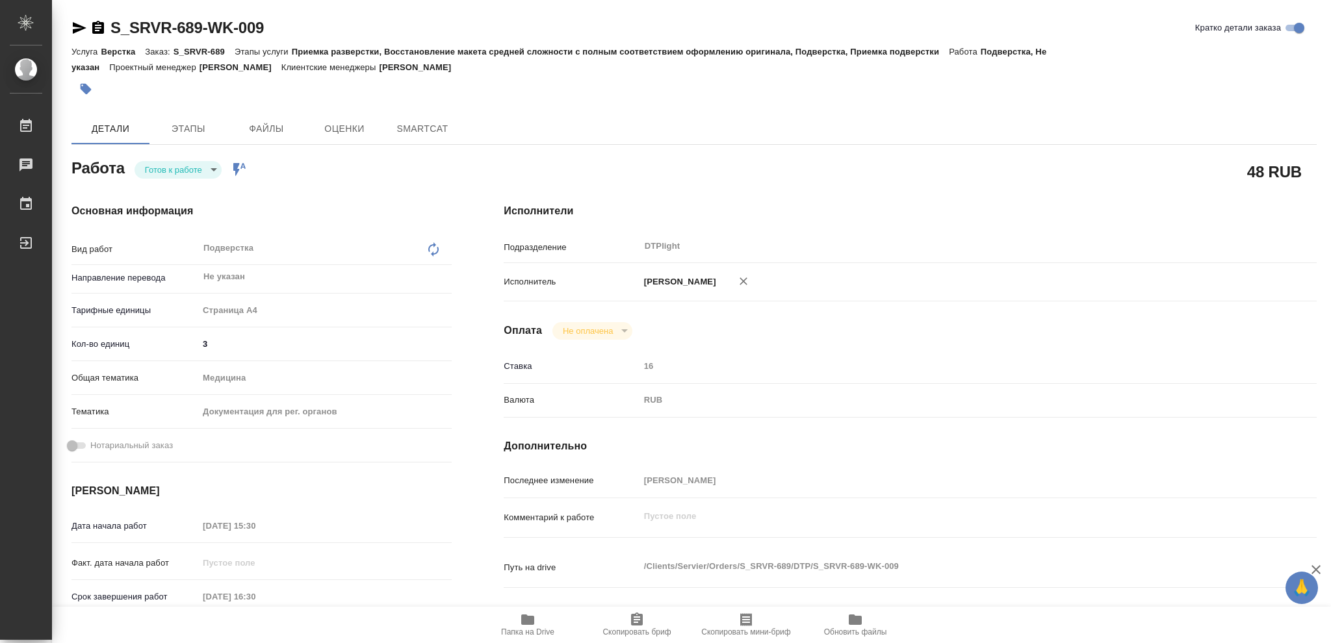
type textarea "x"
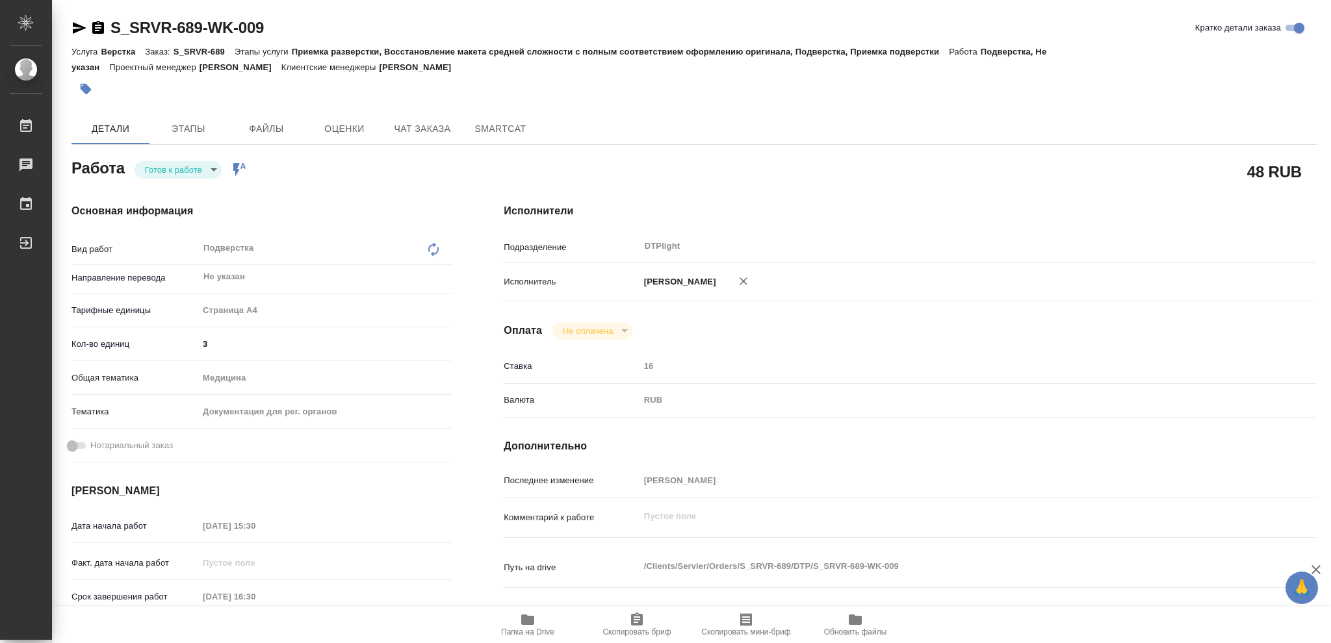
type textarea "x"
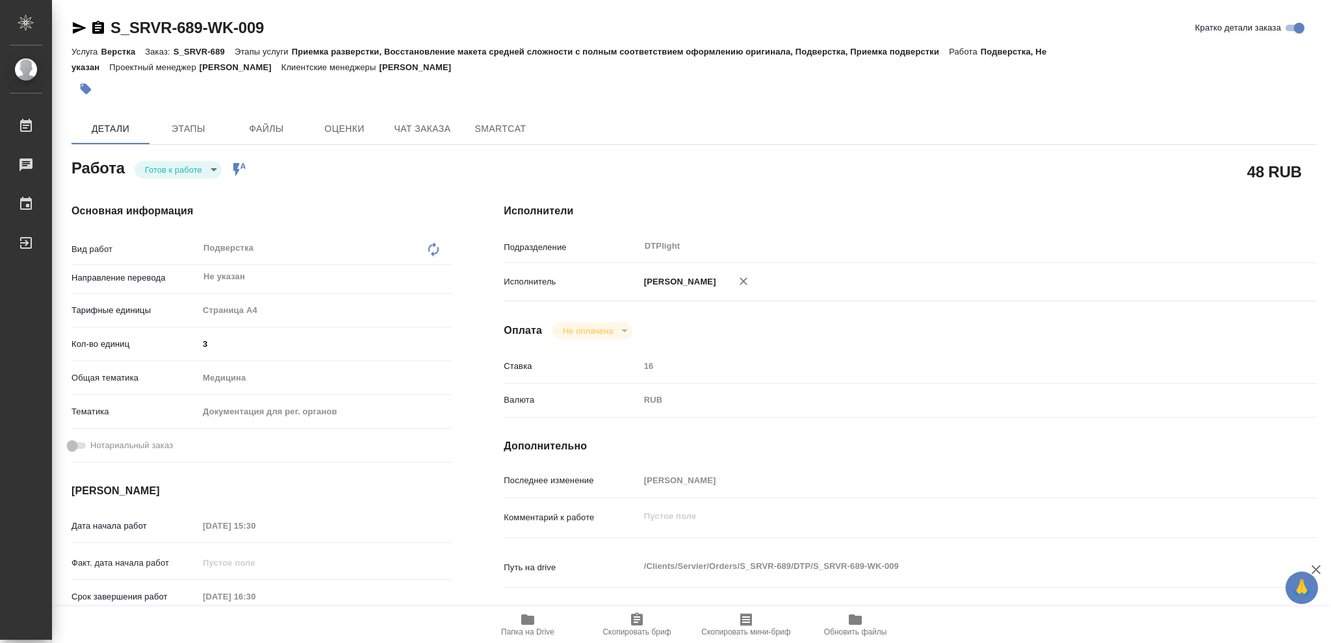
type textarea "x"
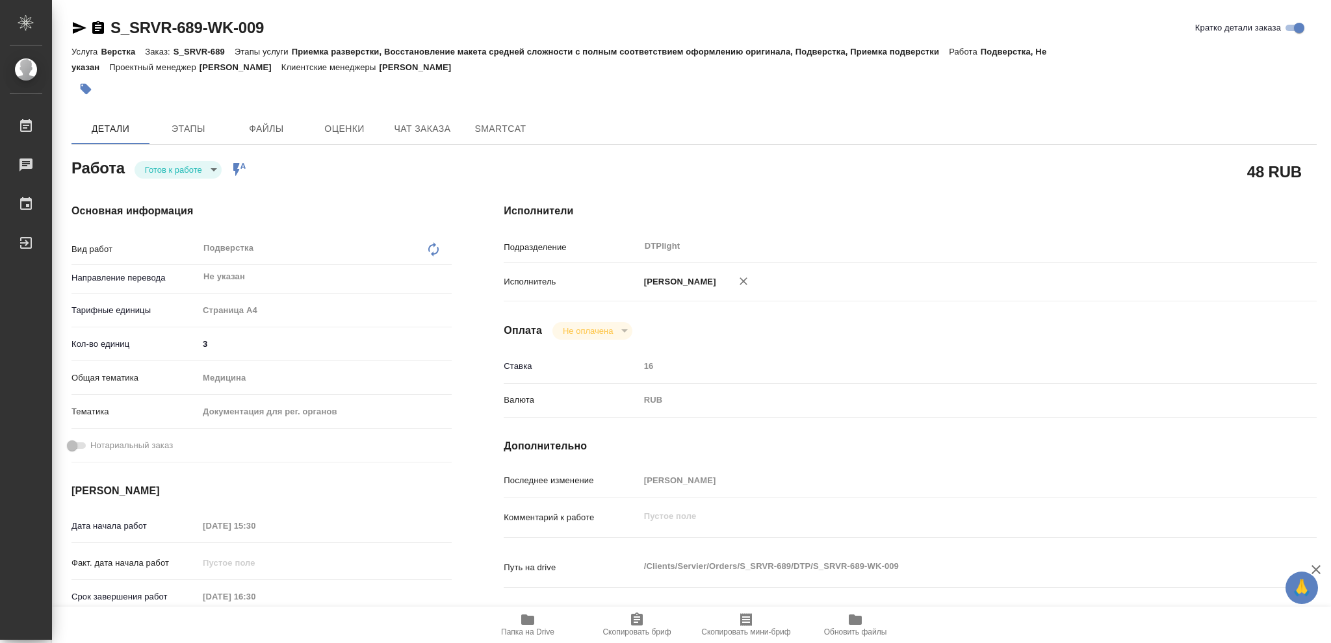
click at [212, 170] on body "🙏 .cls-1 fill:#fff; AWATERA Vasileva Olga Работы Чаты График Выйти S_SRVR-689-W…" at bounding box center [665, 321] width 1331 height 643
click at [174, 166] on button "В работе" at bounding box center [166, 169] width 43 height 14
type textarea "x"
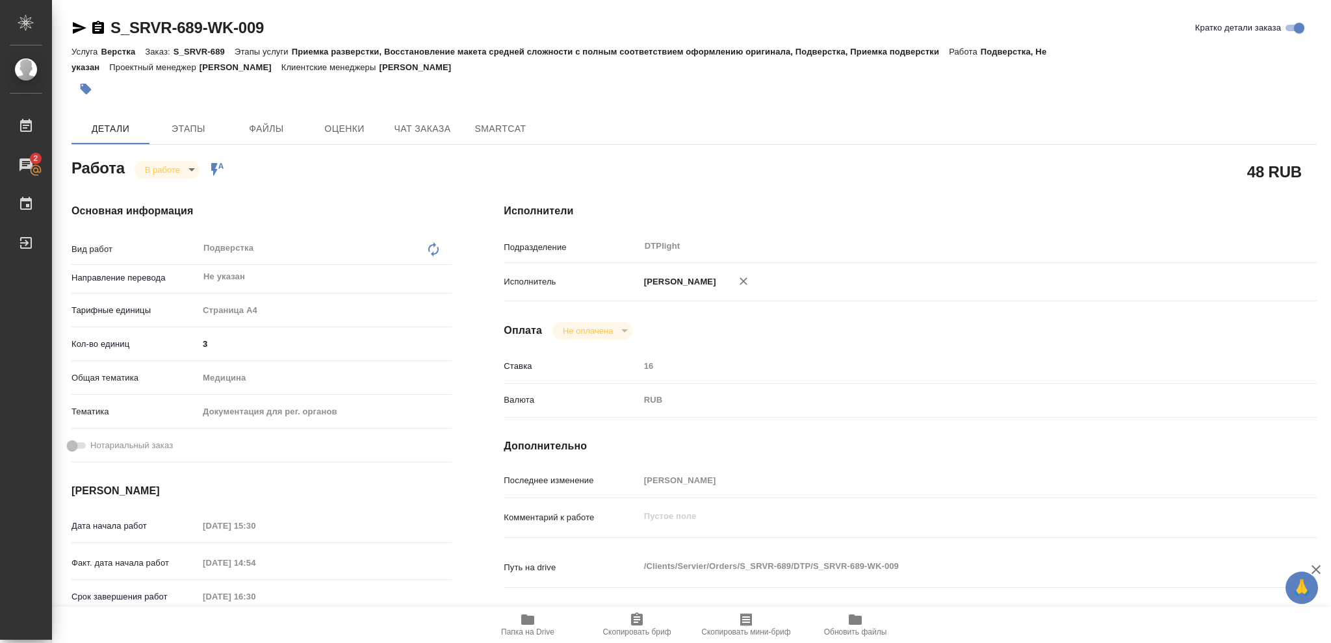
type textarea "x"
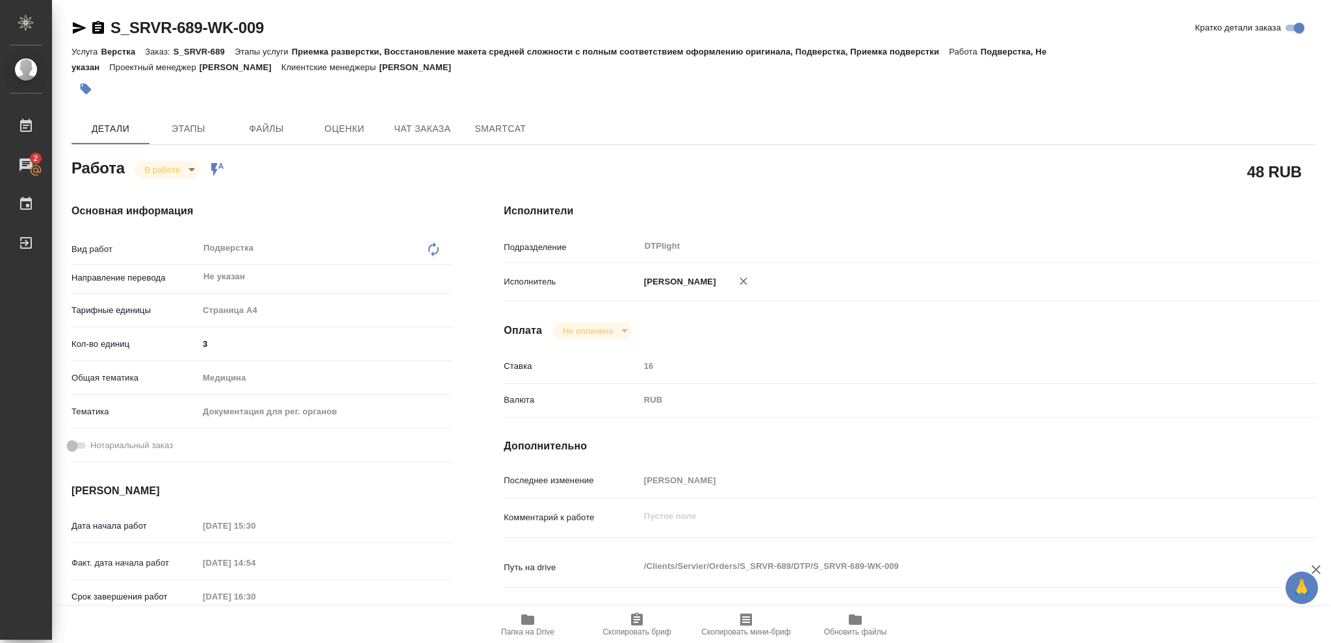
type textarea "x"
click at [97, 31] on icon "button" at bounding box center [98, 27] width 12 height 13
click at [525, 627] on icon "button" at bounding box center [528, 620] width 16 height 16
click at [77, 27] on icon "button" at bounding box center [80, 28] width 14 height 12
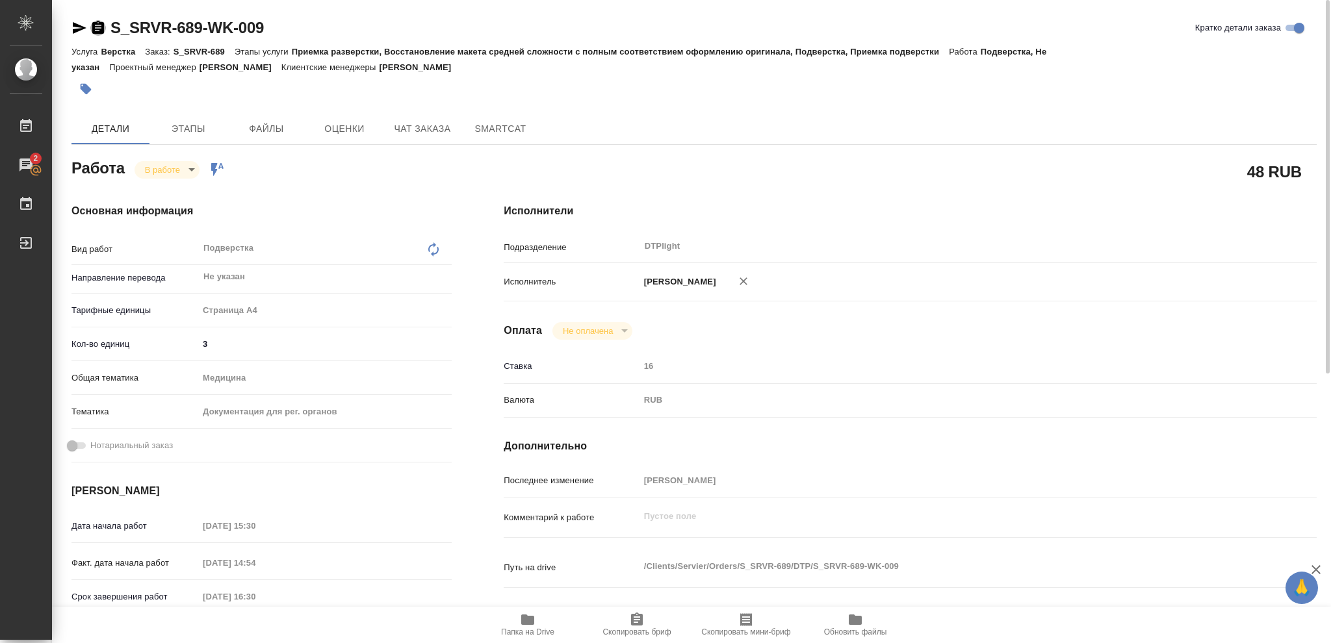
click at [96, 26] on icon "button" at bounding box center [98, 27] width 12 height 13
click at [78, 28] on icon "button" at bounding box center [79, 28] width 16 height 16
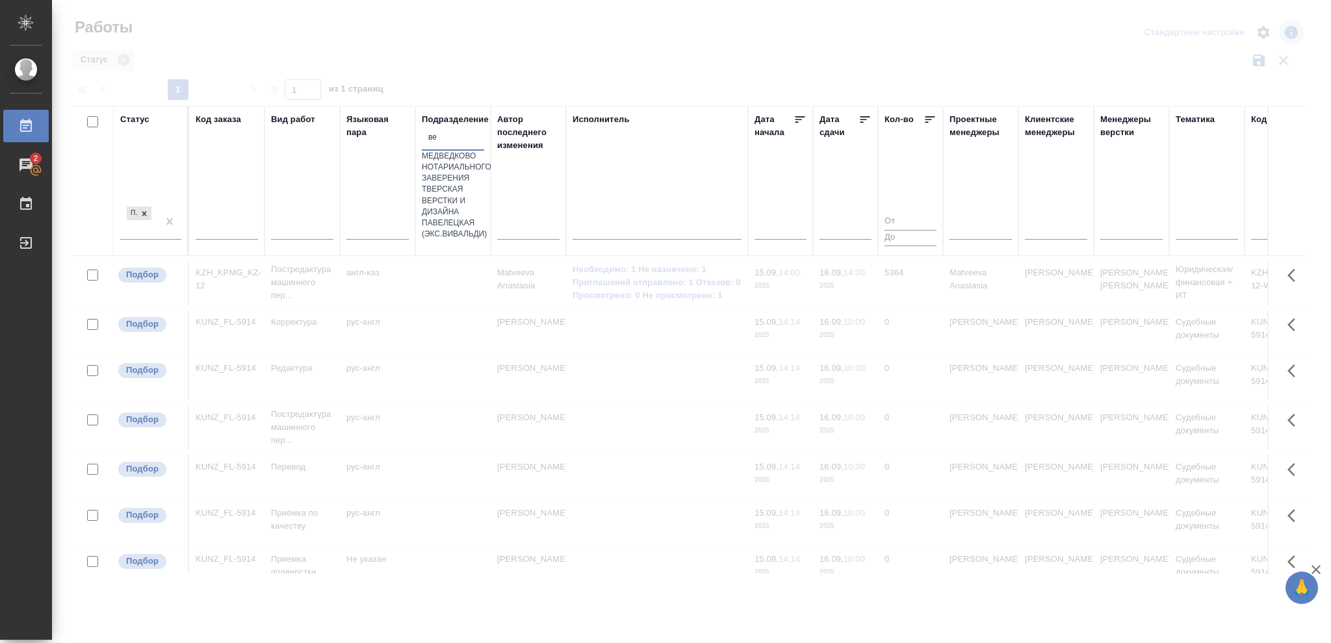
type input "вер"
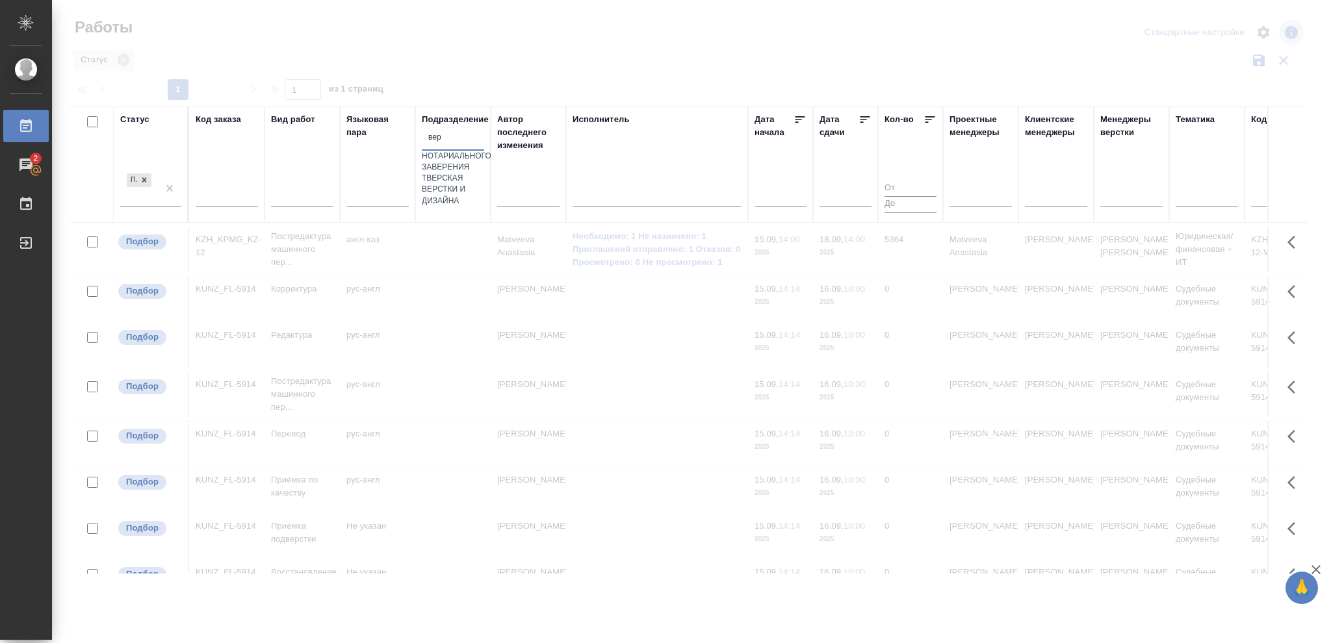
click at [461, 206] on div "Верстки и дизайна" at bounding box center [453, 195] width 62 height 22
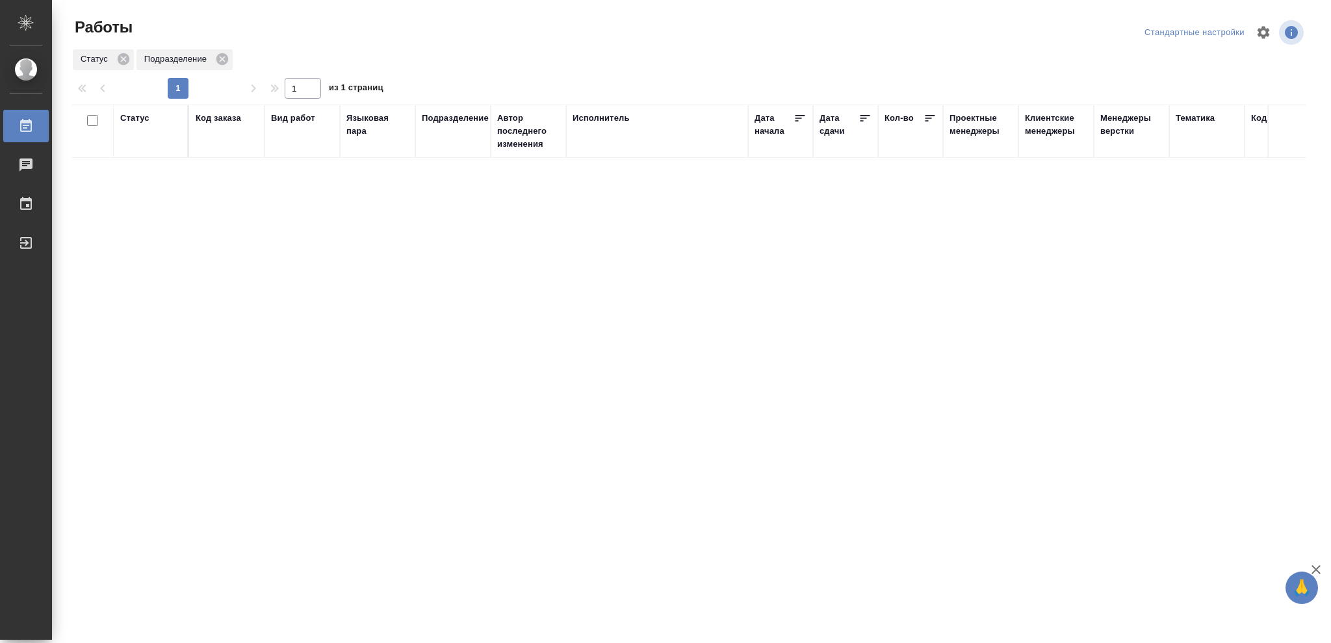
click at [127, 118] on div "Статус" at bounding box center [134, 118] width 29 height 13
click at [143, 154] on icon at bounding box center [144, 151] width 9 height 9
click at [146, 150] on icon at bounding box center [144, 148] width 5 height 5
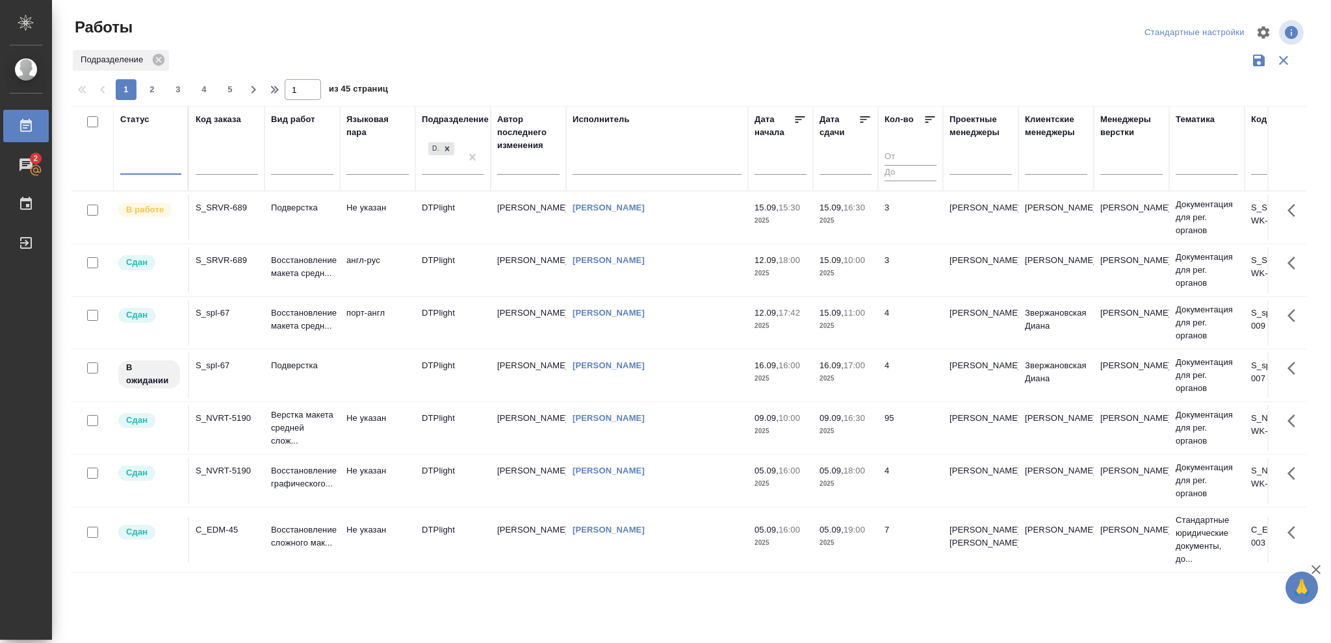
click at [146, 164] on div at bounding box center [150, 162] width 61 height 19
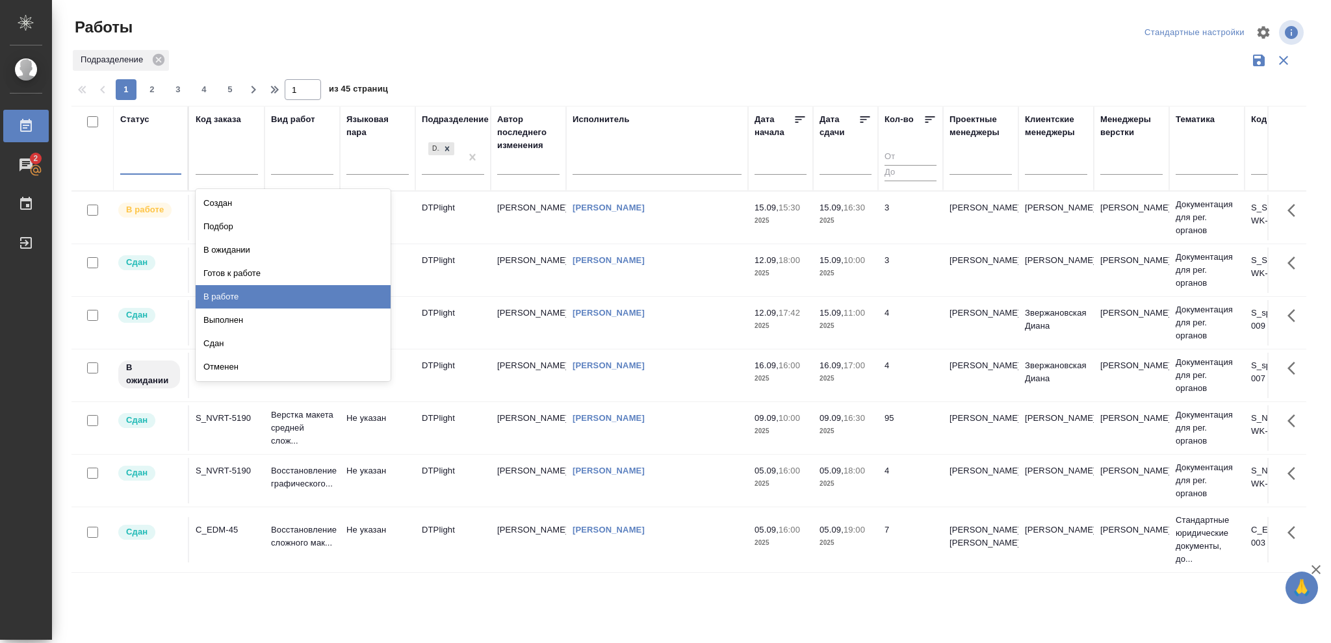
click at [226, 292] on div "В работе" at bounding box center [293, 296] width 195 height 23
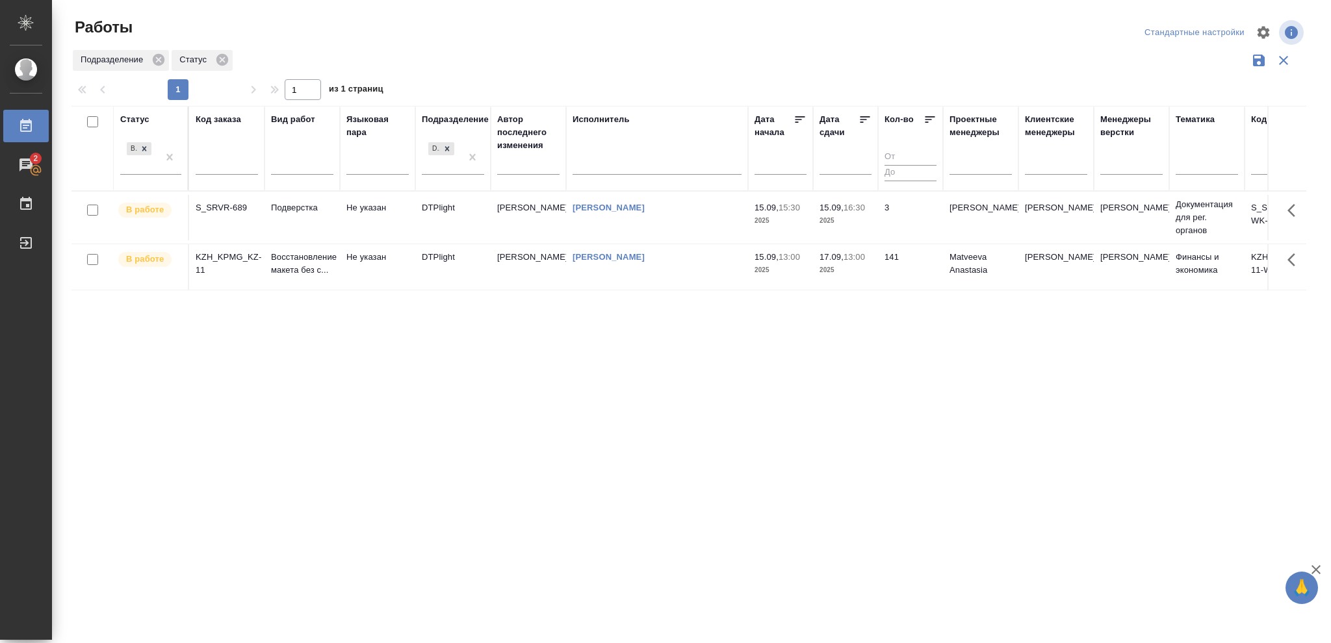
click at [864, 220] on p "2025" at bounding box center [846, 220] width 52 height 13
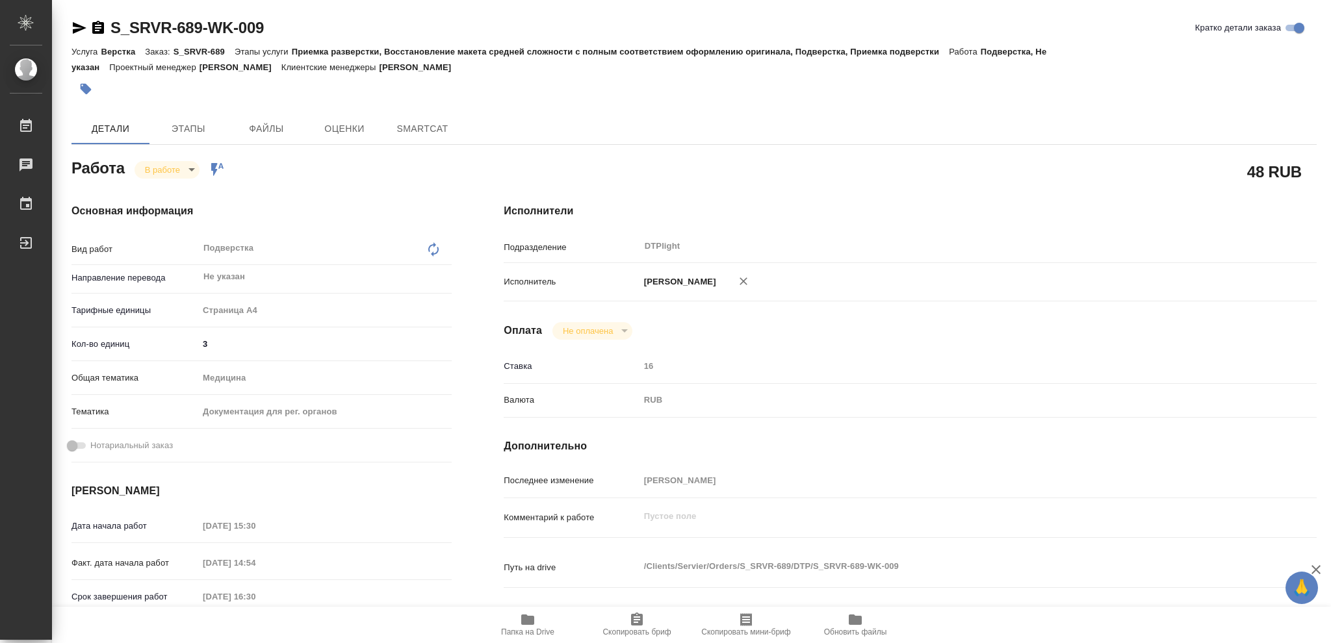
type textarea "x"
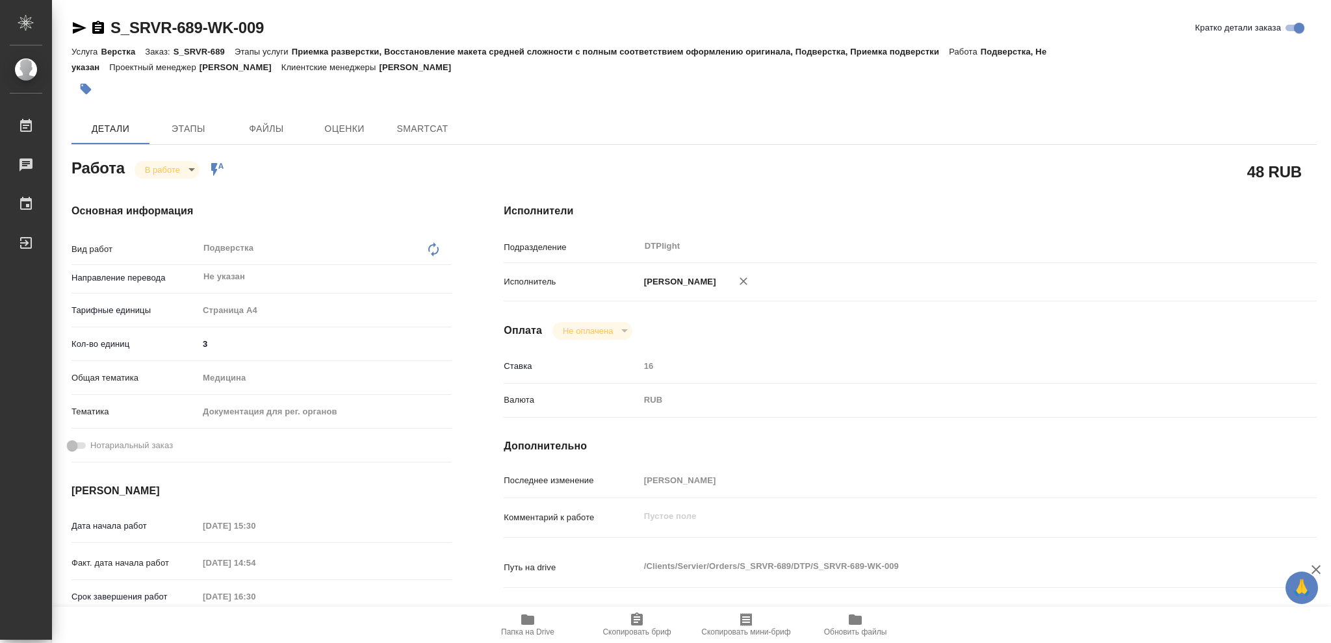
type textarea "x"
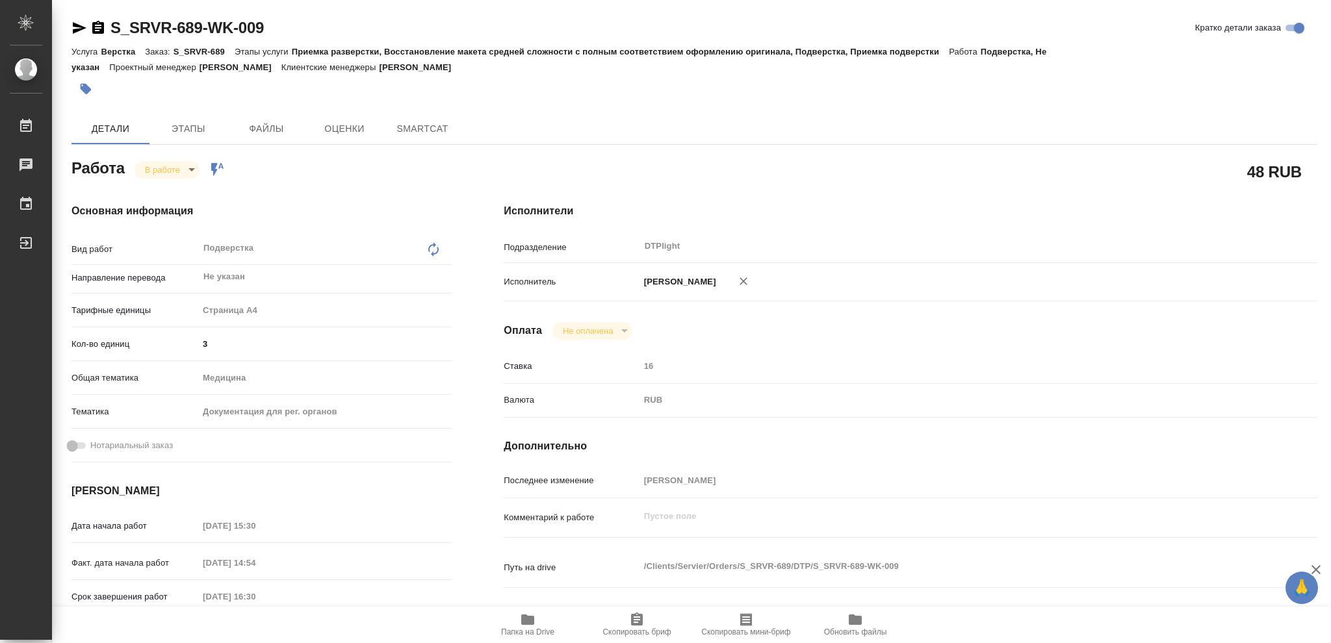
type textarea "x"
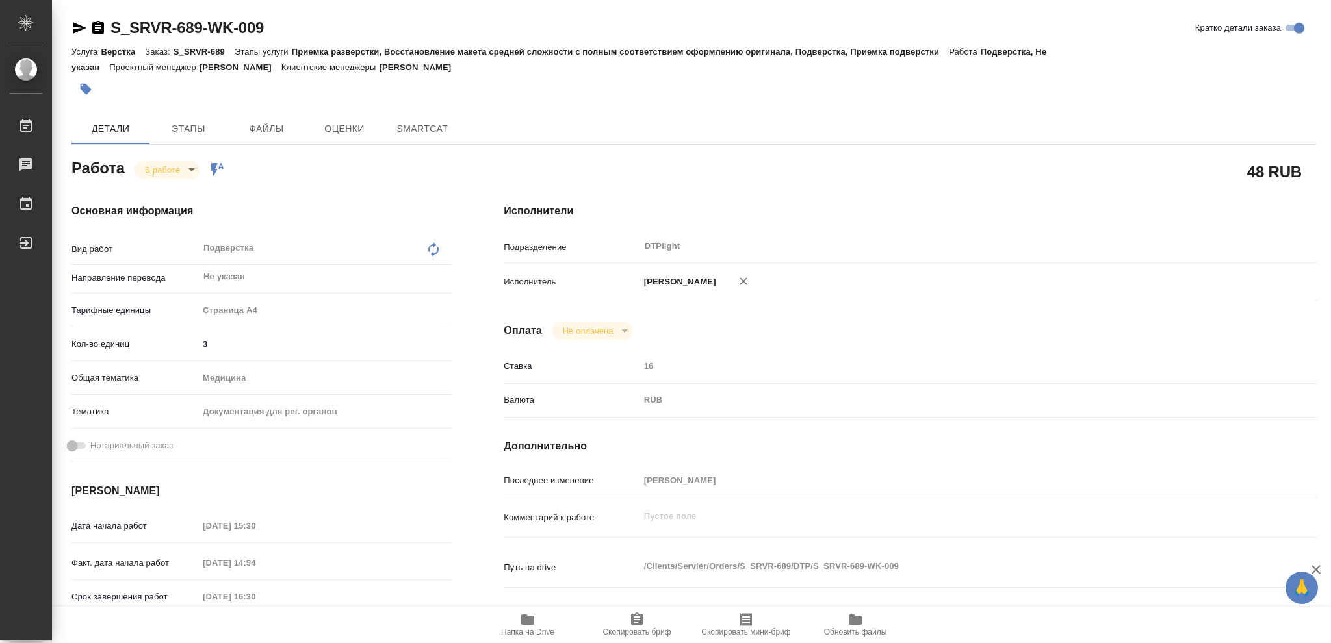
type textarea "x"
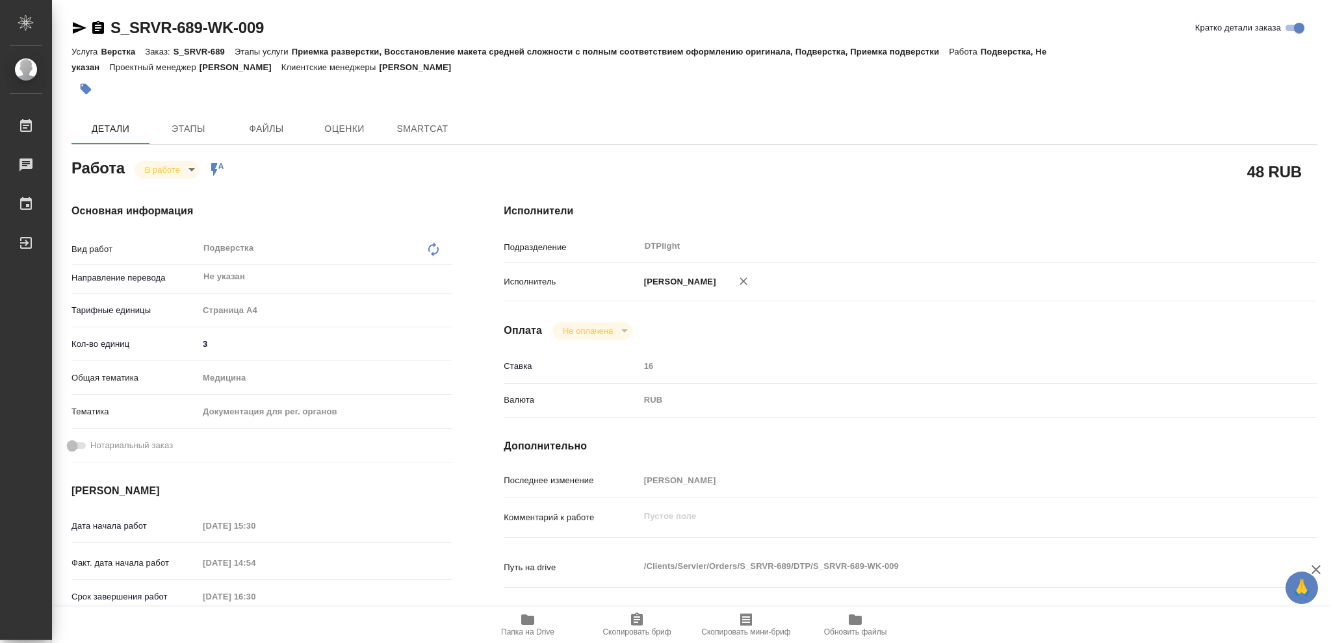
type textarea "x"
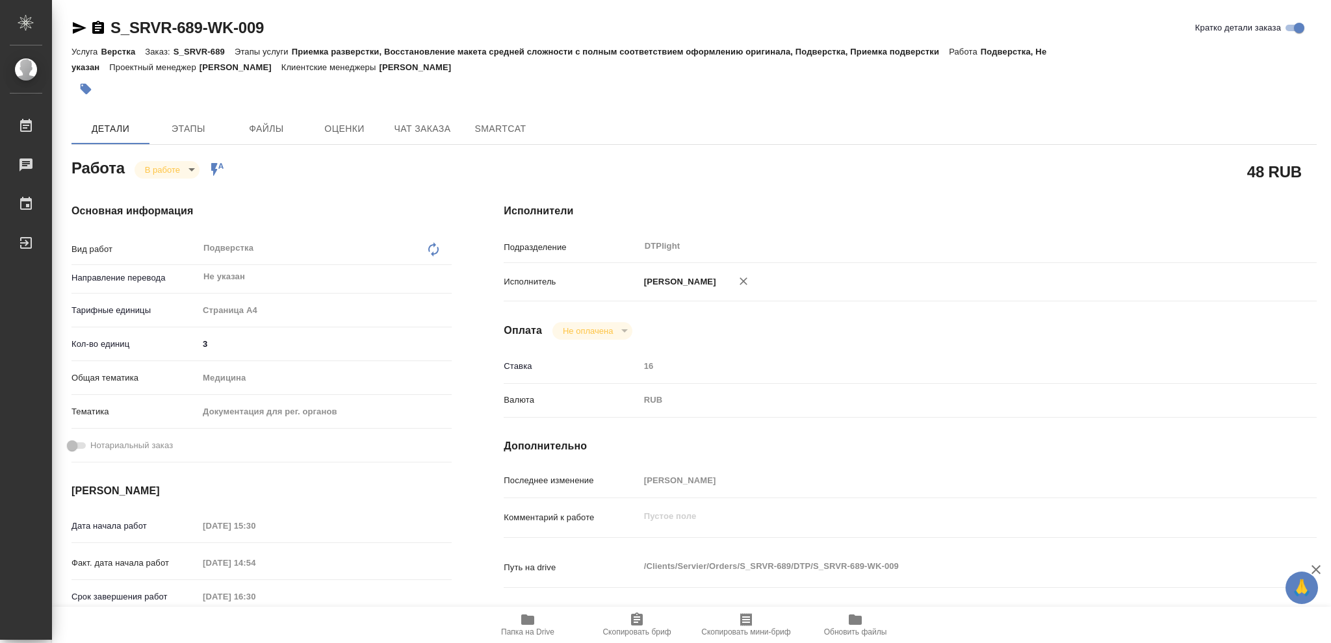
click at [524, 622] on icon "button" at bounding box center [527, 620] width 13 height 10
type textarea "x"
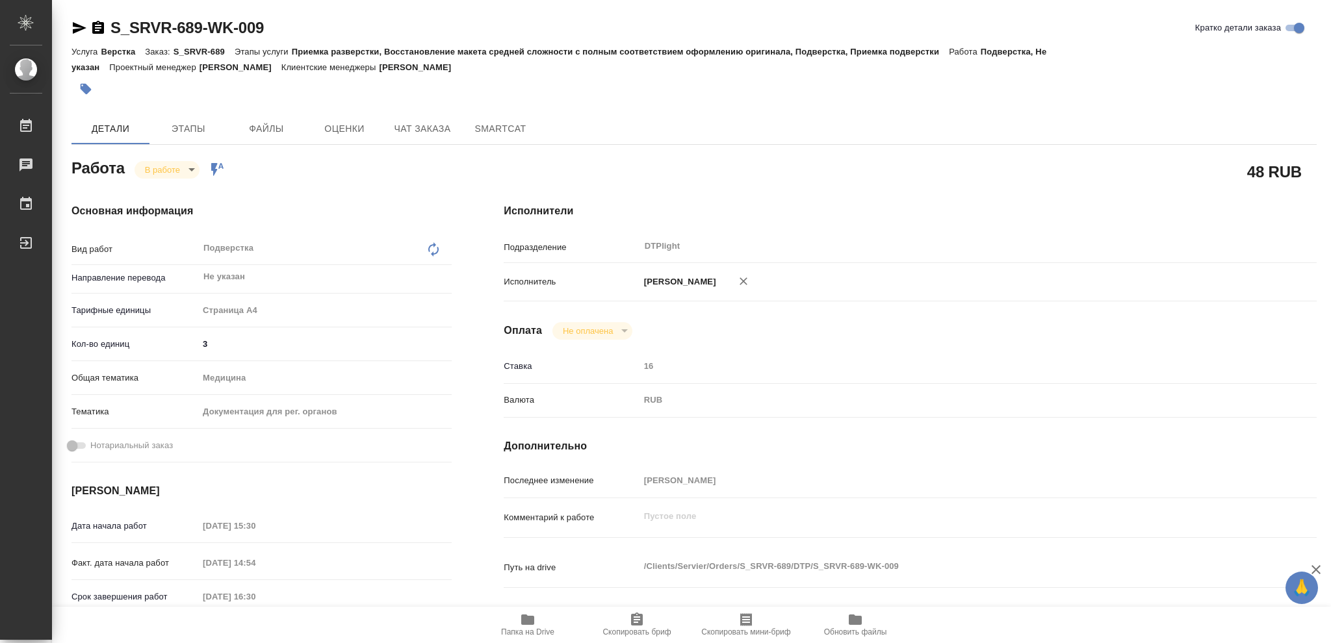
type textarea "x"
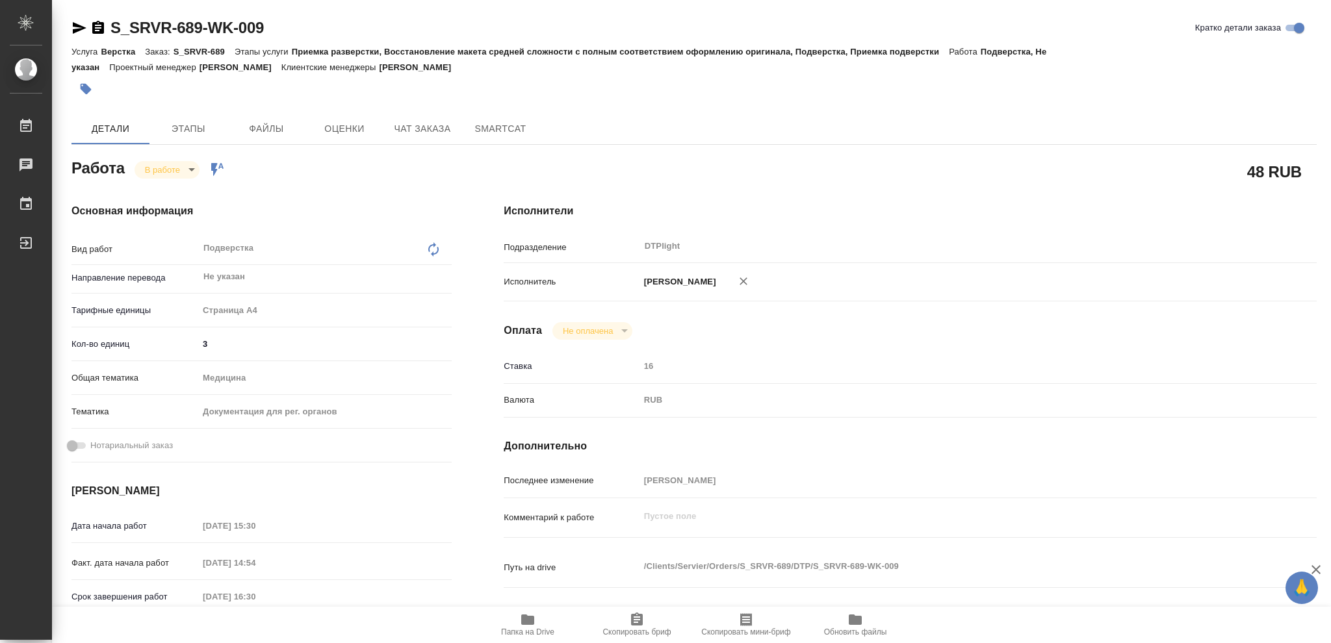
type textarea "x"
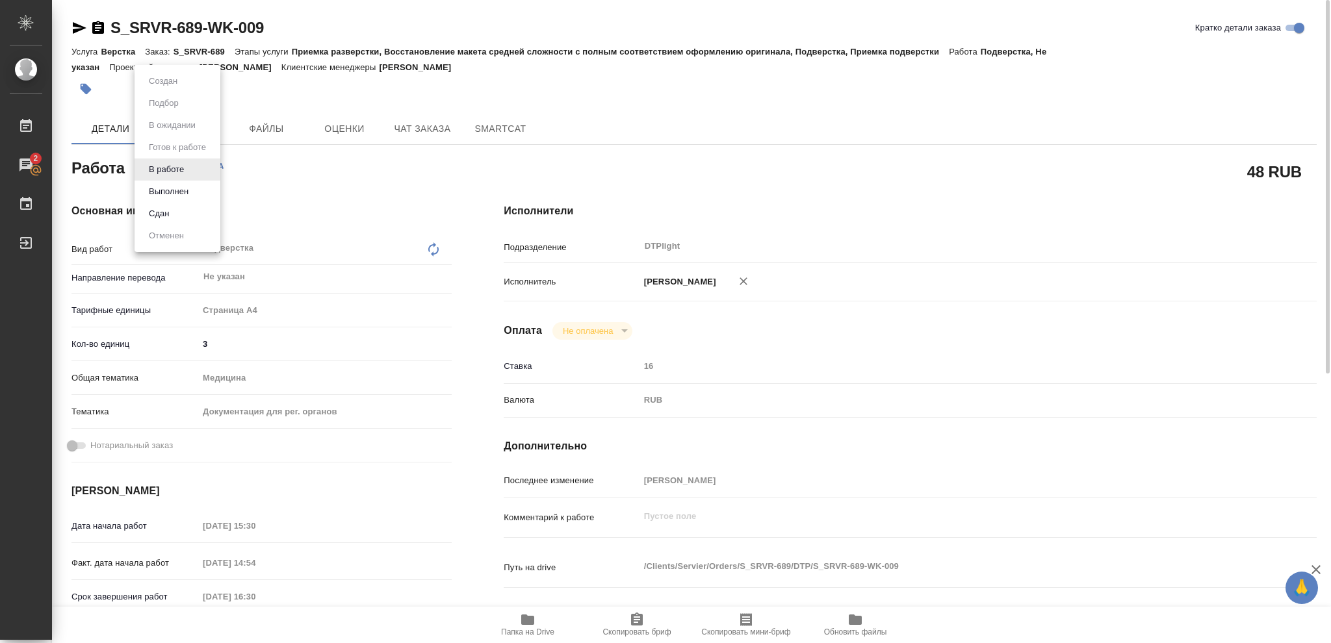
click at [189, 169] on body "🙏 .cls-1 fill:#fff; AWATERA Vasileva Olga Работы 2 Чаты График Выйти S_SRVR-689…" at bounding box center [665, 321] width 1331 height 643
click at [175, 192] on button "Выполнен" at bounding box center [168, 192] width 47 height 14
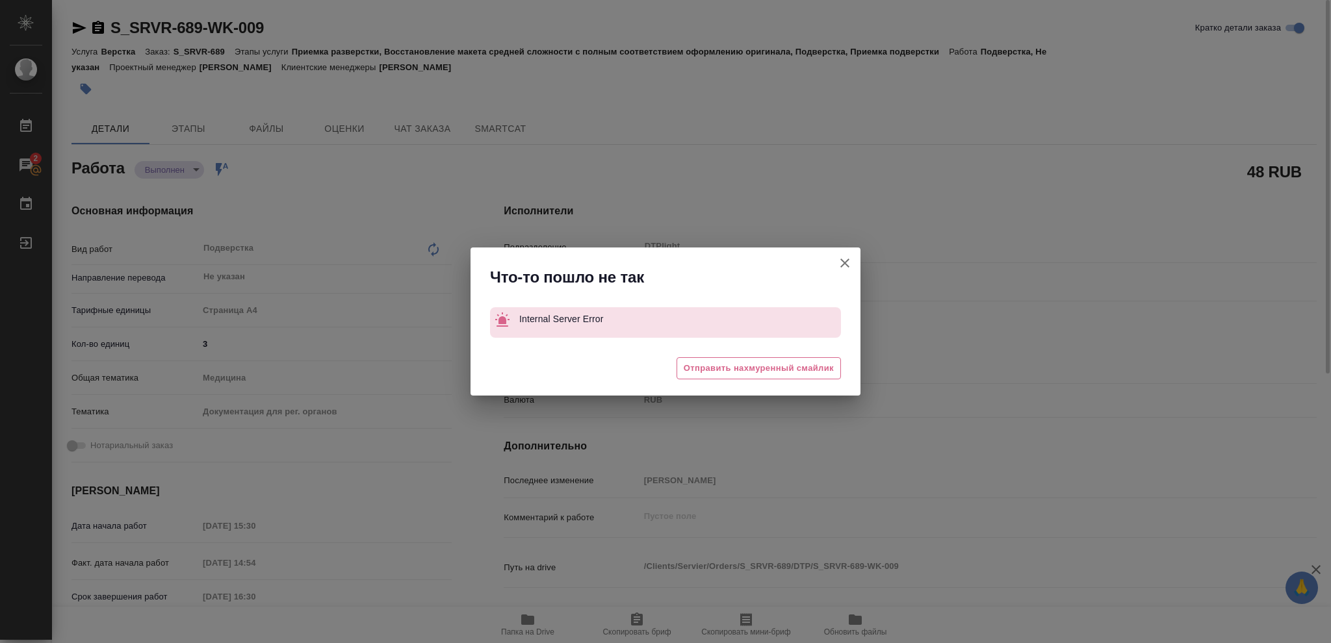
type textarea "x"
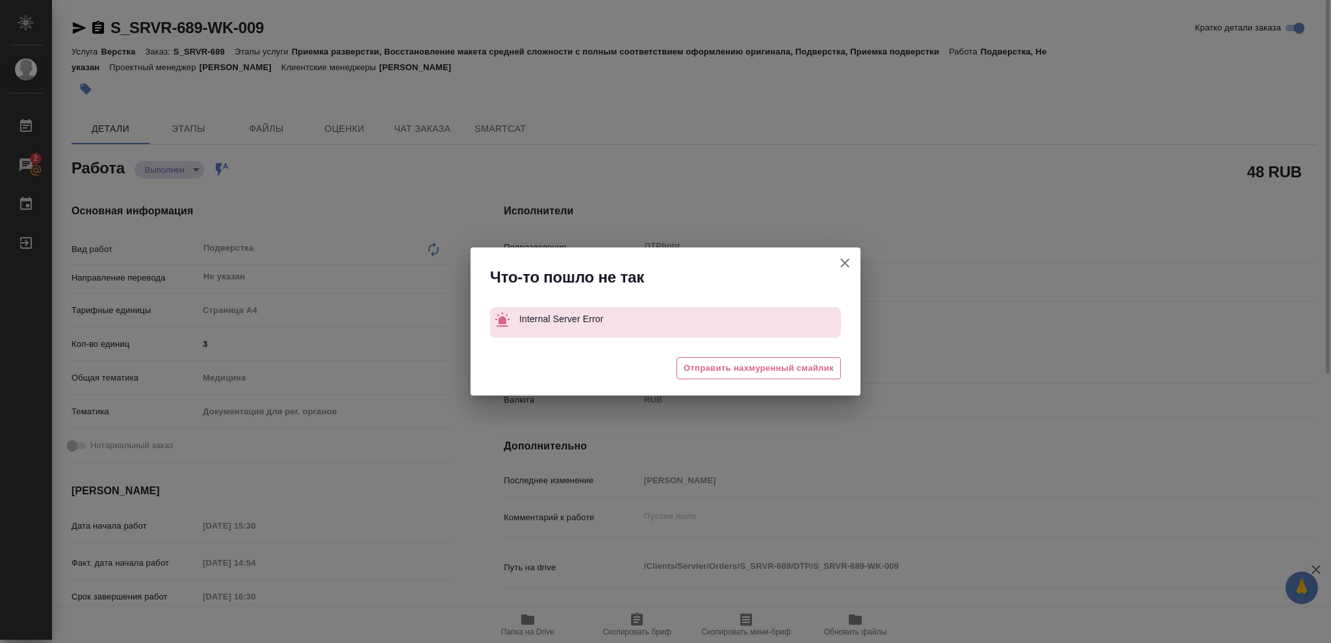
type textarea "x"
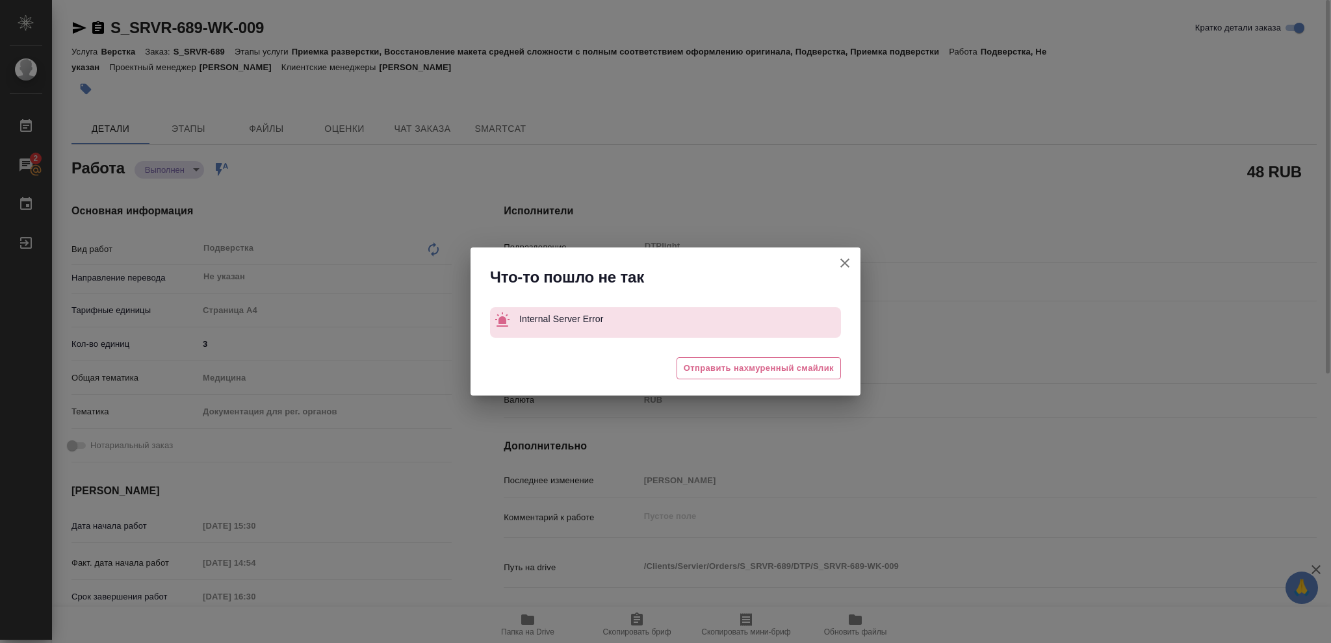
click at [848, 256] on icon "button" at bounding box center [845, 263] width 16 height 16
type textarea "x"
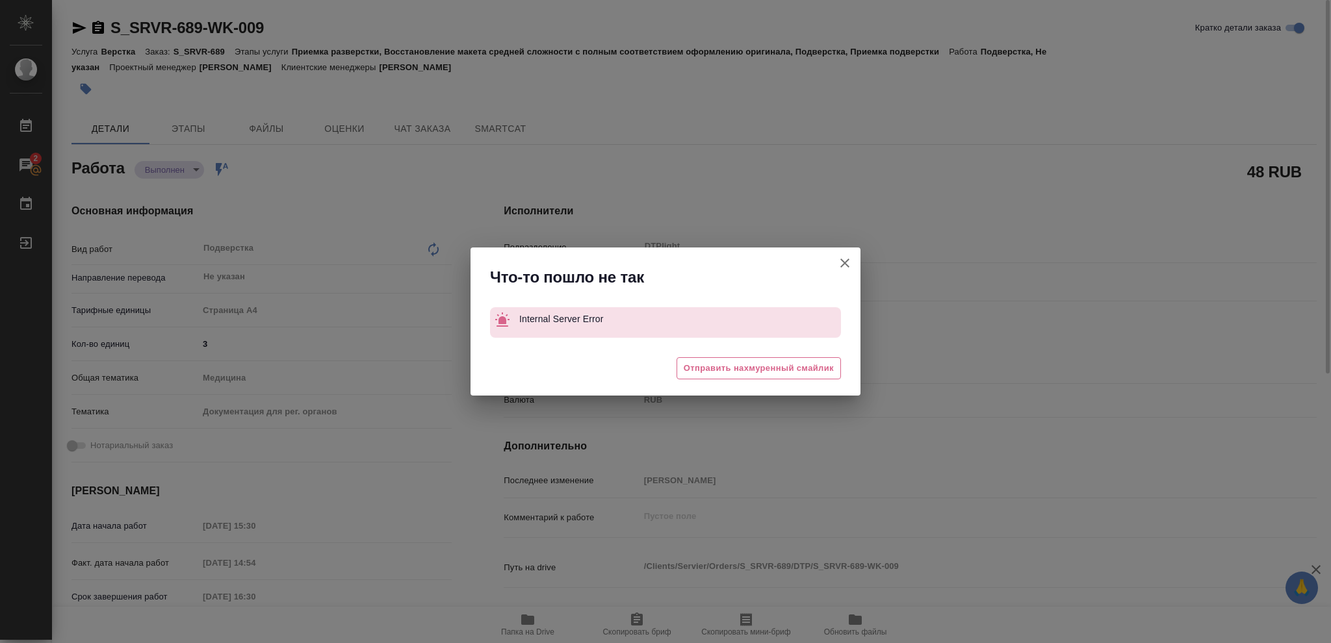
type textarea "x"
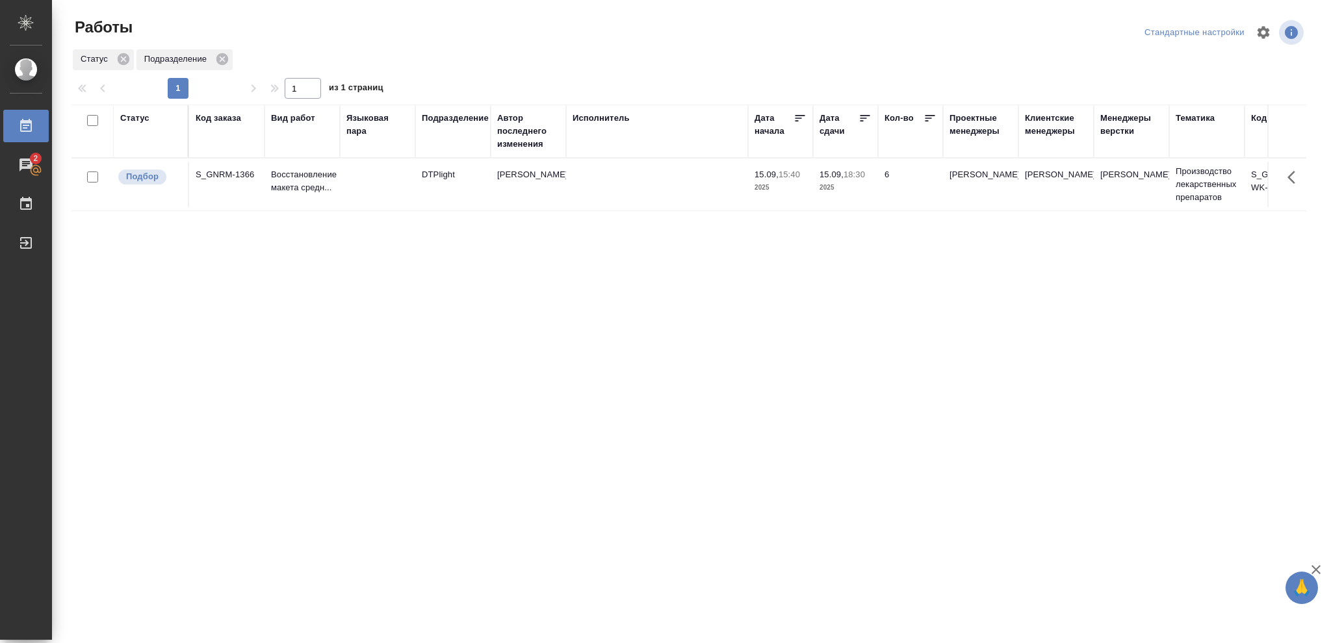
click at [874, 185] on td "15.09, 18:30 2025" at bounding box center [845, 184] width 65 height 45
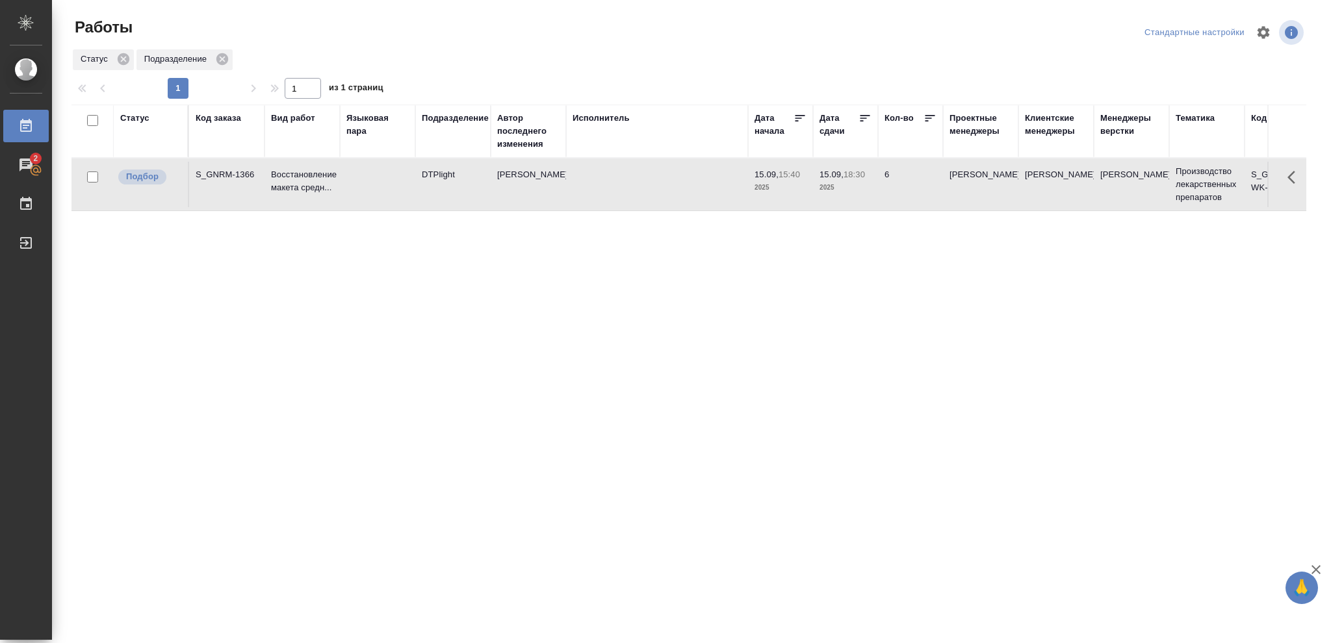
click at [874, 185] on td "15.09, 18:30 2025" at bounding box center [845, 184] width 65 height 45
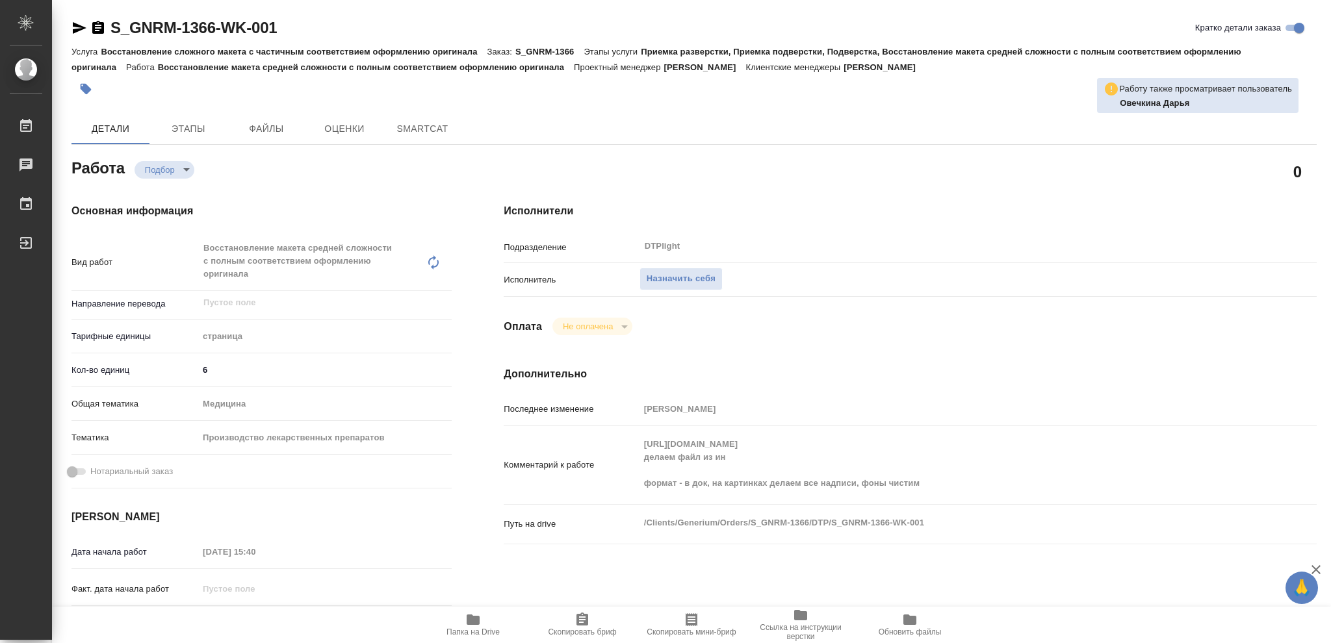
type textarea "x"
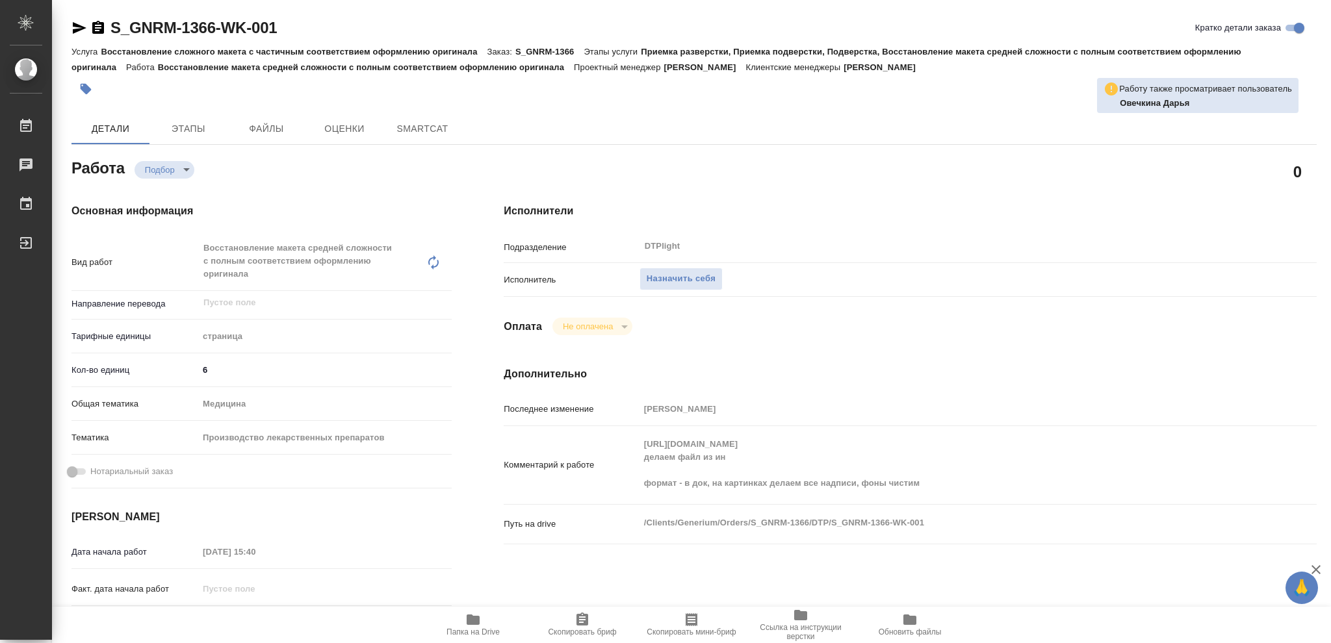
type textarea "x"
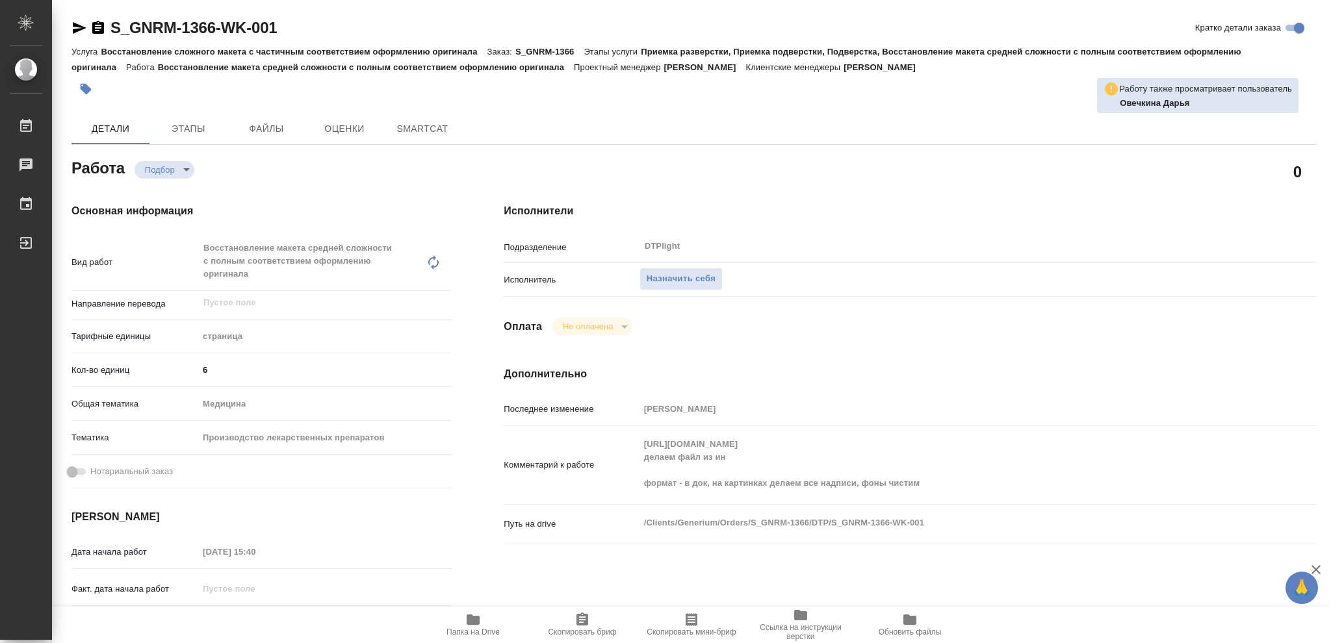
type textarea "x"
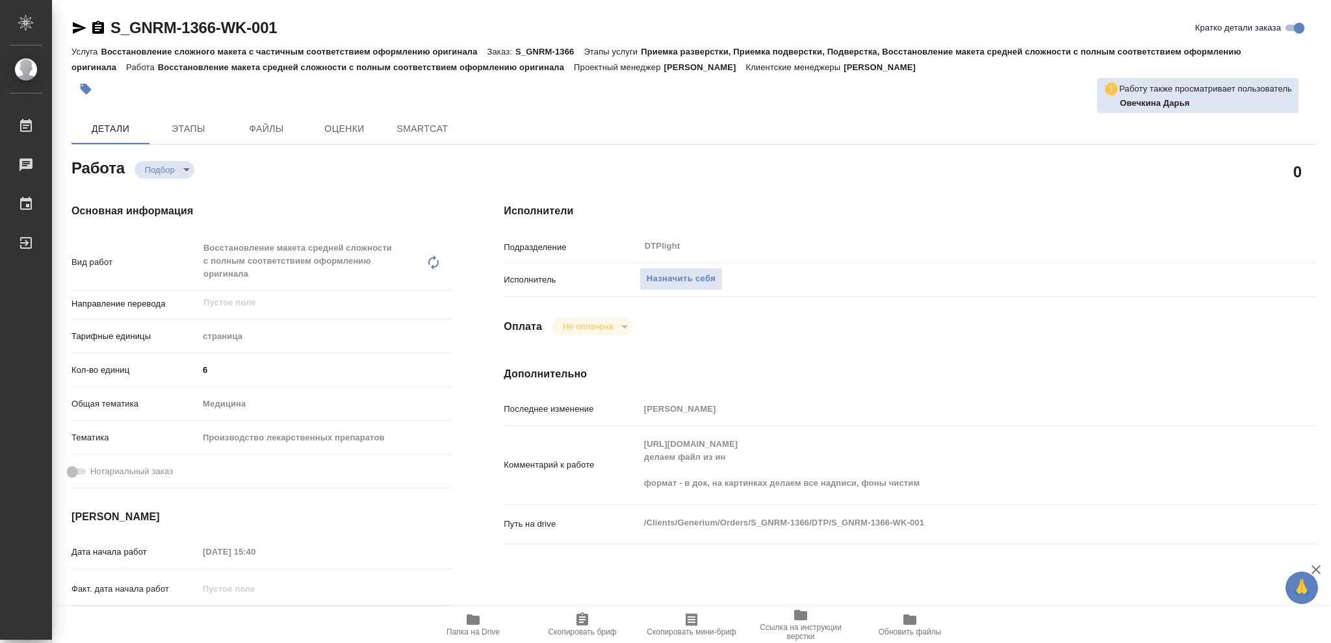
type textarea "x"
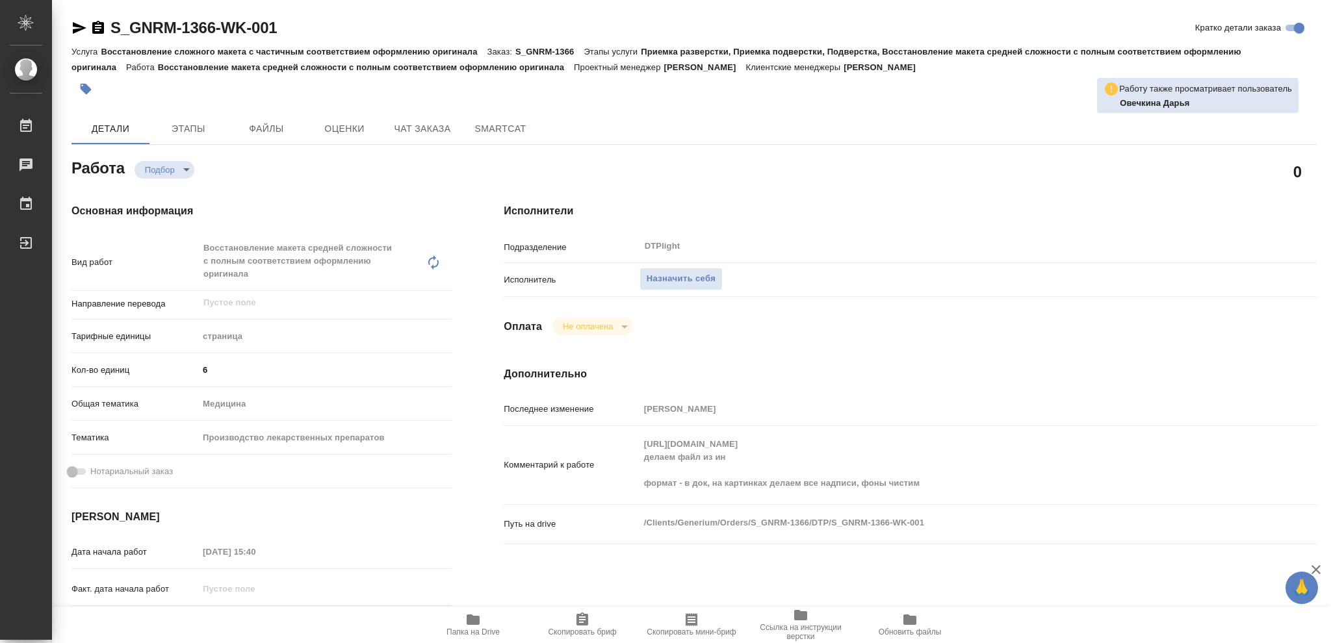
click at [467, 621] on icon "button" at bounding box center [473, 620] width 13 height 10
type textarea "x"
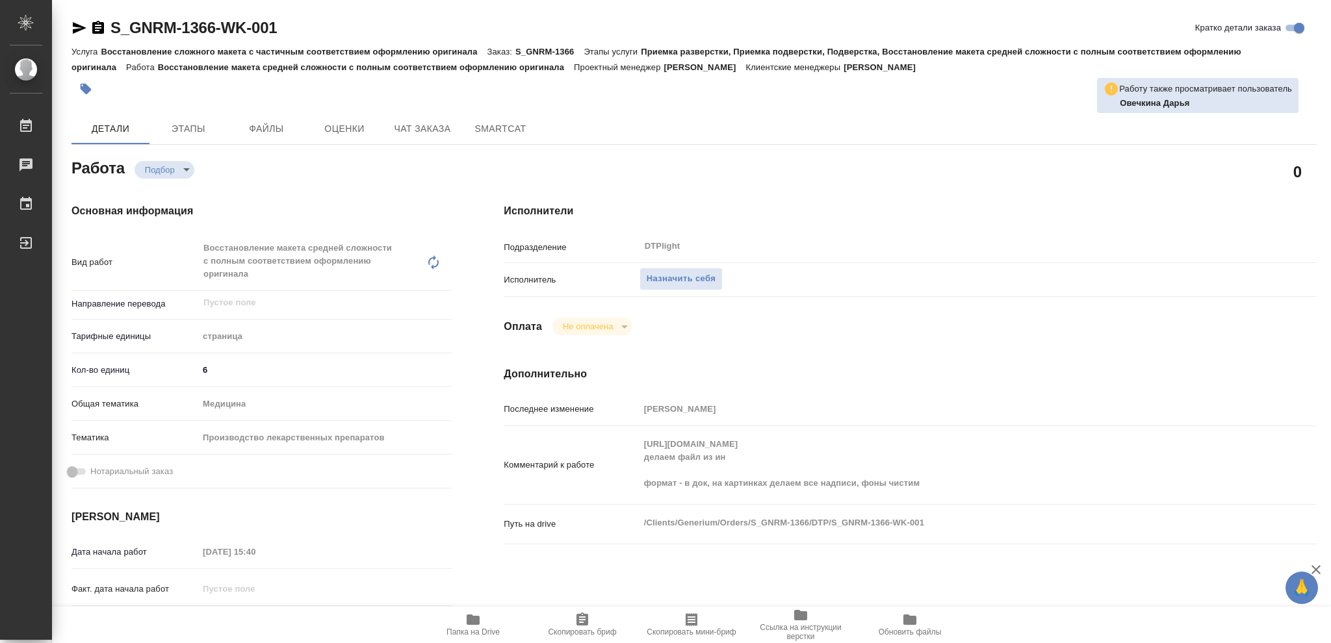
type textarea "x"
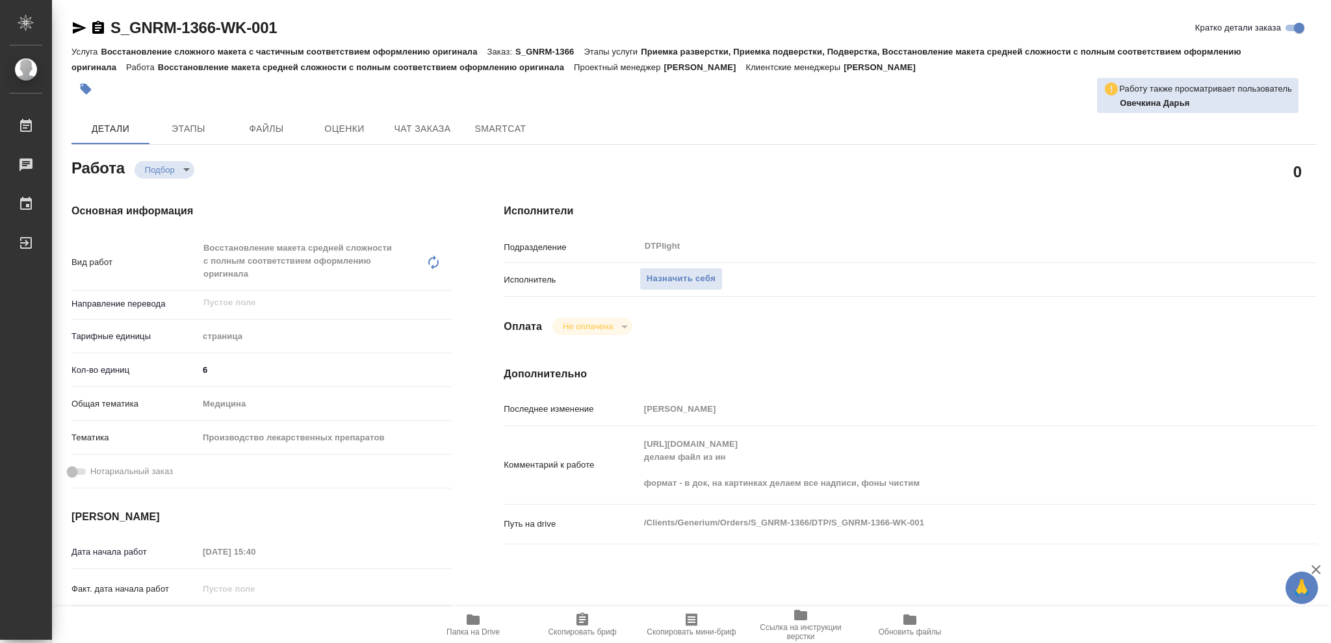
type textarea "x"
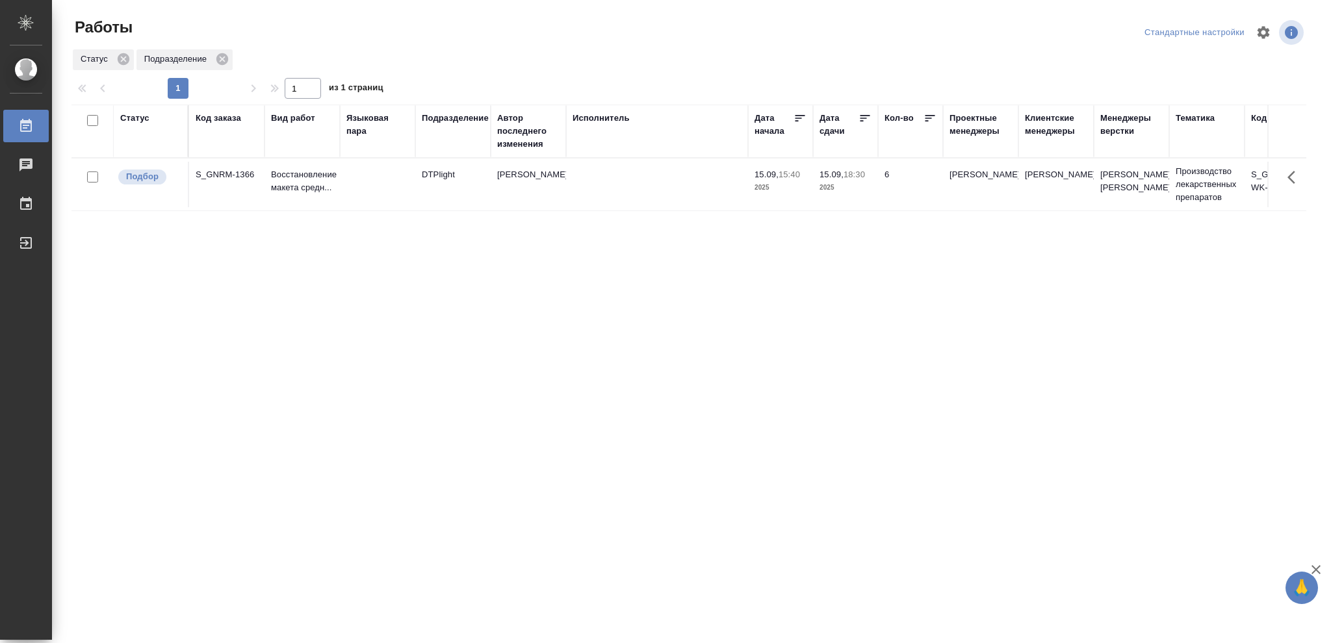
click at [140, 118] on div "Статус" at bounding box center [134, 118] width 29 height 13
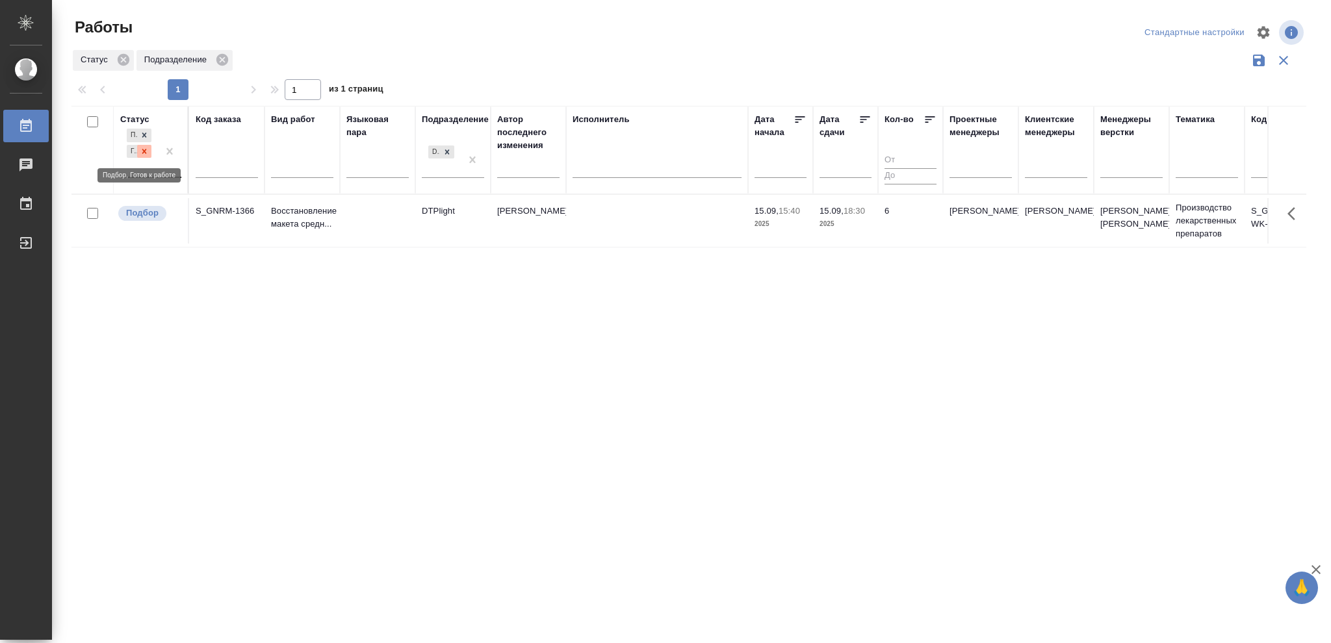
click at [146, 155] on icon at bounding box center [144, 151] width 9 height 9
click at [443, 148] on icon at bounding box center [447, 148] width 9 height 9
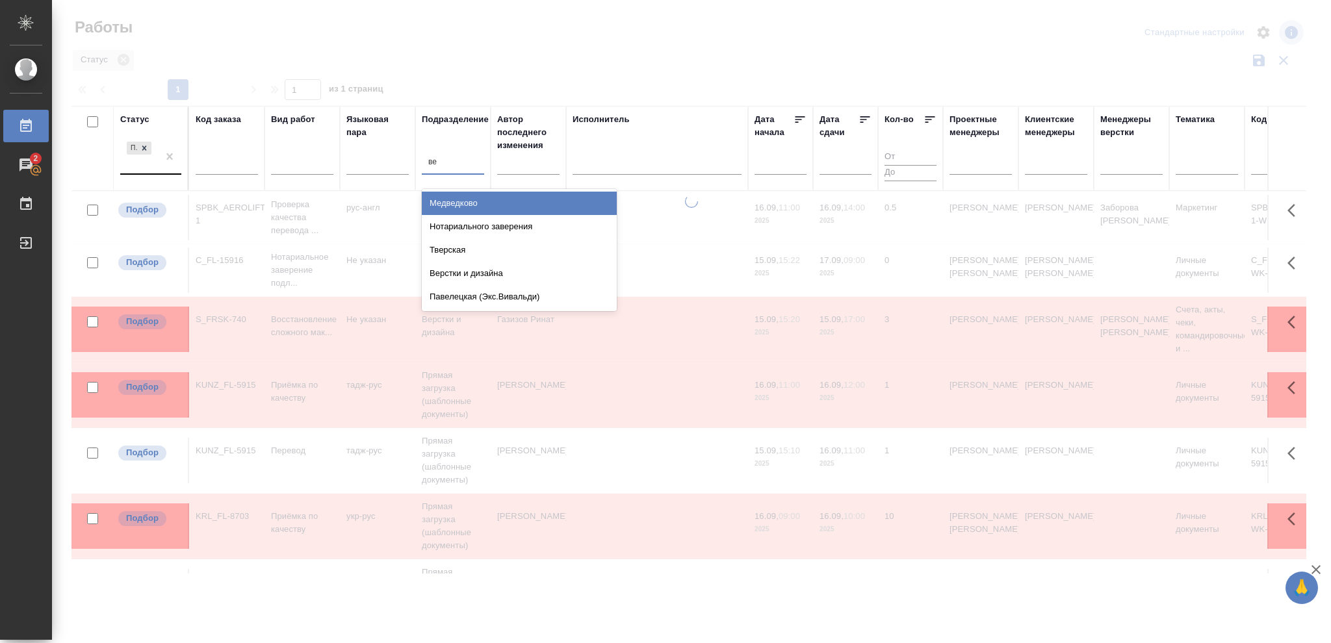
type input "вер"
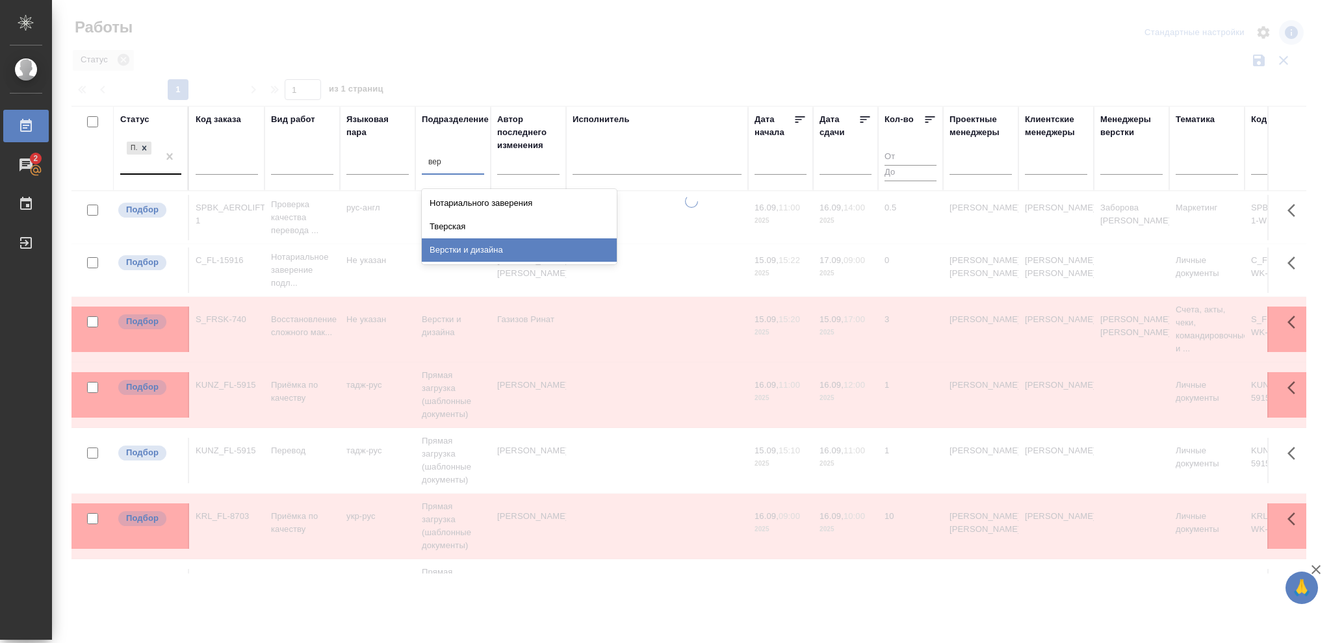
click at [484, 249] on div "Верстки и дизайна" at bounding box center [519, 250] width 195 height 23
